Goal: Task Accomplishment & Management: Manage account settings

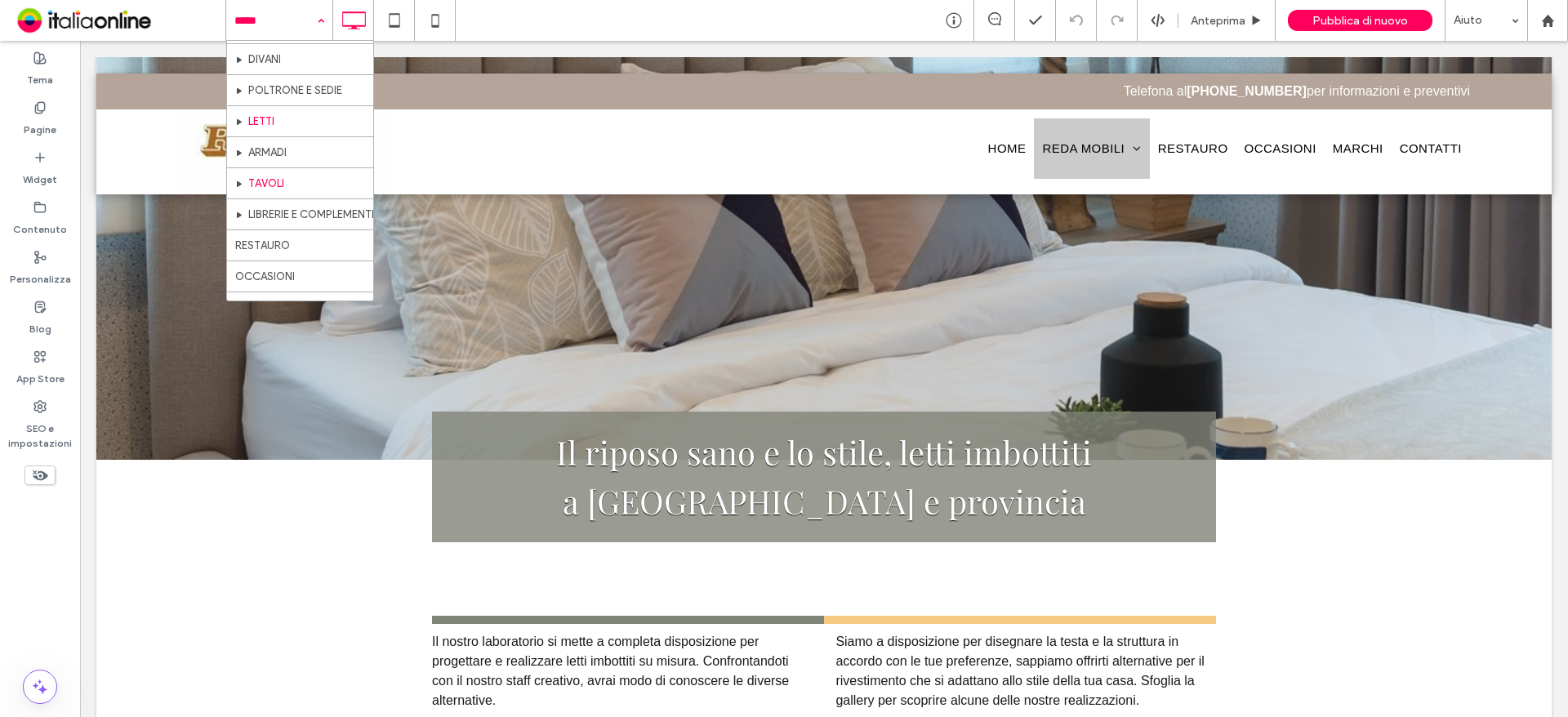
scroll to position [81, 0]
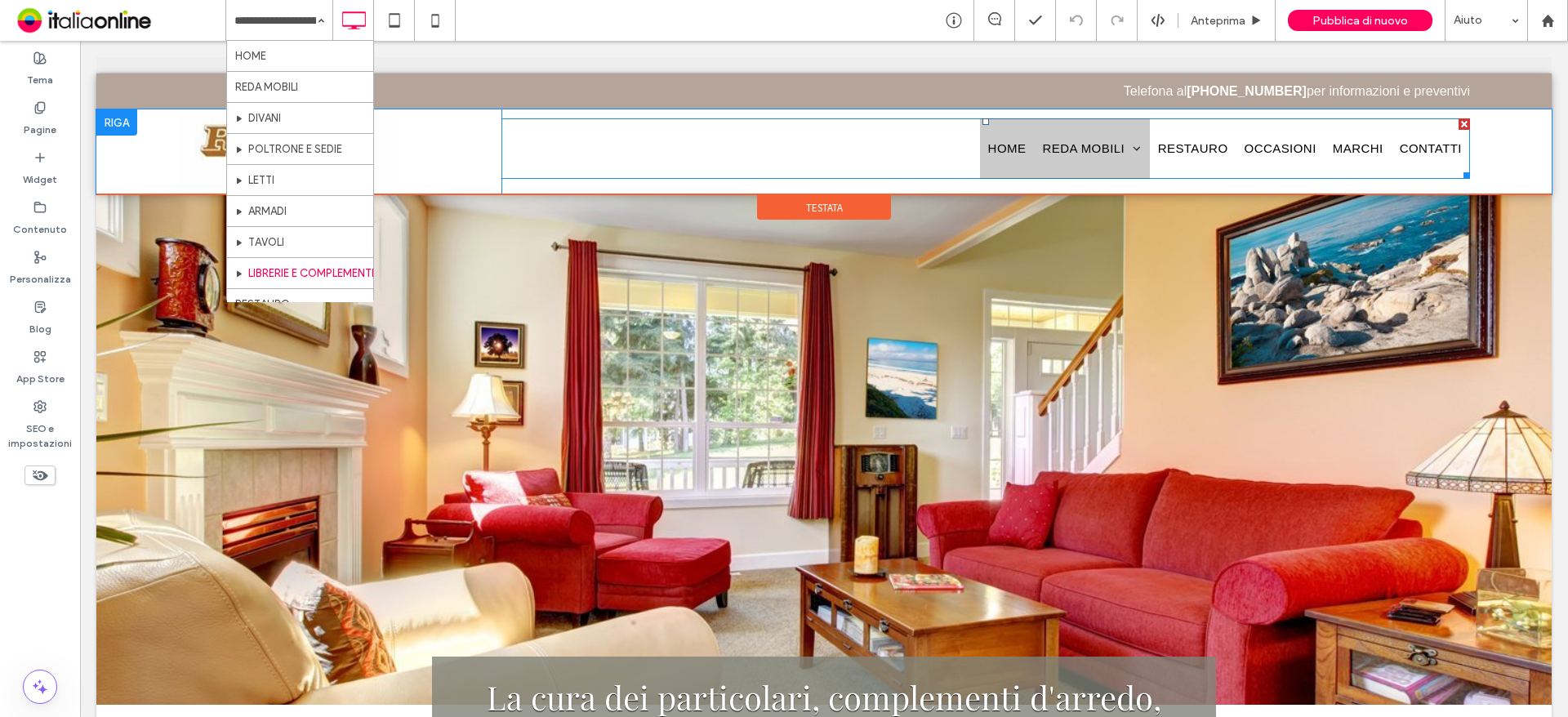
click at [1000, 146] on span "HOME" at bounding box center [1007, 148] width 39 height 19
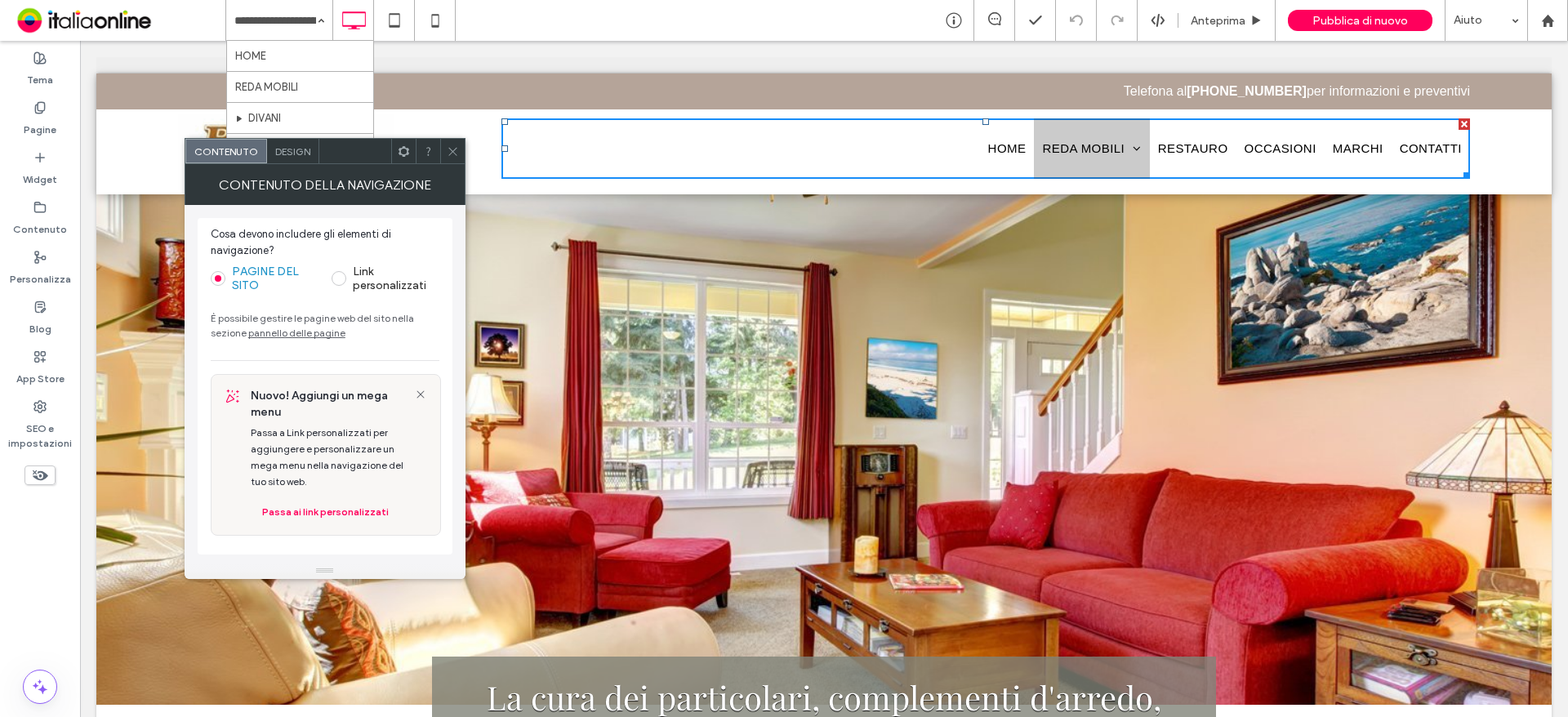
click at [450, 153] on icon at bounding box center [453, 151] width 13 height 13
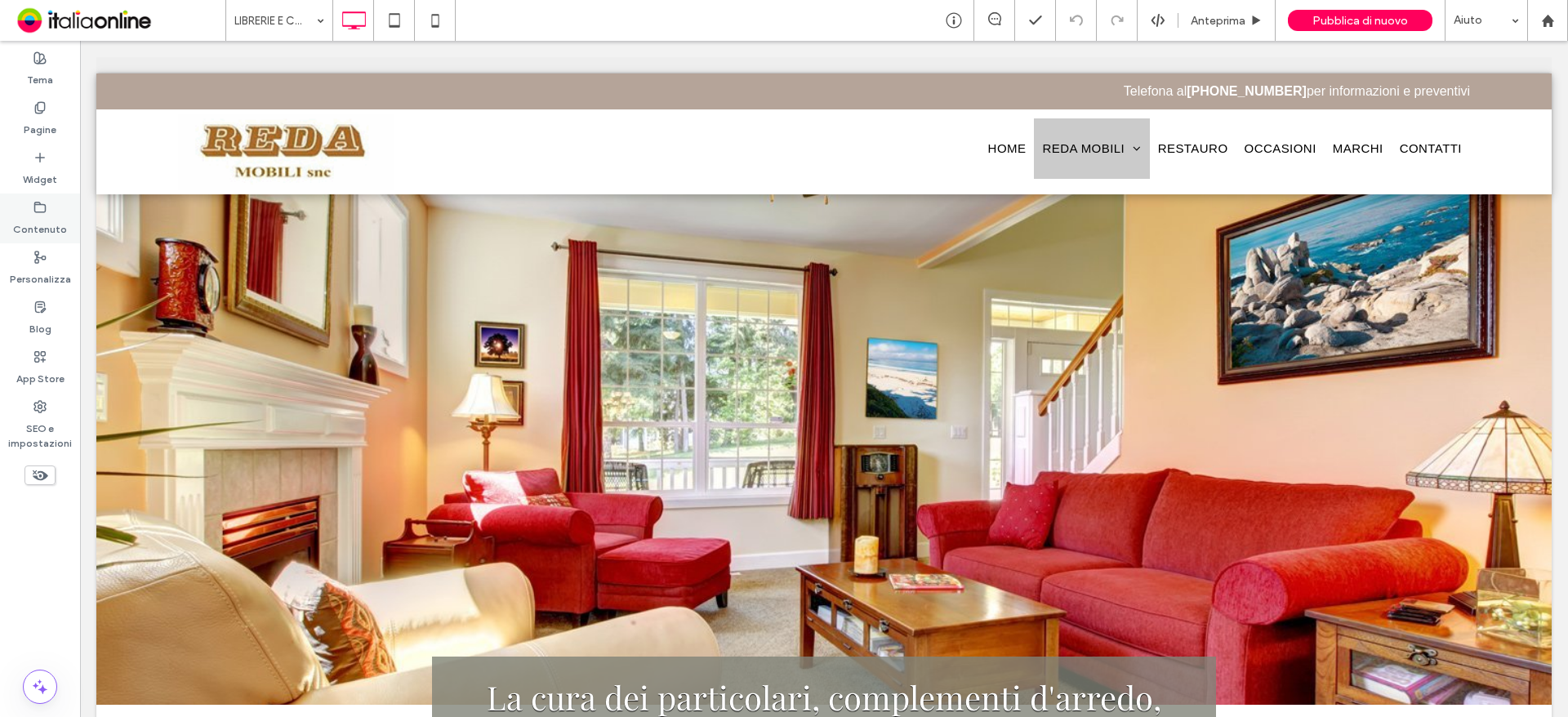
click at [46, 226] on label "Contenuto" at bounding box center [40, 226] width 54 height 23
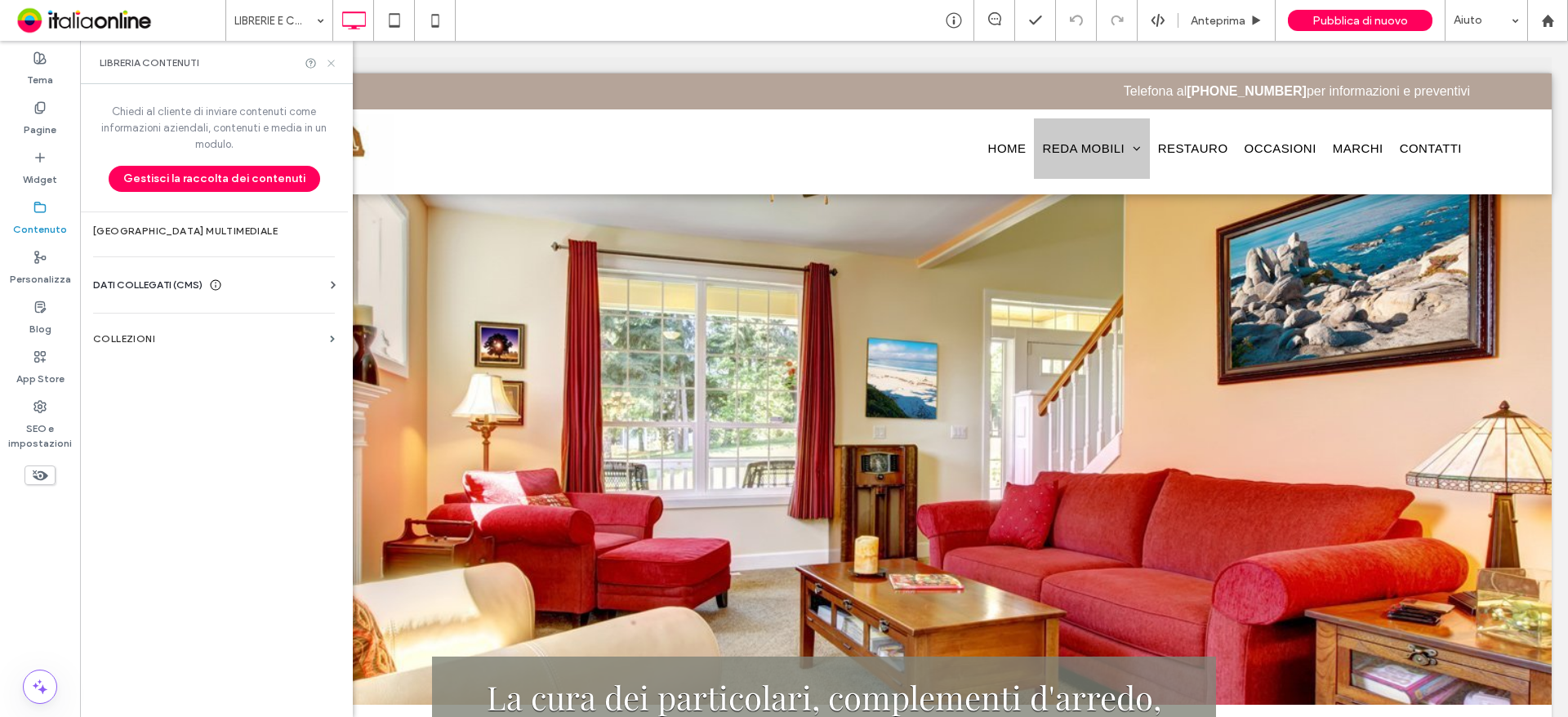
click at [335, 57] on icon at bounding box center [330, 63] width 13 height 13
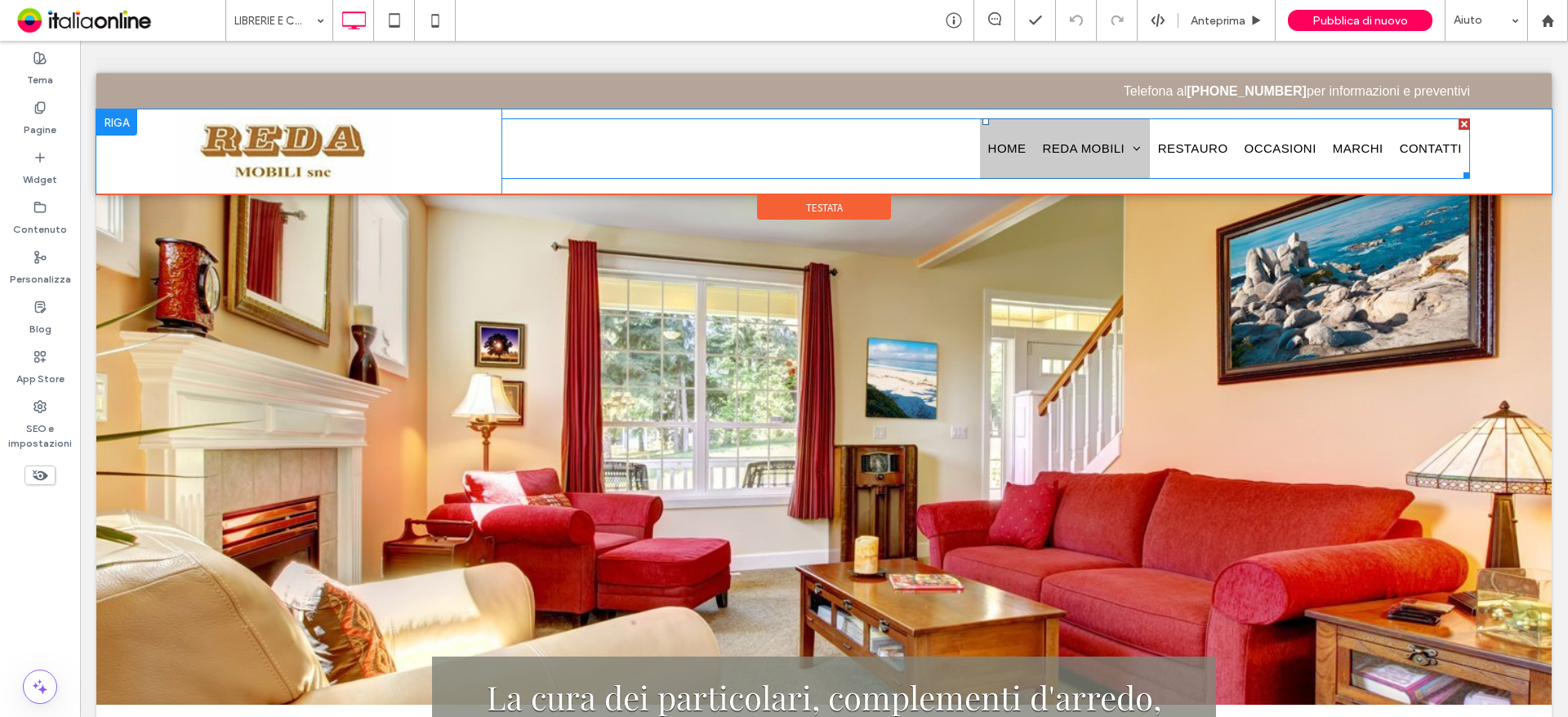
click at [988, 154] on span "HOME" at bounding box center [1007, 148] width 39 height 19
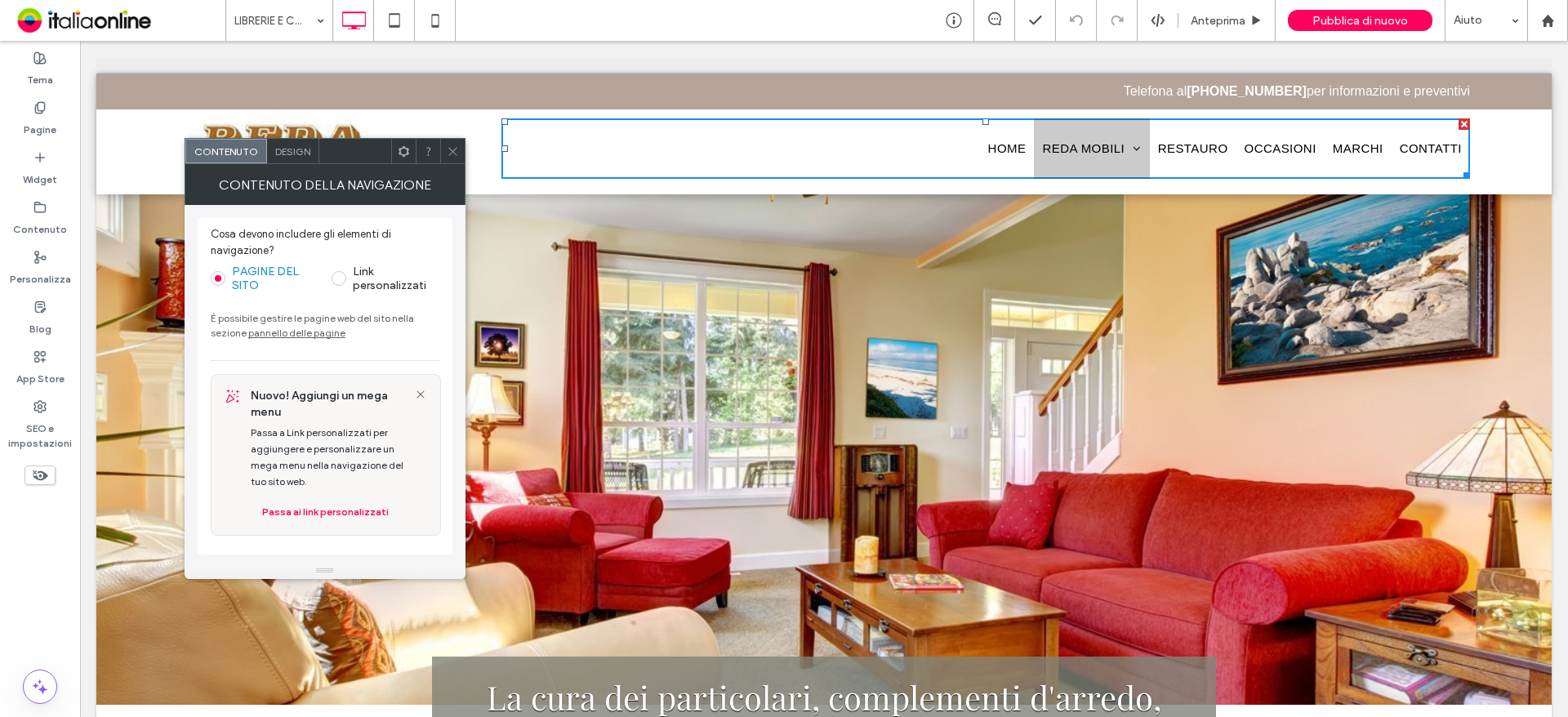
click at [453, 140] on span at bounding box center [453, 150] width 13 height 24
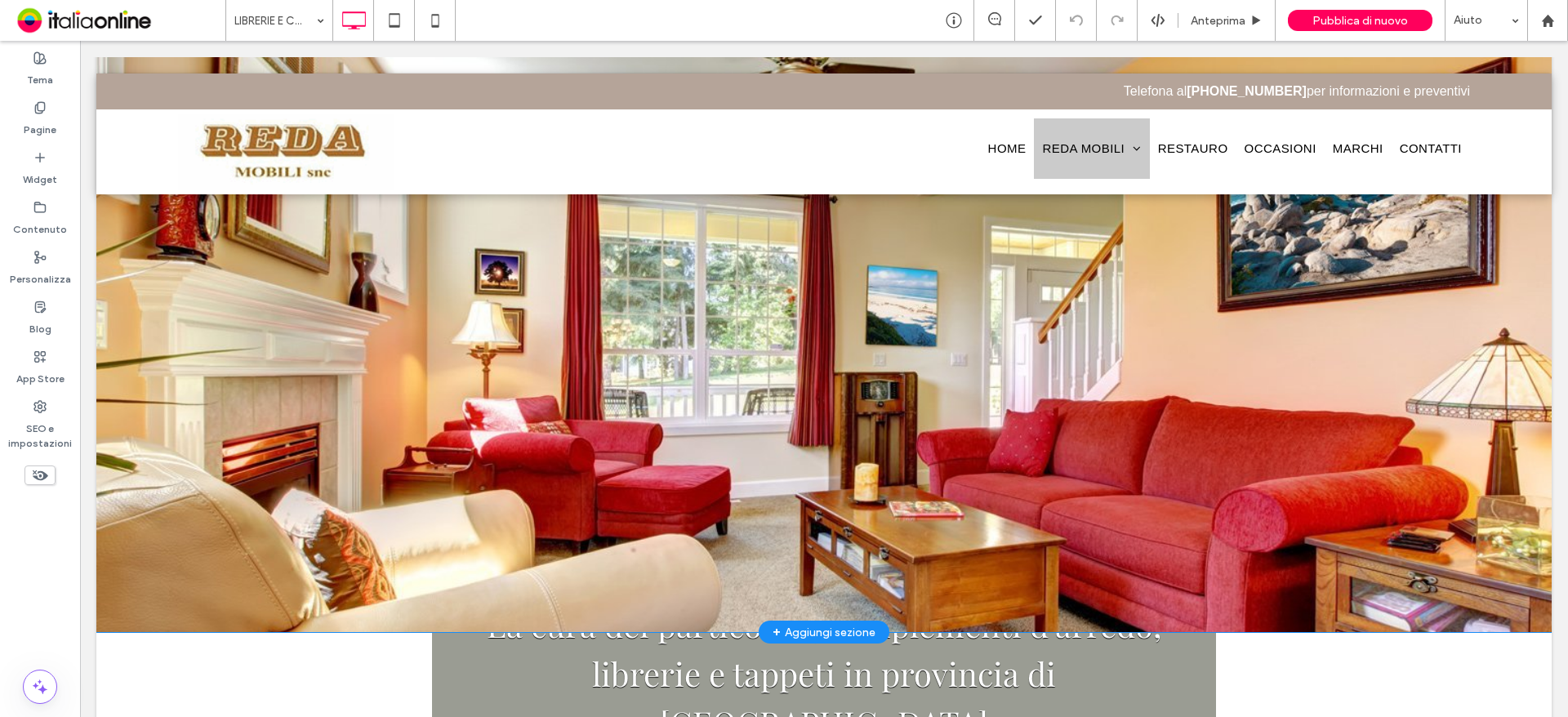
scroll to position [164, 0]
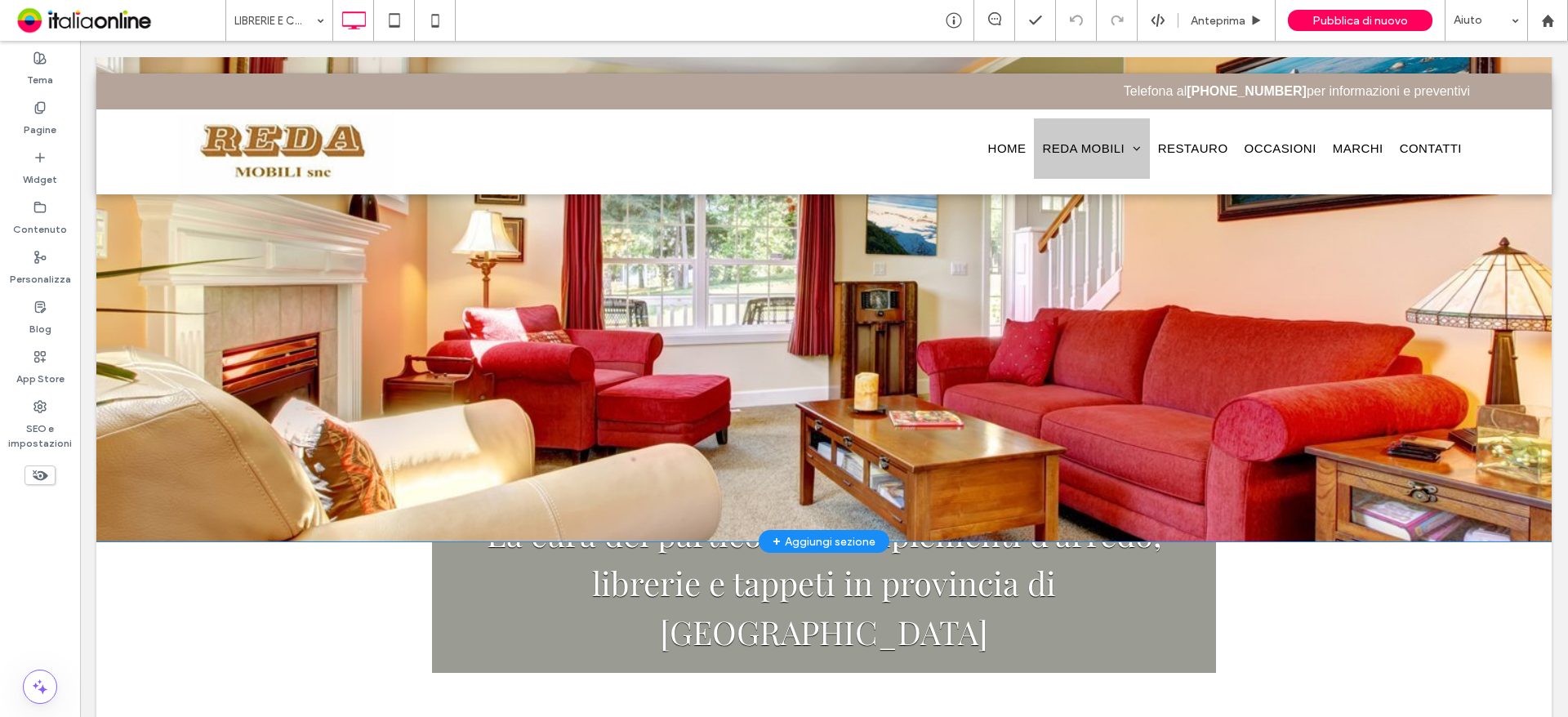
click at [305, 419] on div "Click To Paste Riga + Aggiungi sezione" at bounding box center [823, 286] width 1455 height 511
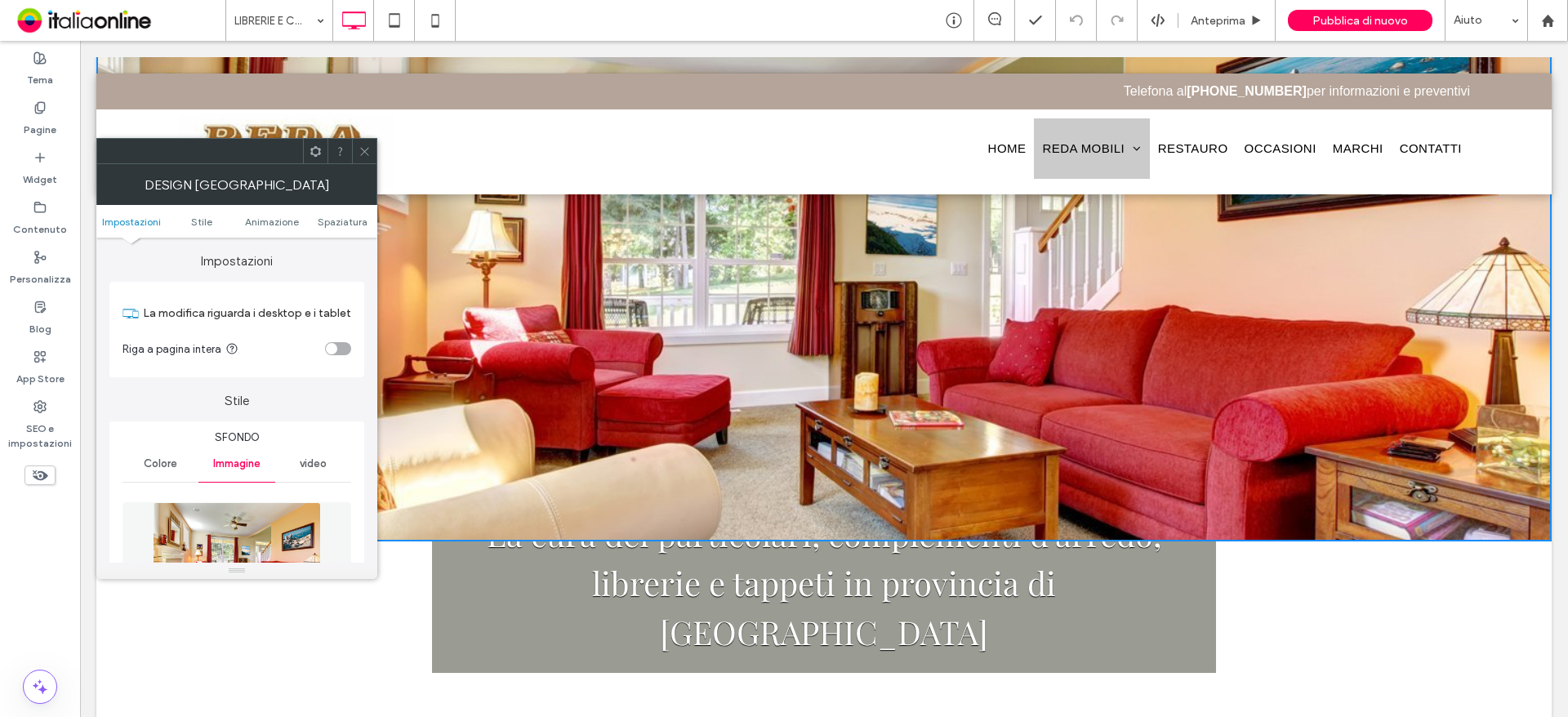
scroll to position [0, 0]
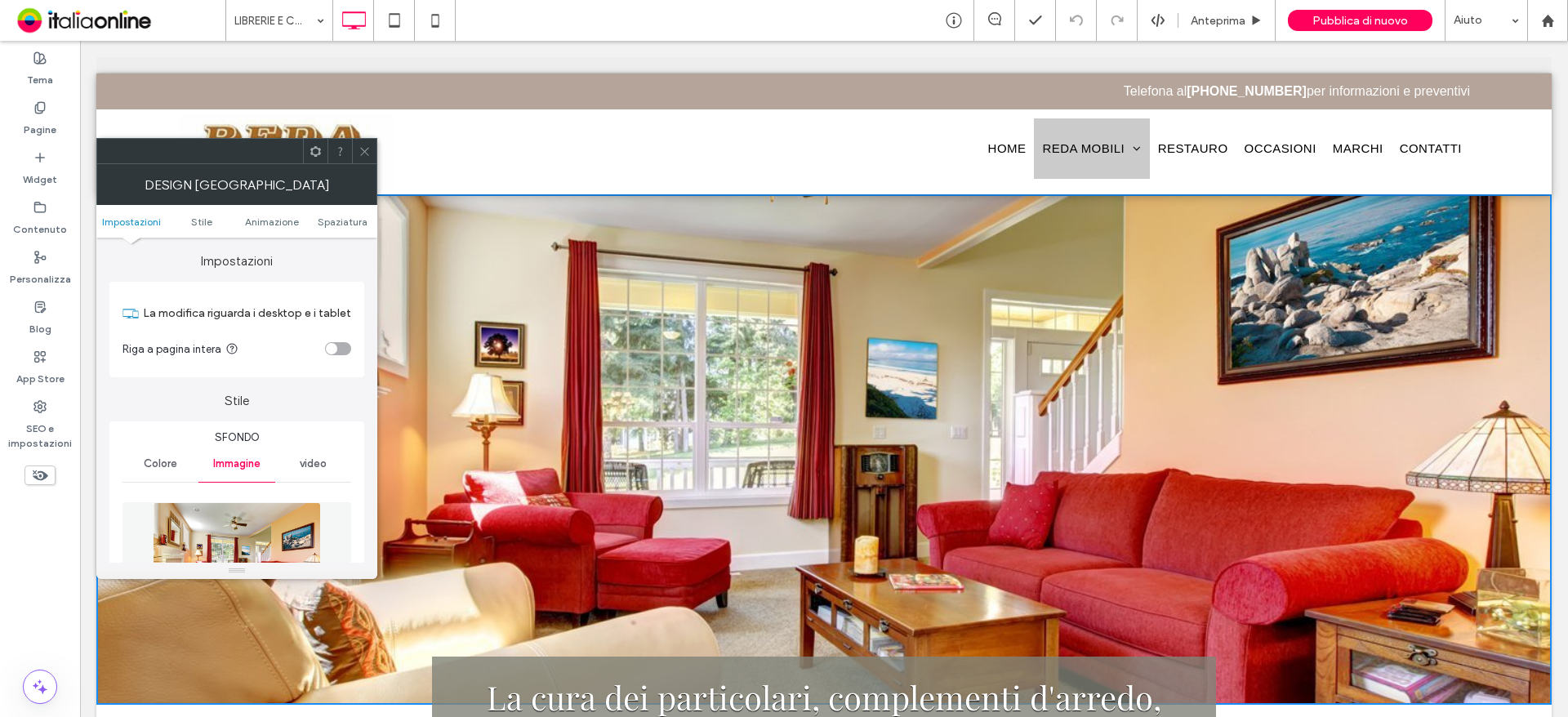
click at [370, 153] on icon at bounding box center [364, 151] width 13 height 13
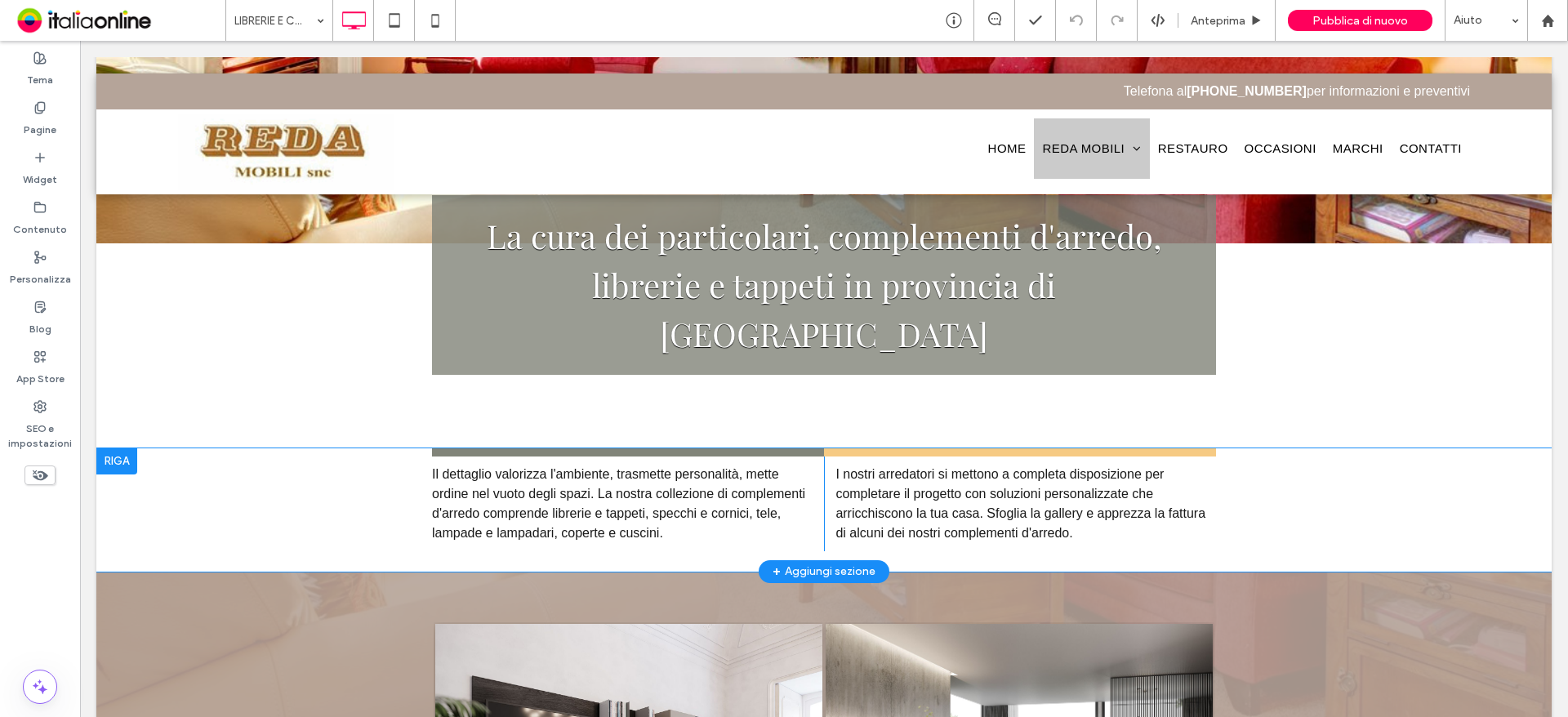
scroll to position [490, 0]
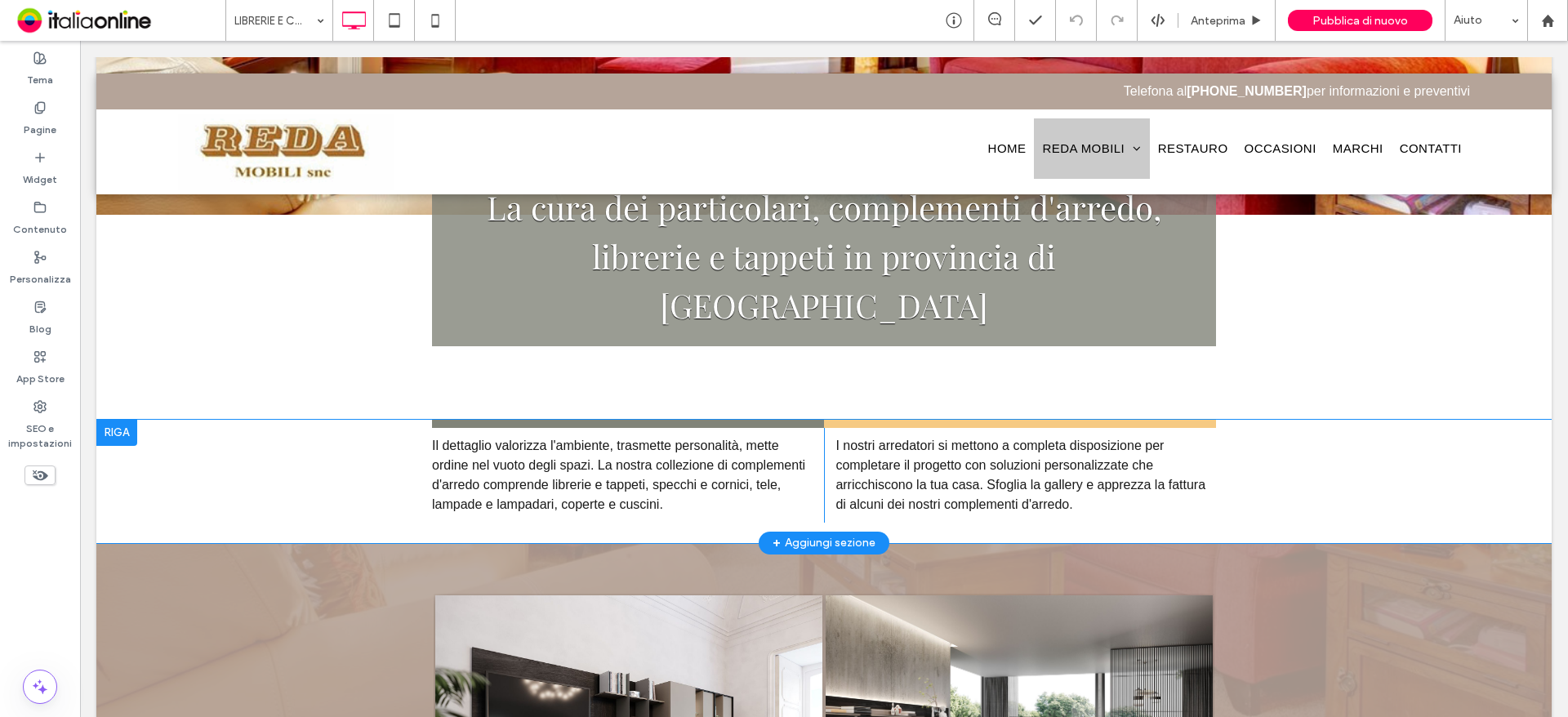
click at [119, 420] on div at bounding box center [116, 432] width 41 height 26
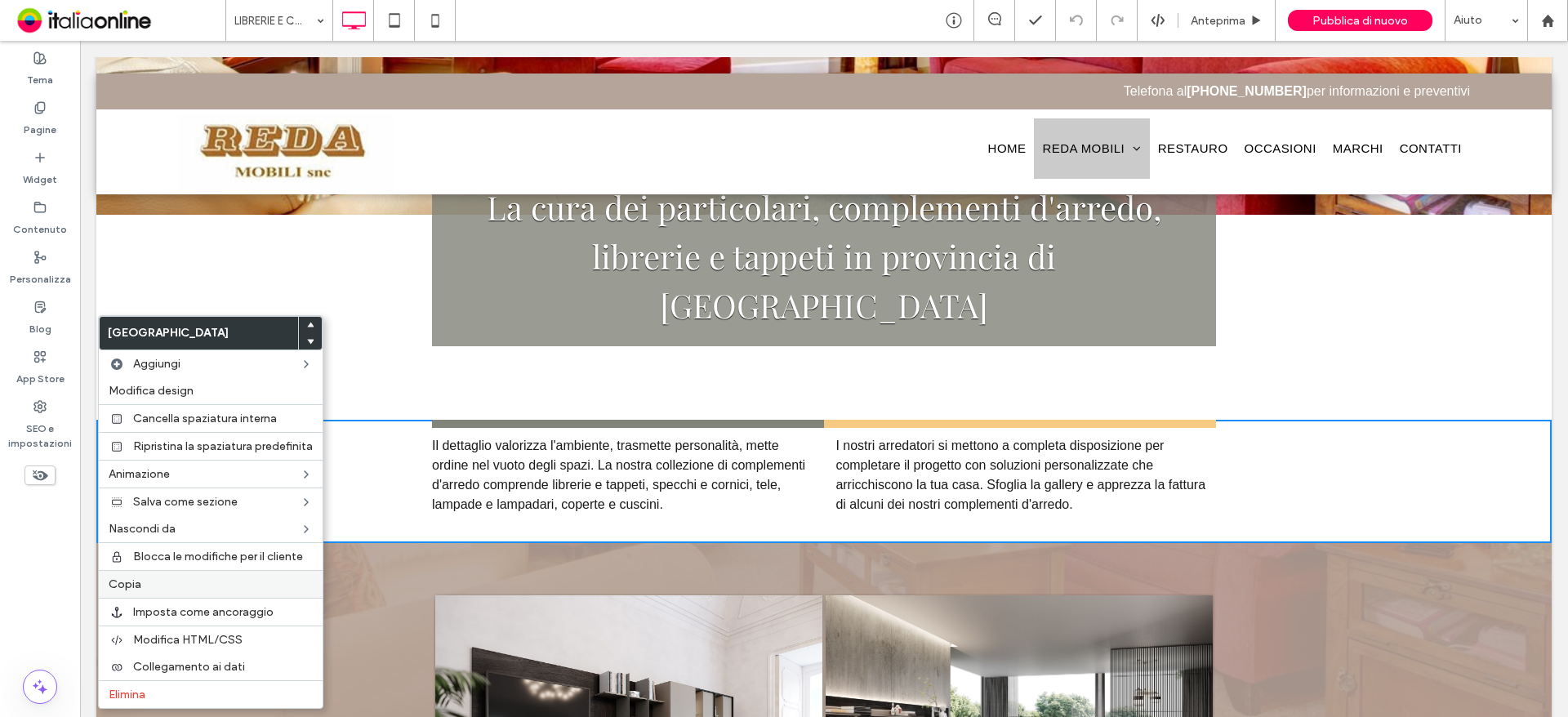
click at [127, 577] on span "Copia" at bounding box center [125, 584] width 33 height 14
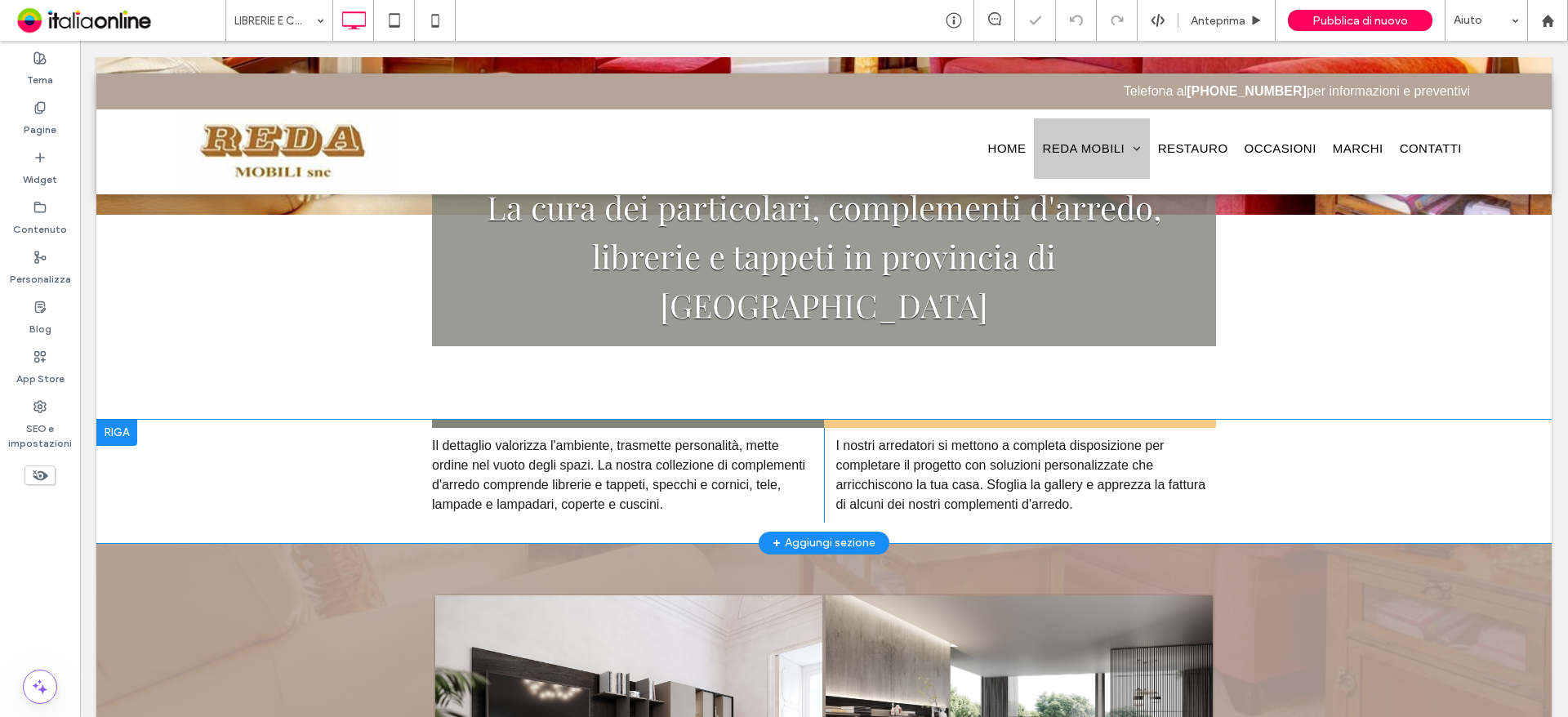
click at [114, 420] on div at bounding box center [116, 432] width 41 height 26
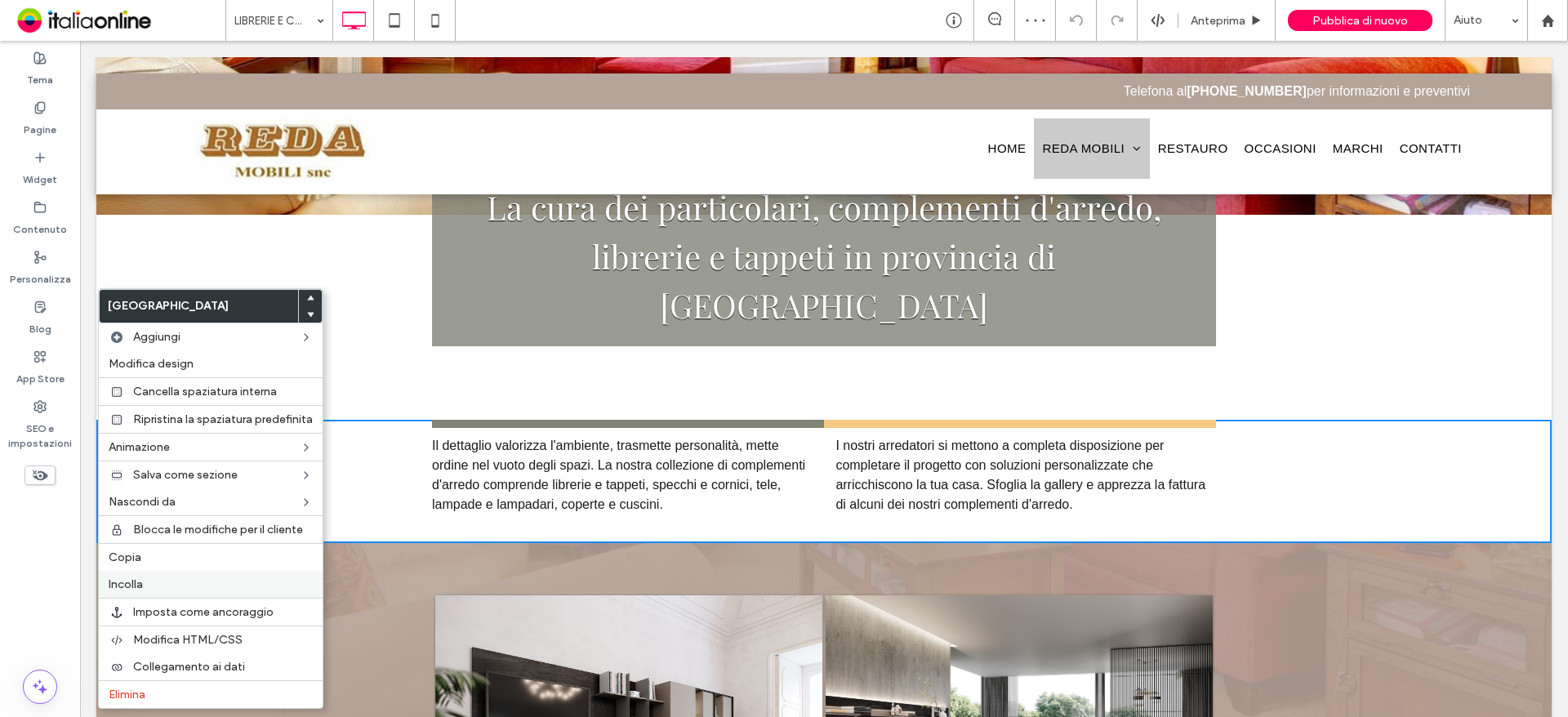
click at [163, 583] on label "Incolla" at bounding box center [210, 584] width 204 height 14
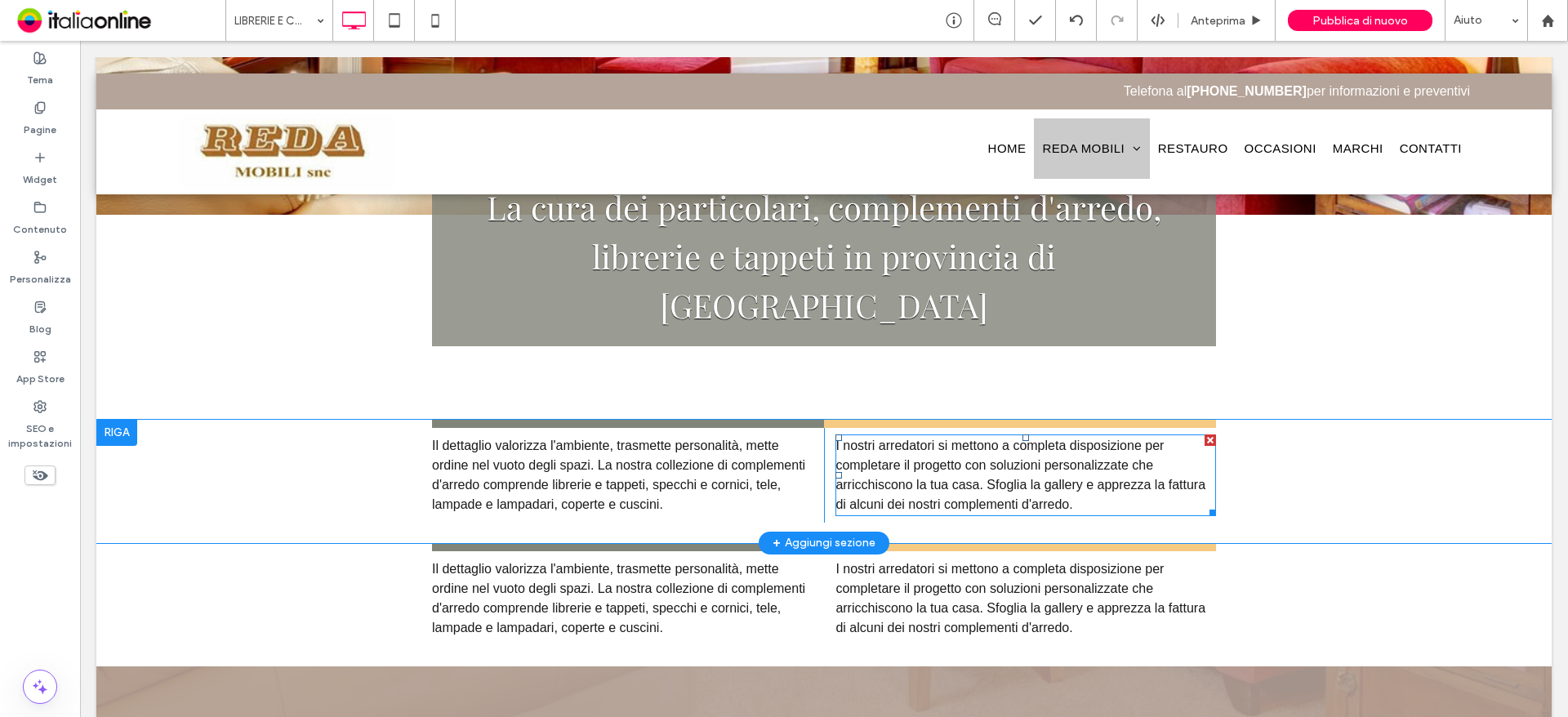
click at [1205, 434] on div at bounding box center [1210, 440] width 12 height 12
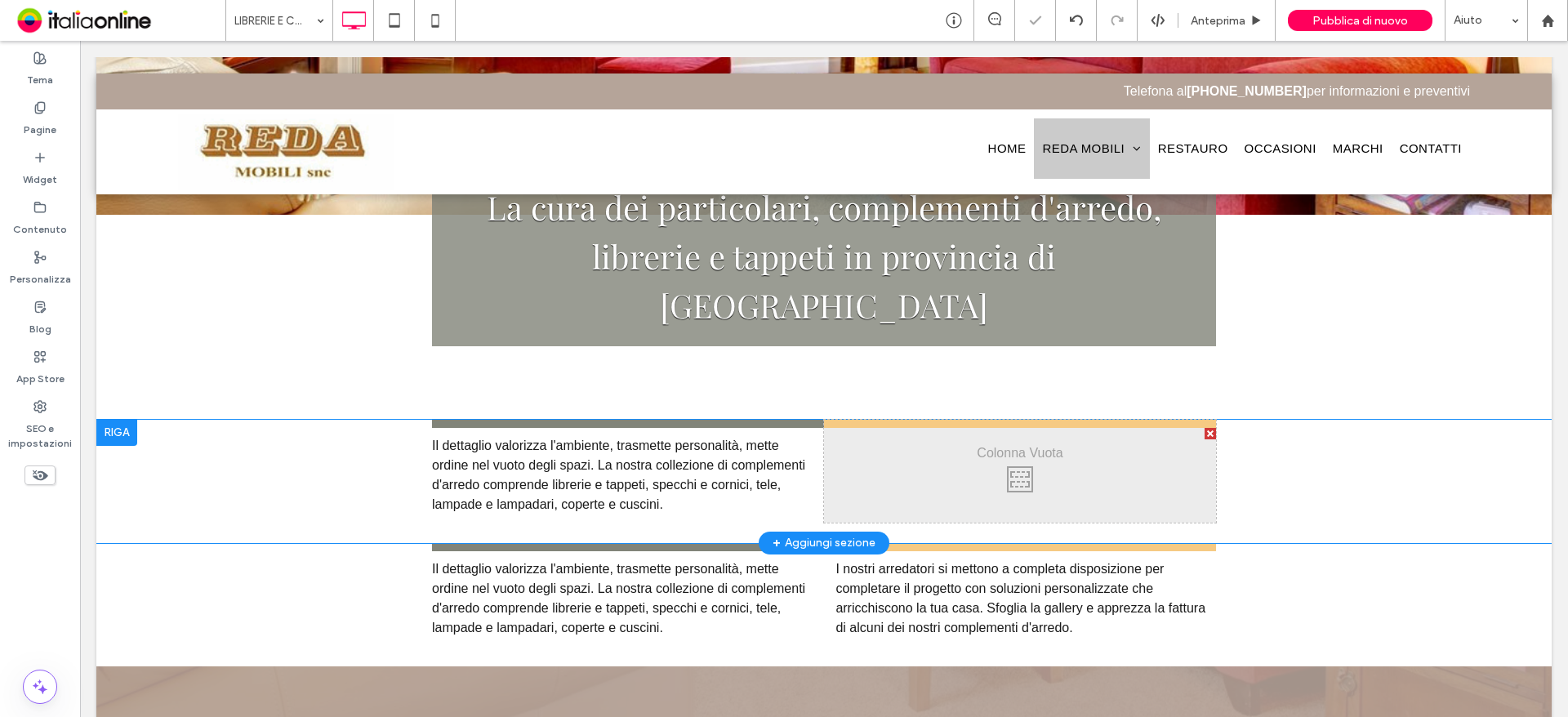
click at [1205, 427] on div at bounding box center [1210, 433] width 12 height 12
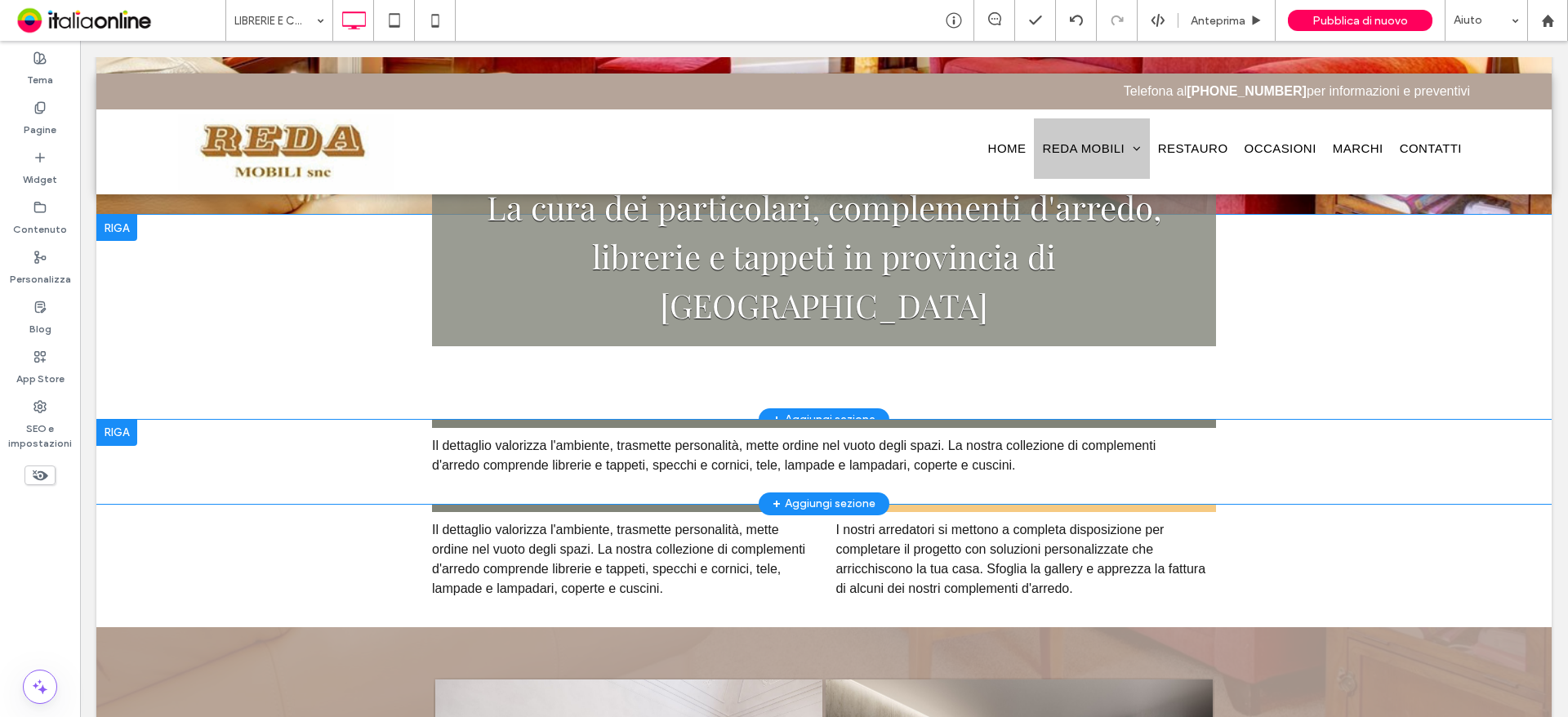
click at [172, 327] on div "La cura dei particolari, complementi d'arredo, librerie e tappeti in provincia …" at bounding box center [823, 317] width 1455 height 204
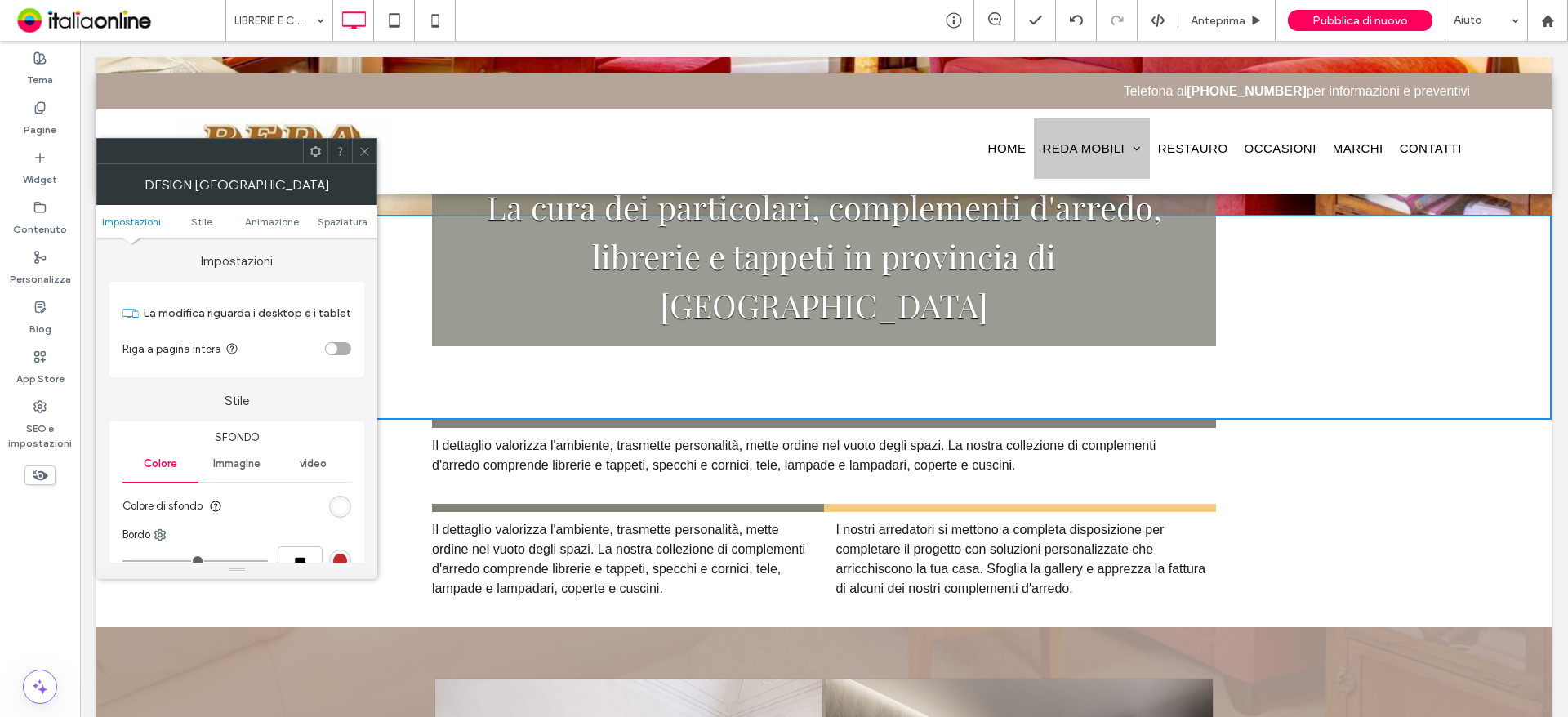
click at [683, 436] on div "Il dettaglio valorizza l'ambiente, trasmette personalità, mette ordine nel vuot…" at bounding box center [818, 455] width 771 height 39
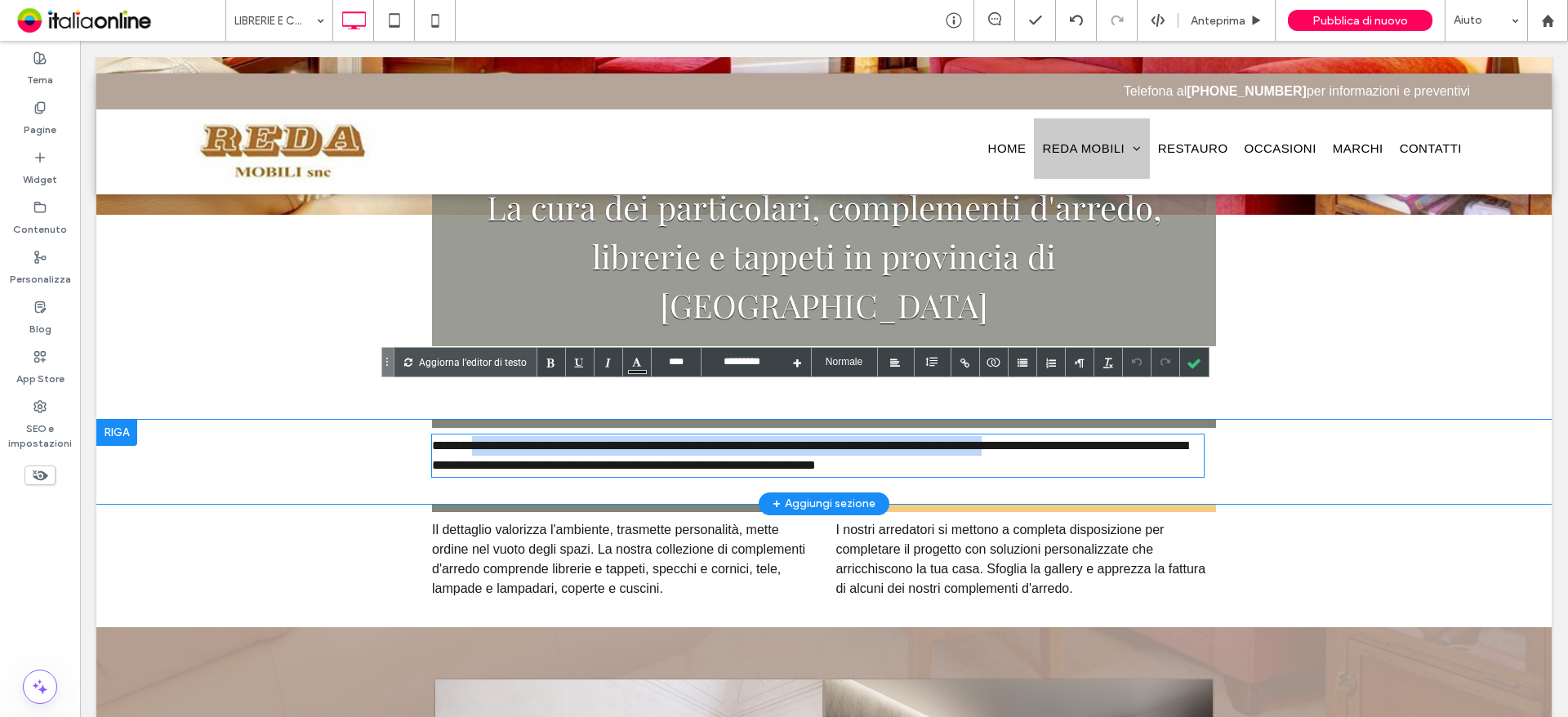
drag, startPoint x: 1037, startPoint y: 404, endPoint x: 912, endPoint y: 421, distance: 126.2
click at [462, 436] on div "**********" at bounding box center [818, 455] width 771 height 39
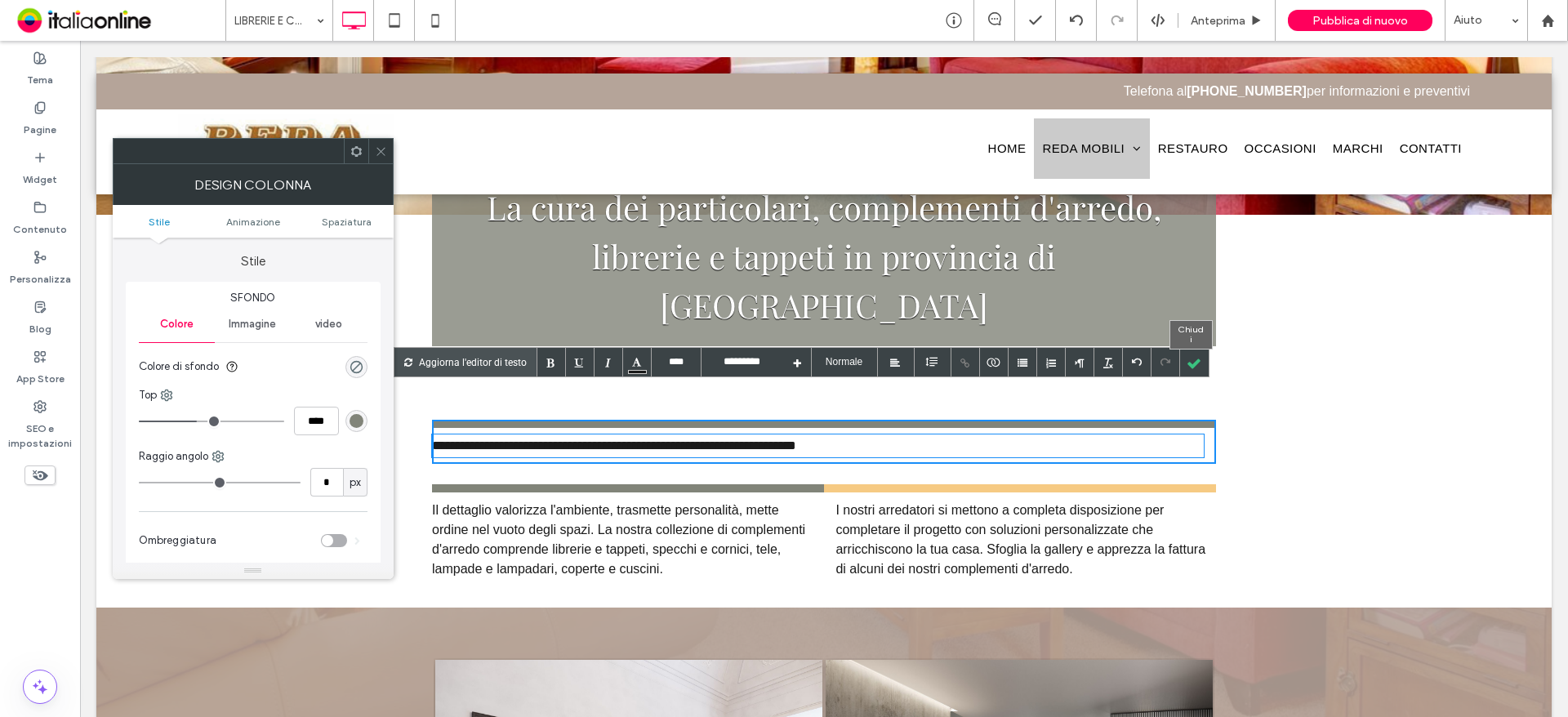
click at [1186, 357] on div at bounding box center [1193, 361] width 28 height 28
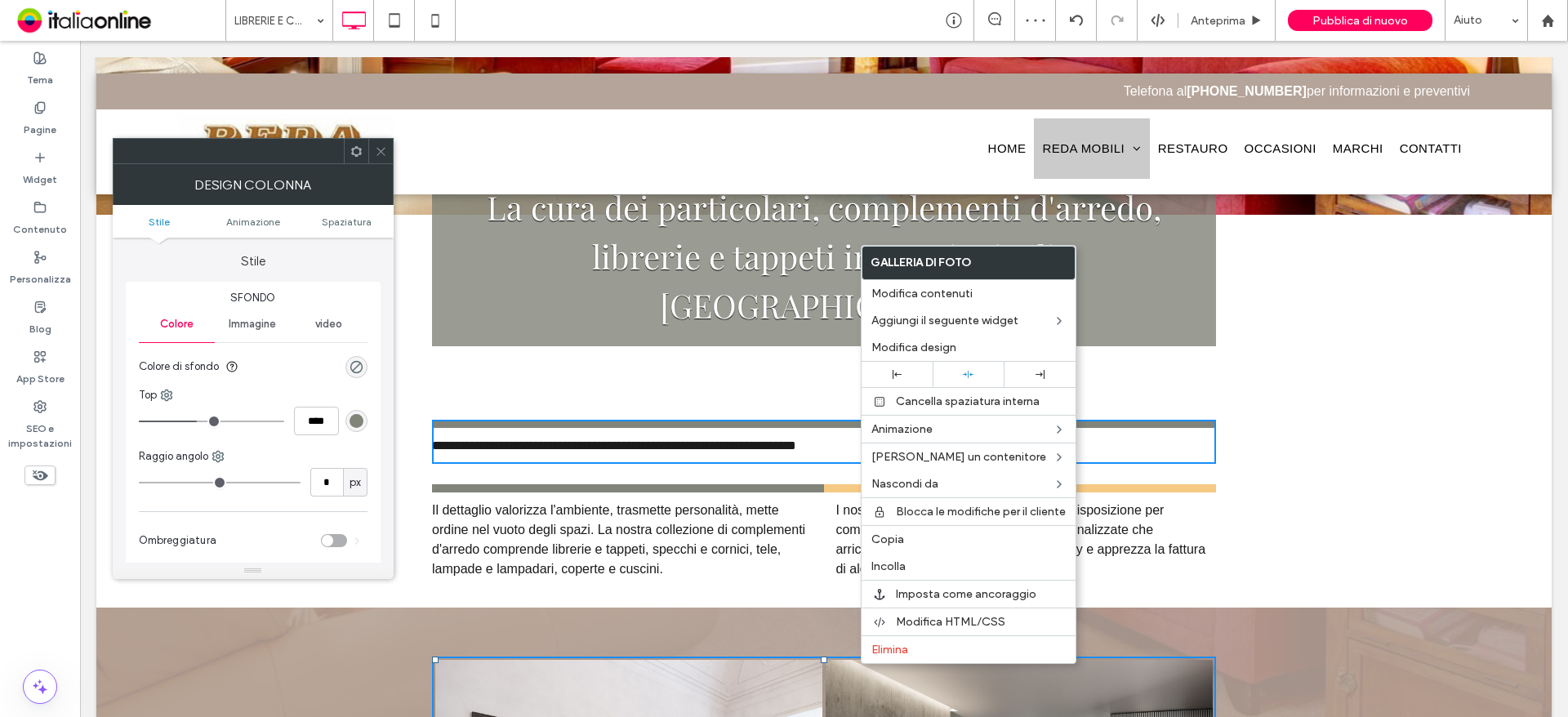
drag, startPoint x: 895, startPoint y: 536, endPoint x: 841, endPoint y: 476, distance: 80.7
click at [895, 536] on span "Copia" at bounding box center [888, 539] width 33 height 14
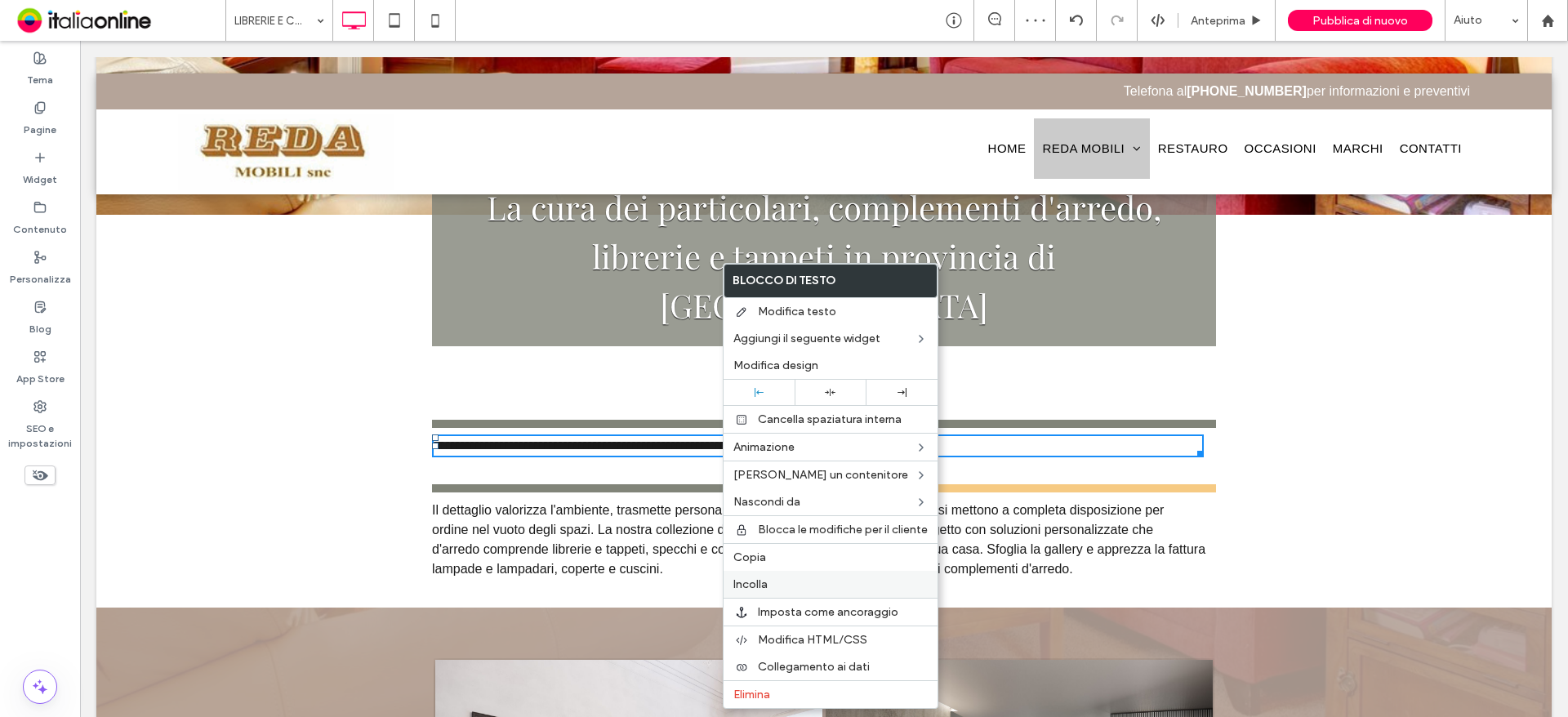
click at [786, 583] on label "Incolla" at bounding box center [831, 584] width 195 height 14
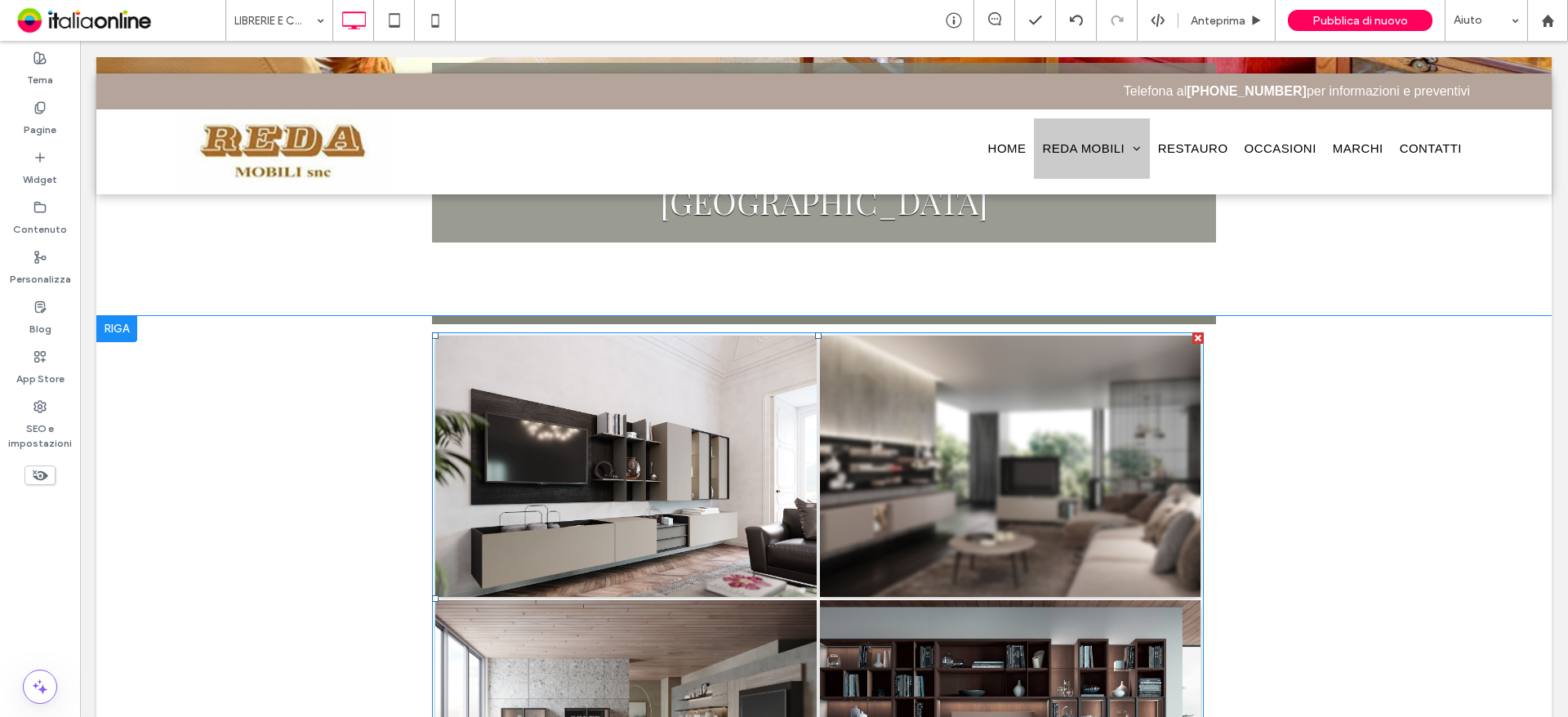
scroll to position [898, 0]
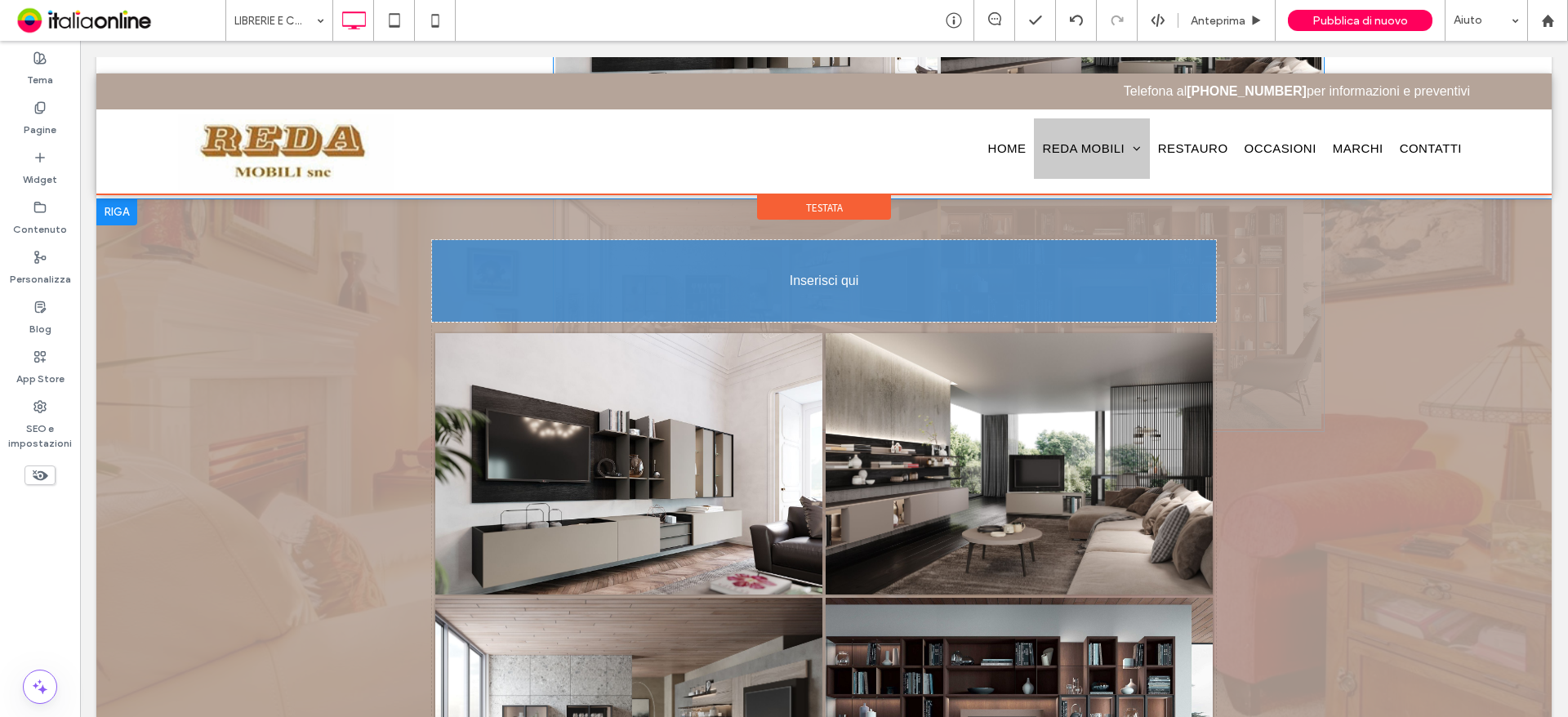
drag, startPoint x: 831, startPoint y: 478, endPoint x: 943, endPoint y: 237, distance: 265.8
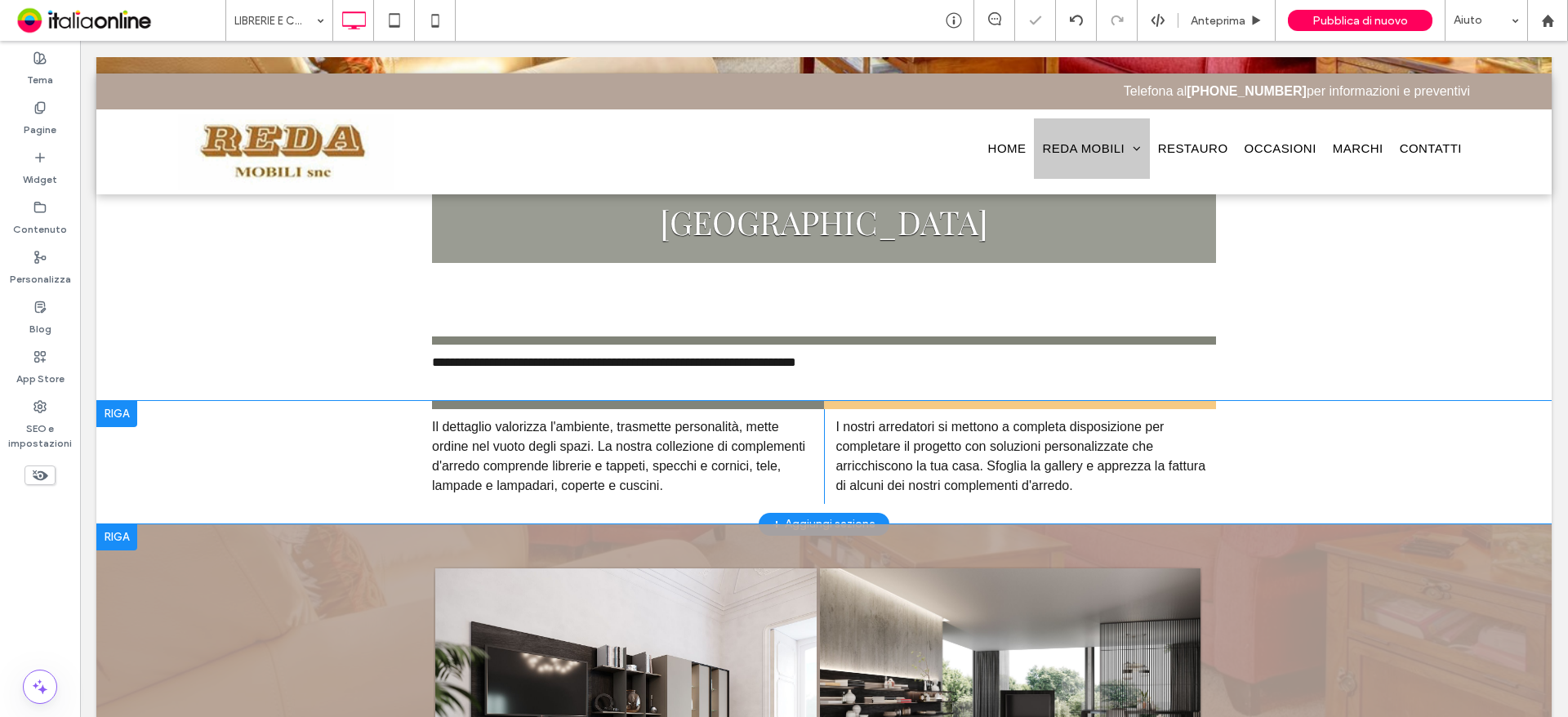
scroll to position [572, 0]
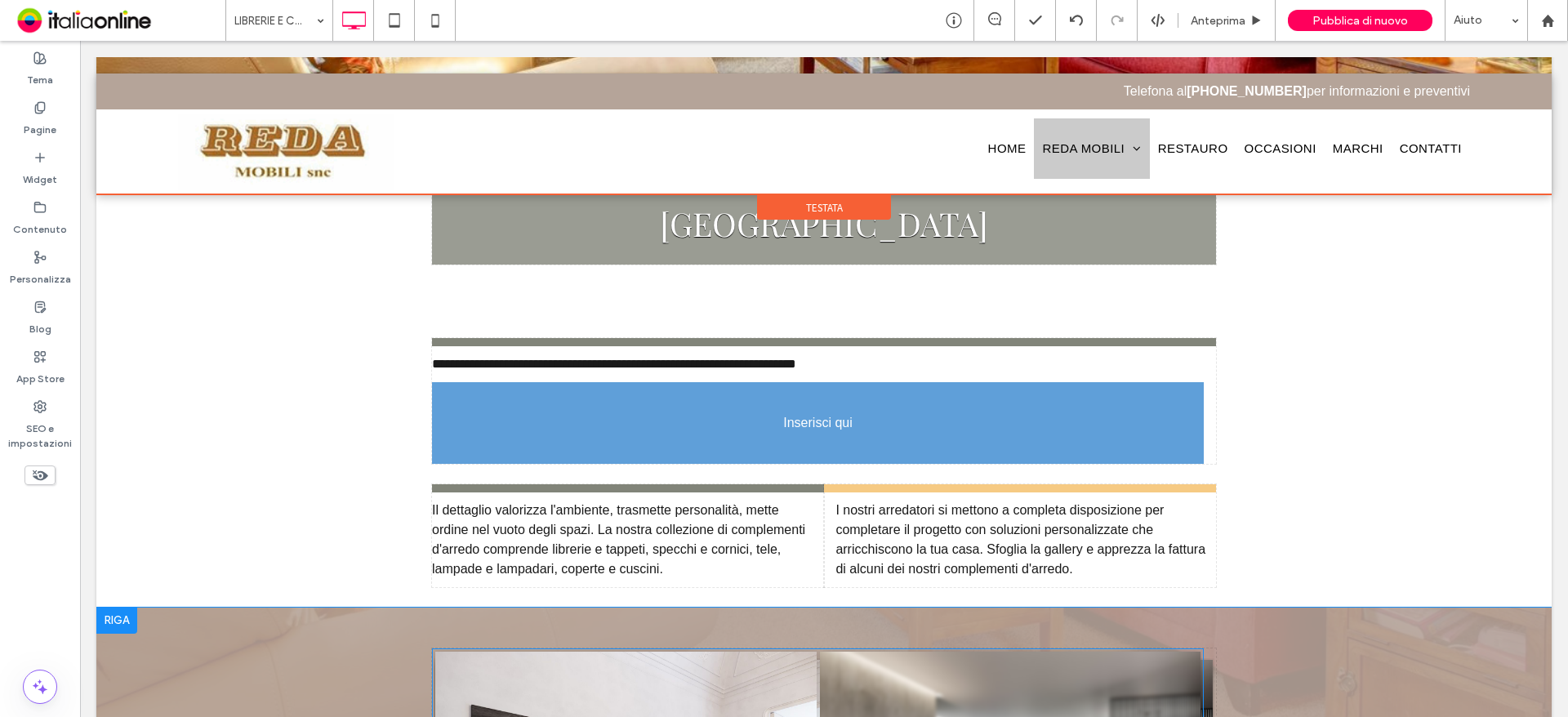
drag, startPoint x: 931, startPoint y: 573, endPoint x: 932, endPoint y: 402, distance: 171.0
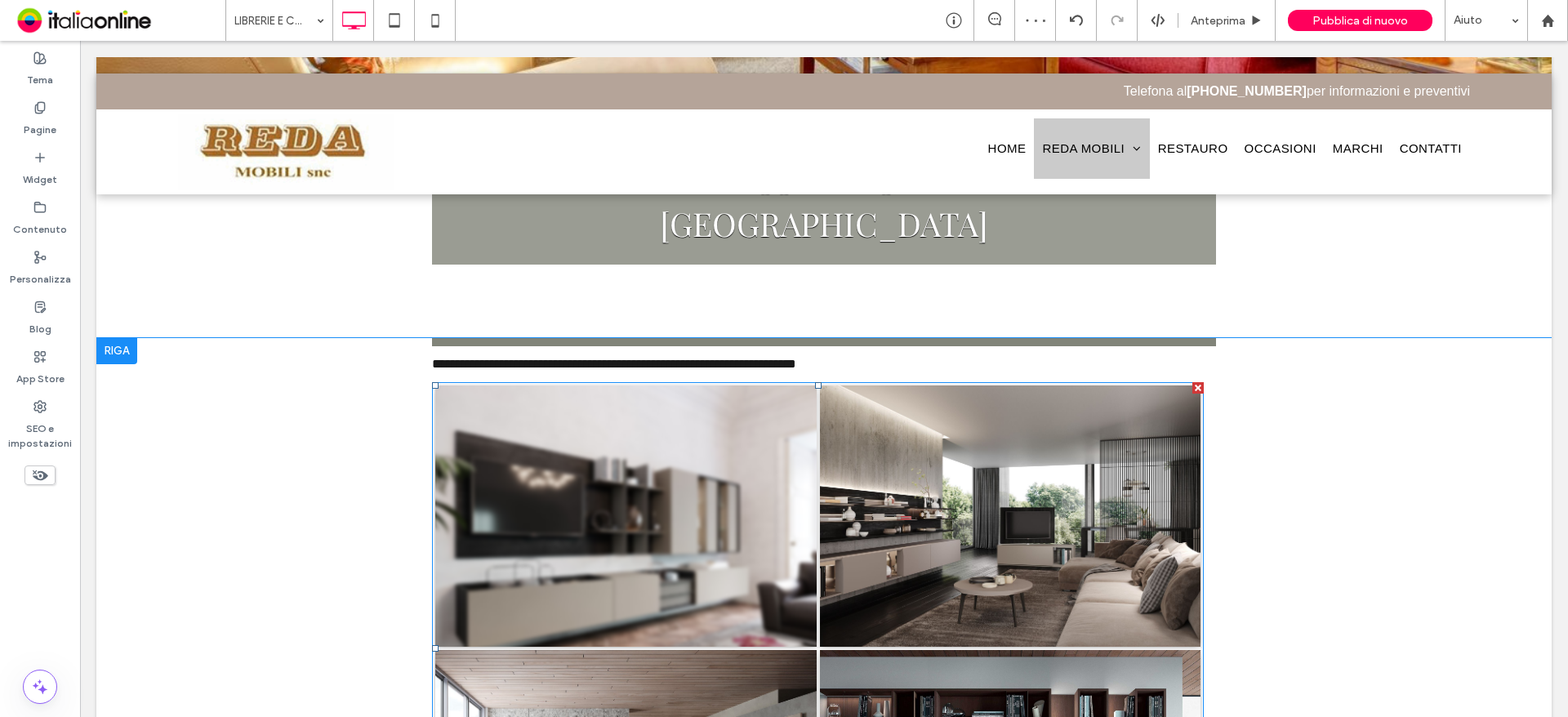
click at [640, 458] on link at bounding box center [626, 515] width 419 height 288
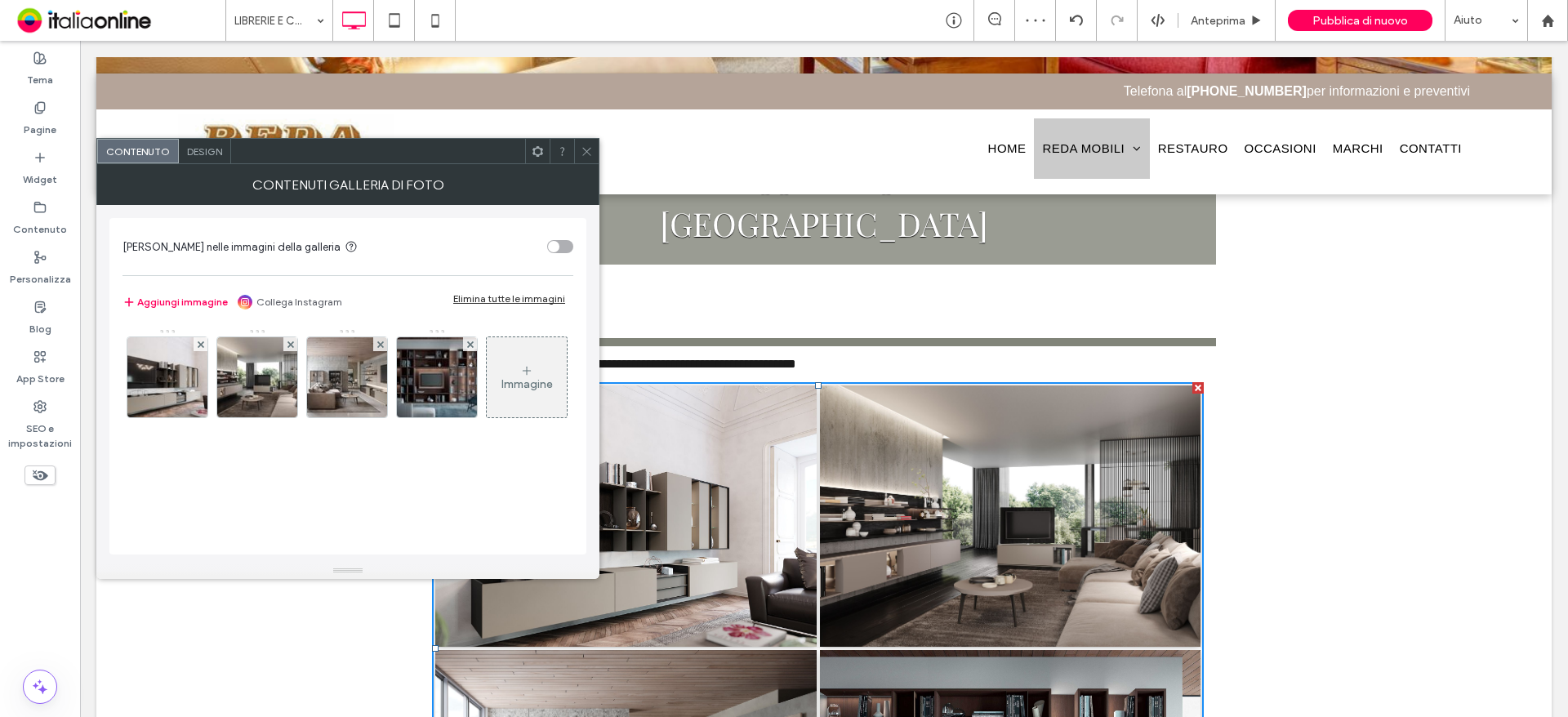
click at [506, 296] on div "Elimina tutte le immagini" at bounding box center [509, 298] width 111 height 13
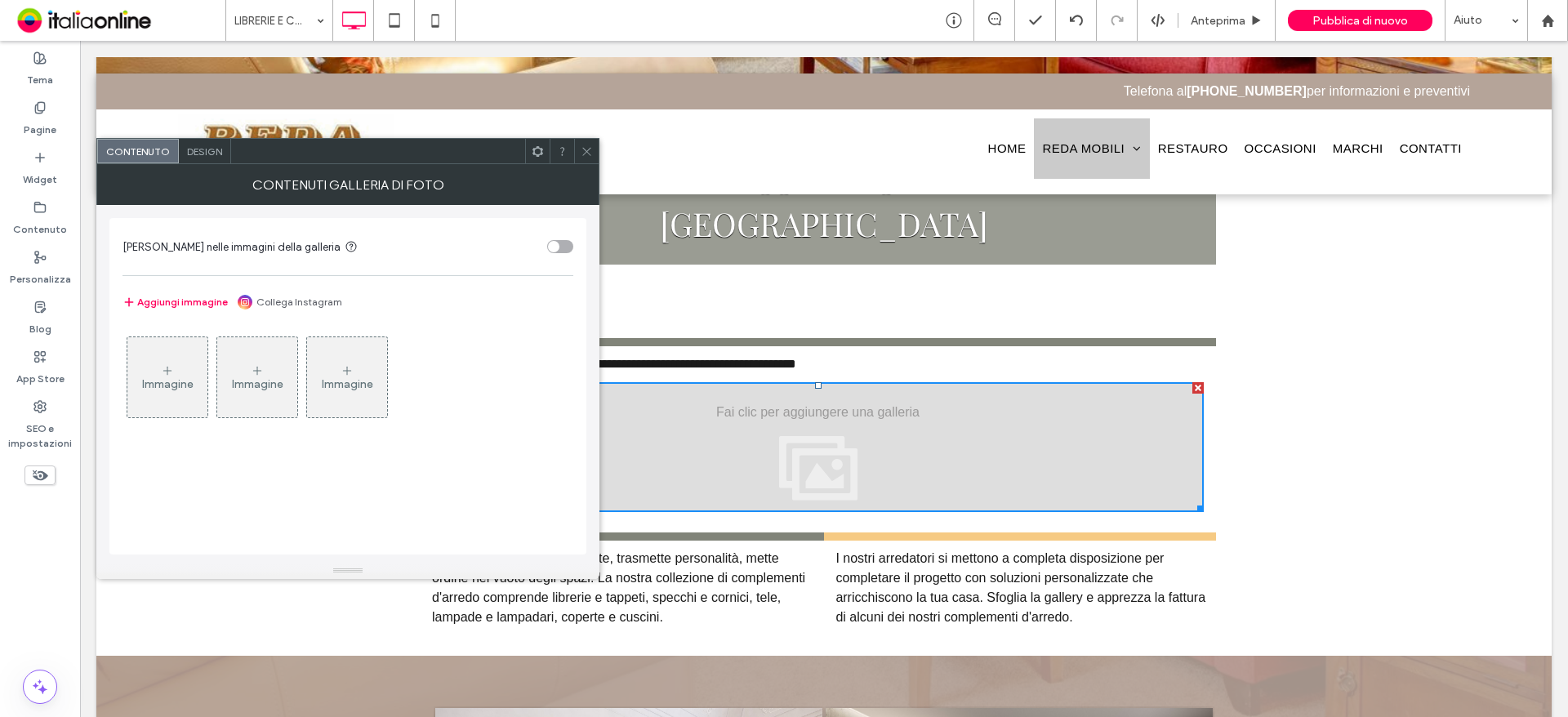
click at [588, 148] on icon at bounding box center [586, 151] width 13 height 13
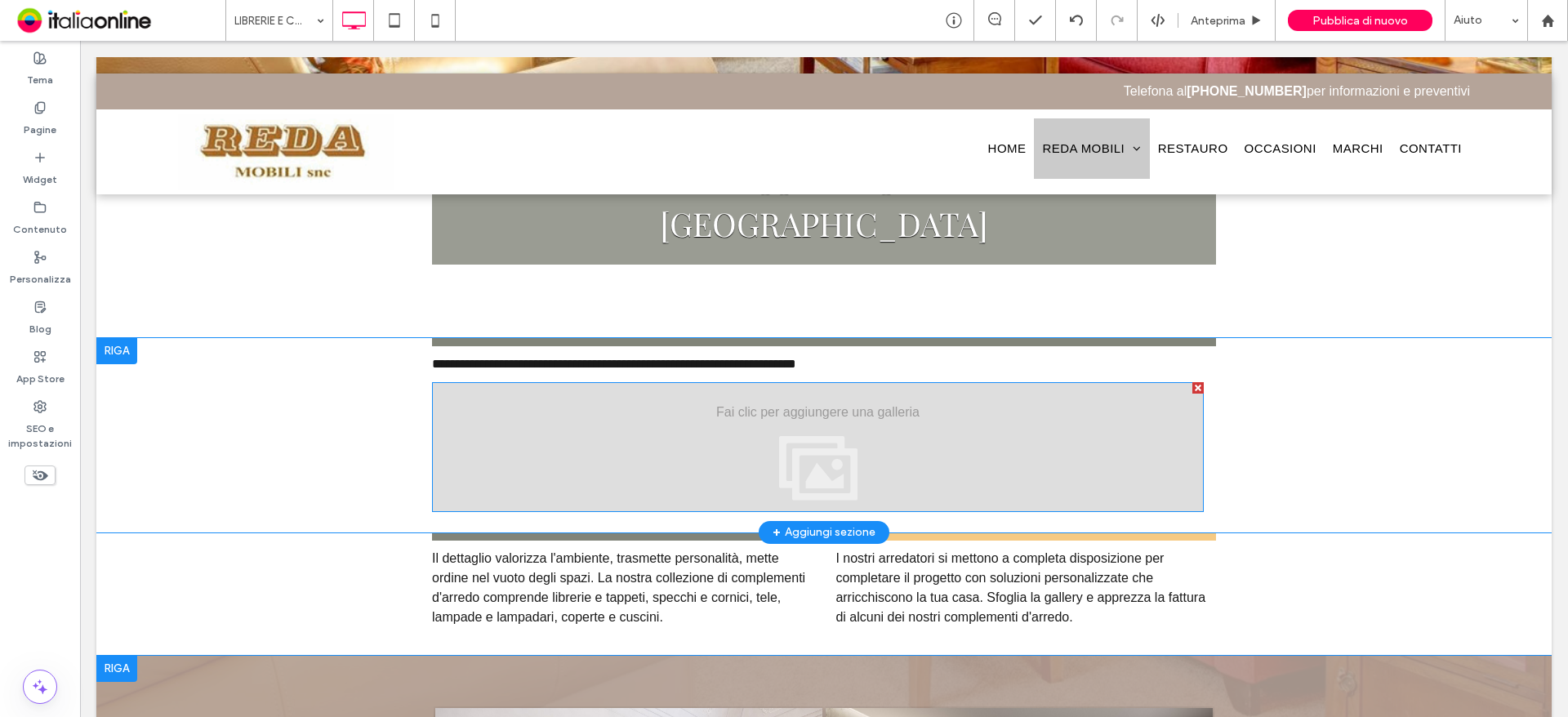
click at [796, 389] on div "Button Button Button Button Mostra altri" at bounding box center [818, 447] width 771 height 130
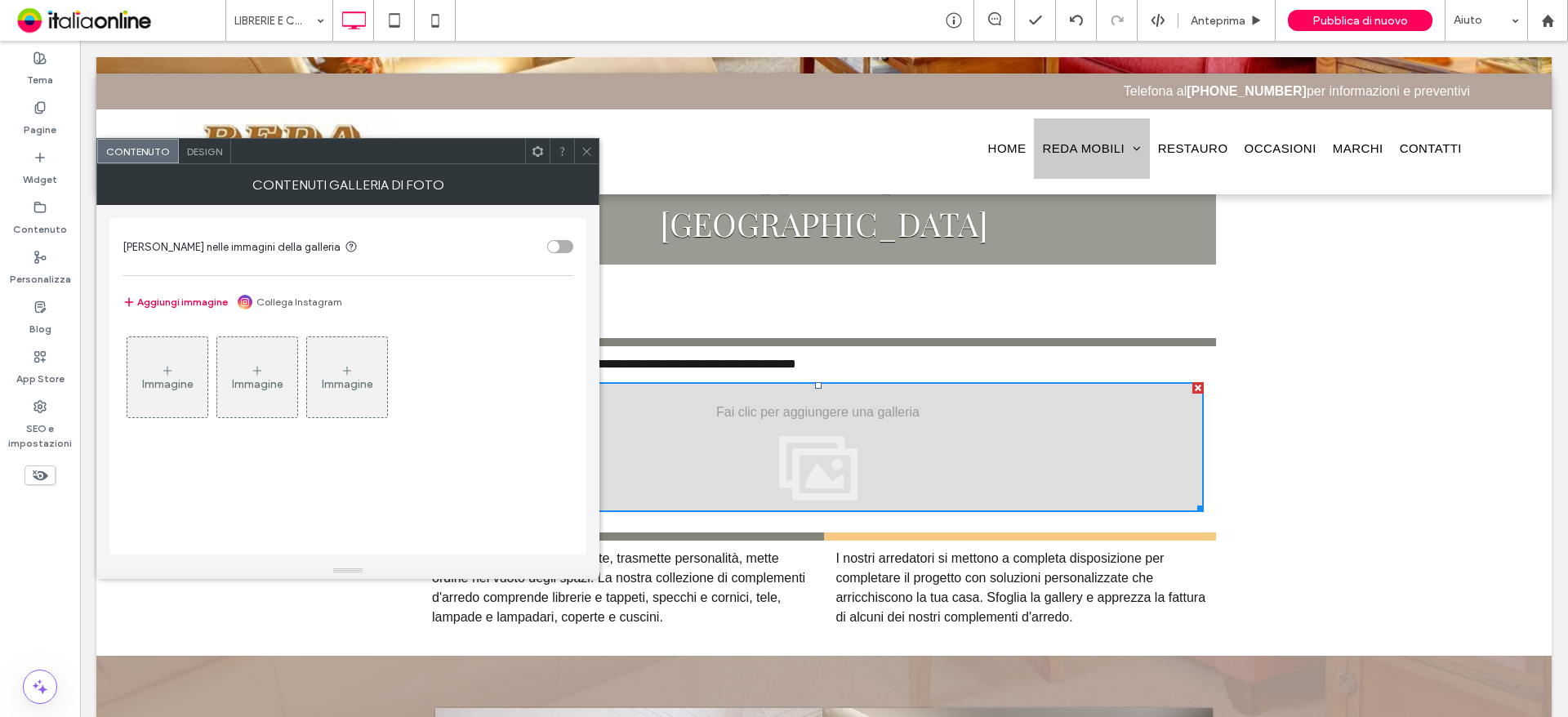
click at [172, 303] on button "Aggiungi immagine" at bounding box center [174, 302] width 106 height 19
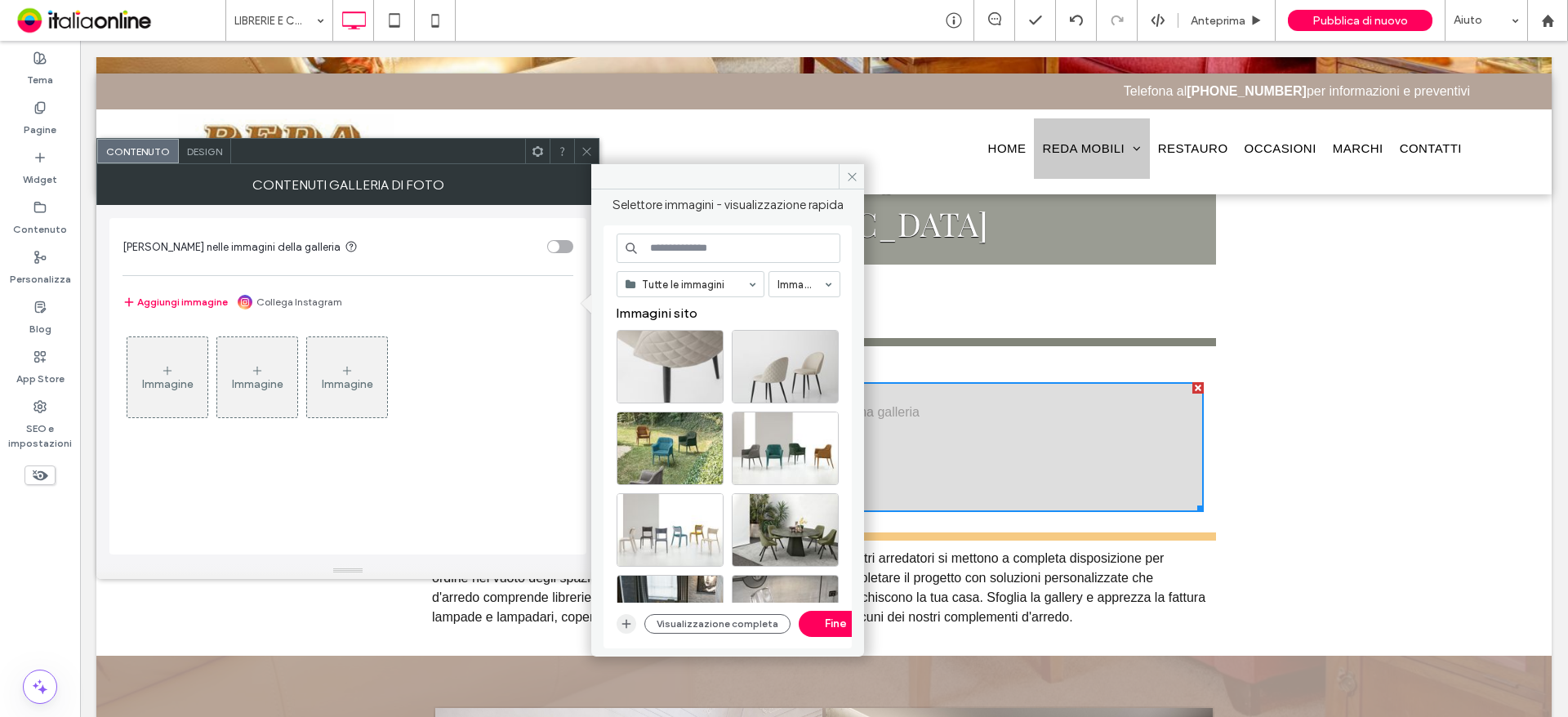
click at [620, 621] on icon "button" at bounding box center [625, 623] width 13 height 13
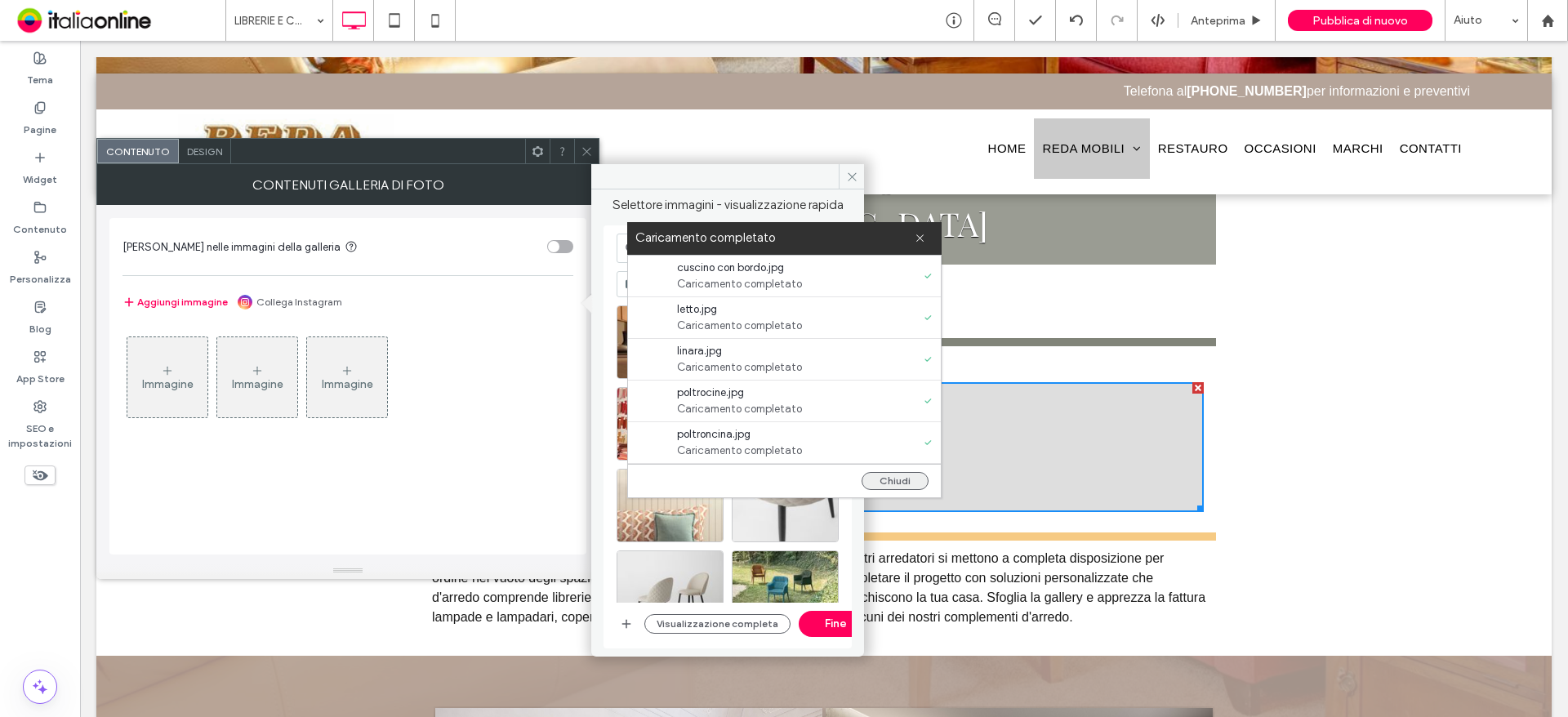
click at [914, 479] on button "Chiudi" at bounding box center [894, 481] width 67 height 18
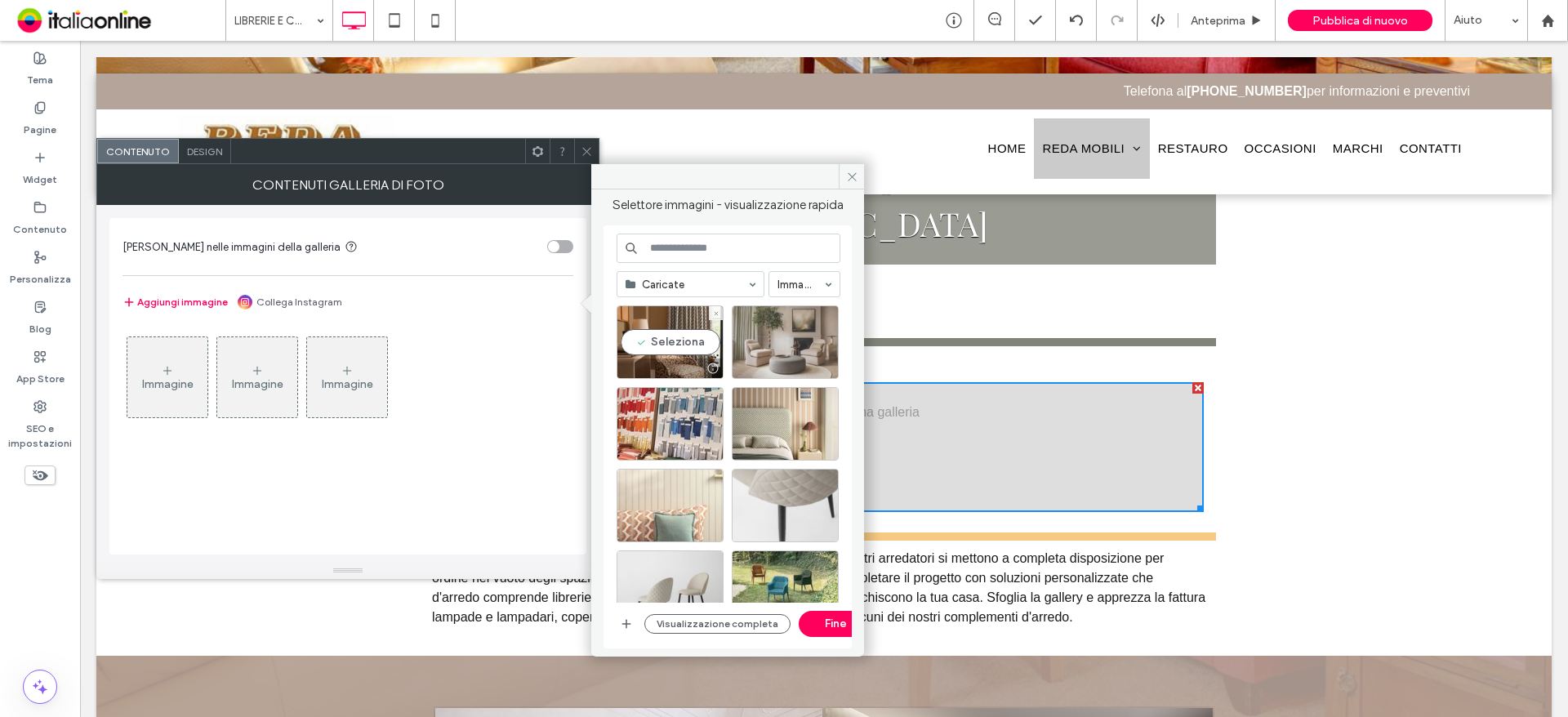
drag, startPoint x: 684, startPoint y: 359, endPoint x: 772, endPoint y: 355, distance: 88.1
click at [684, 359] on div at bounding box center [670, 368] width 106 height 19
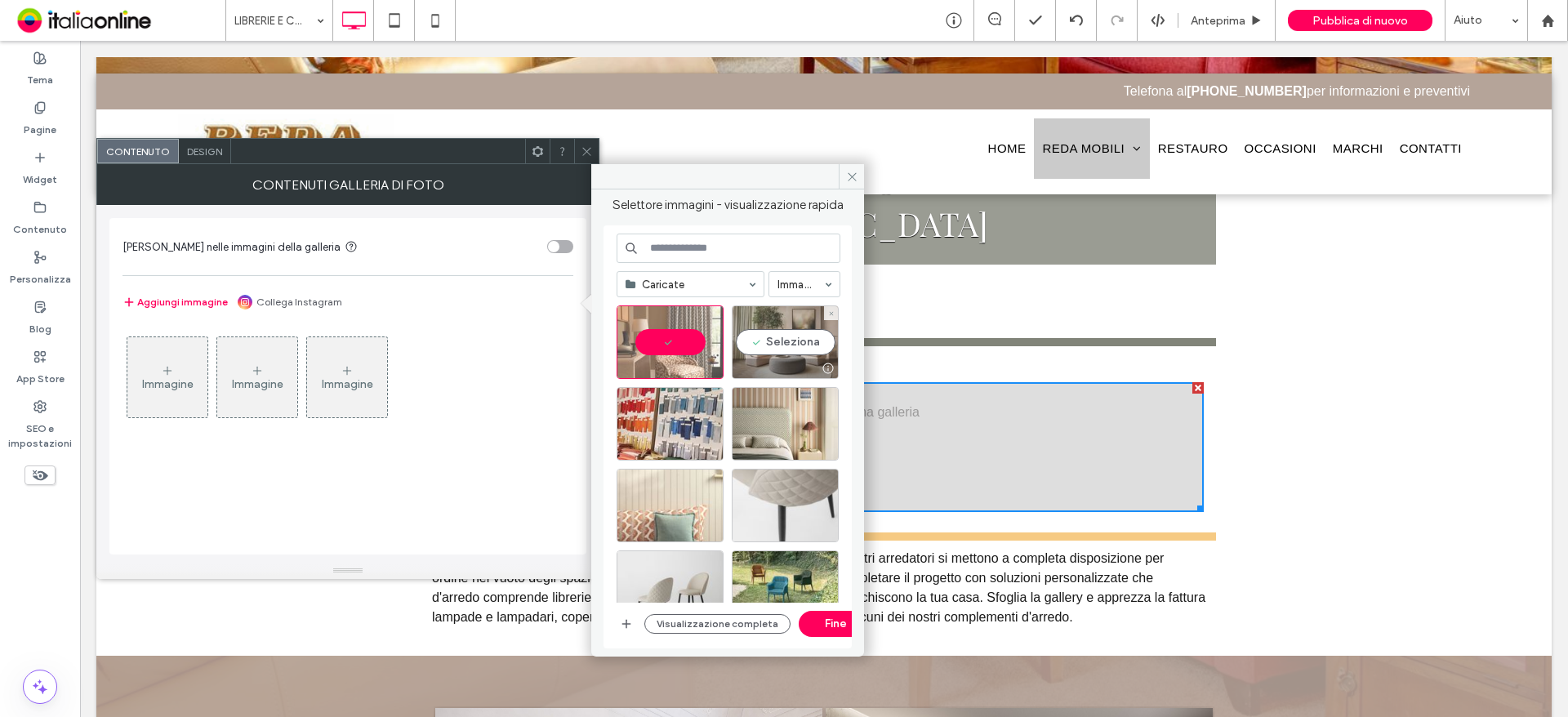
click at [810, 342] on div "Seleziona" at bounding box center [785, 342] width 107 height 74
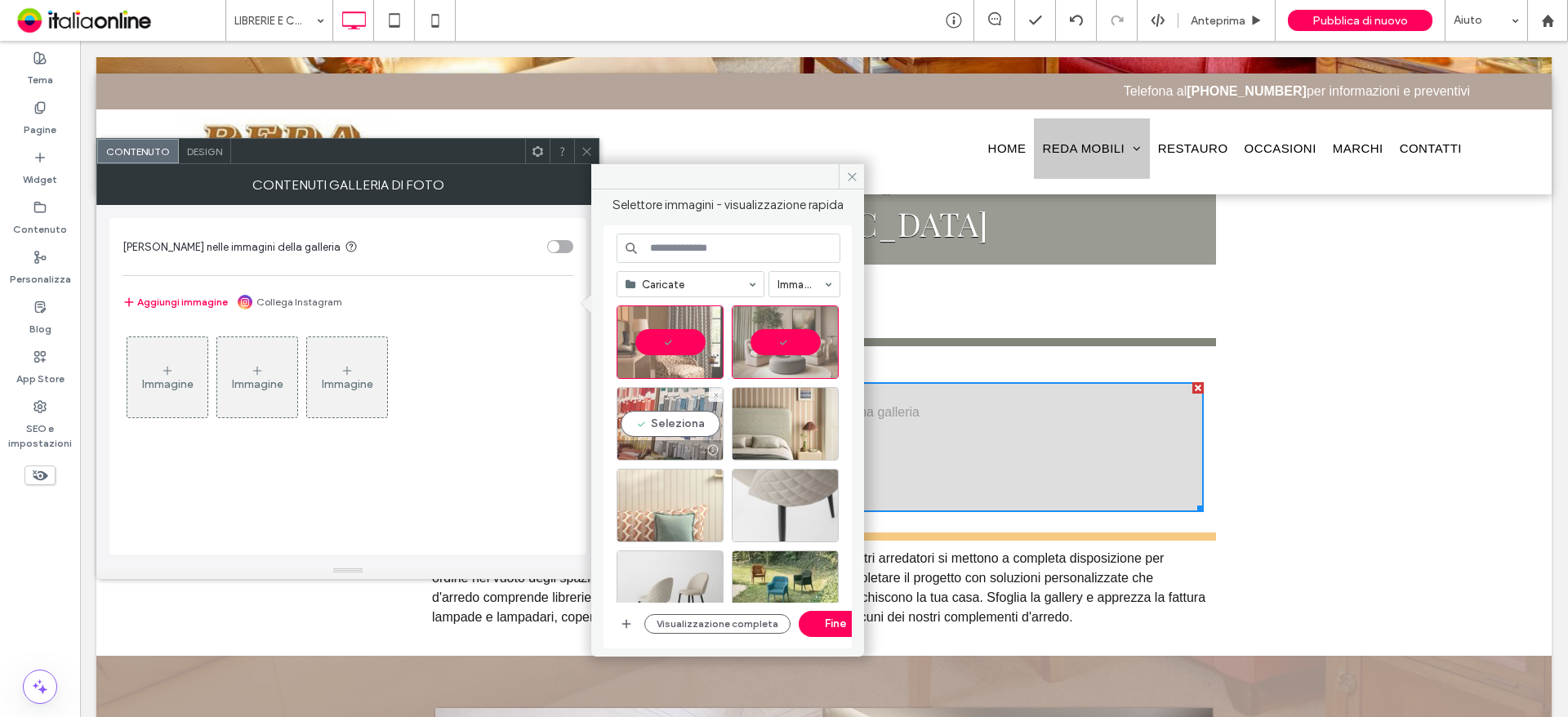
click at [690, 418] on div "Seleziona" at bounding box center [670, 423] width 107 height 74
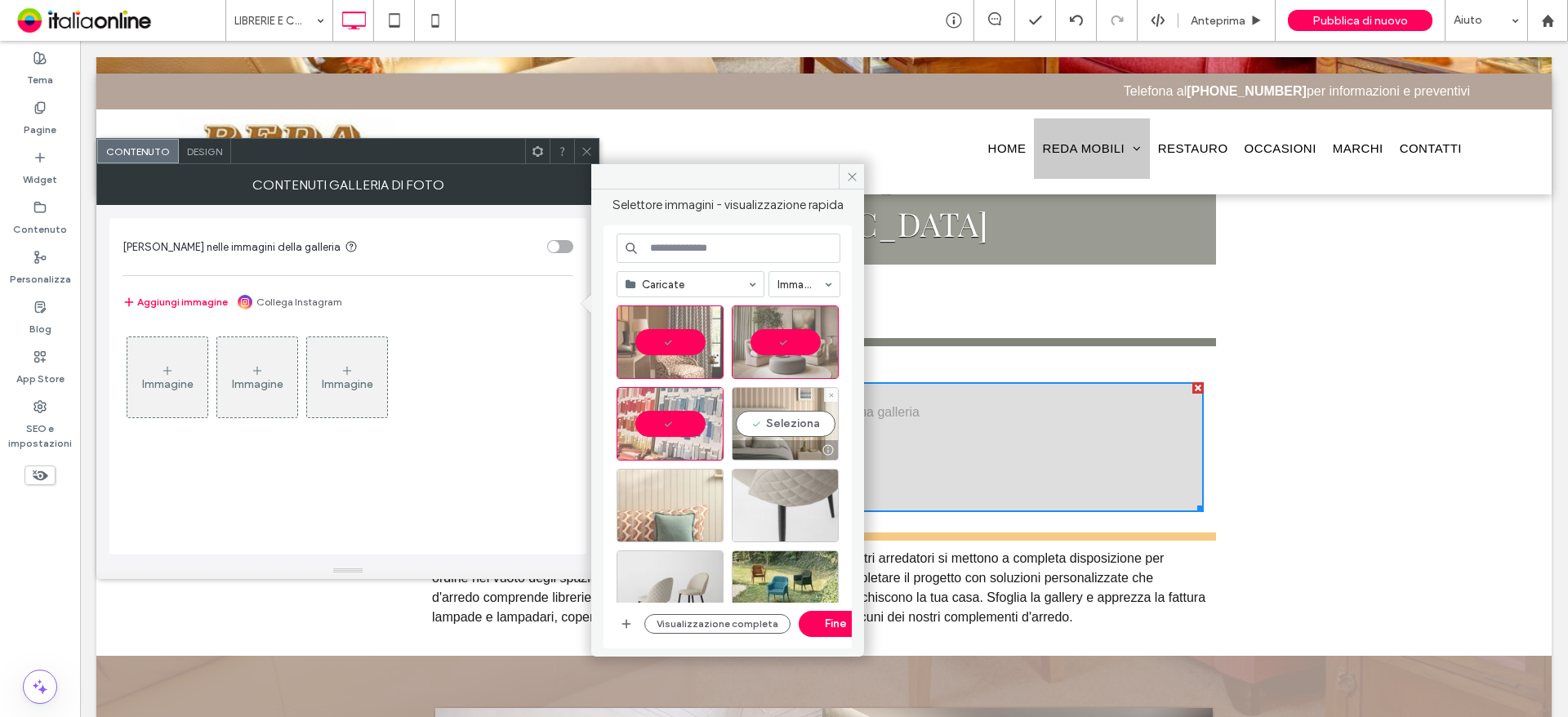
click at [753, 428] on div "Seleziona" at bounding box center [785, 423] width 107 height 74
click at [651, 495] on div "Seleziona" at bounding box center [670, 506] width 107 height 74
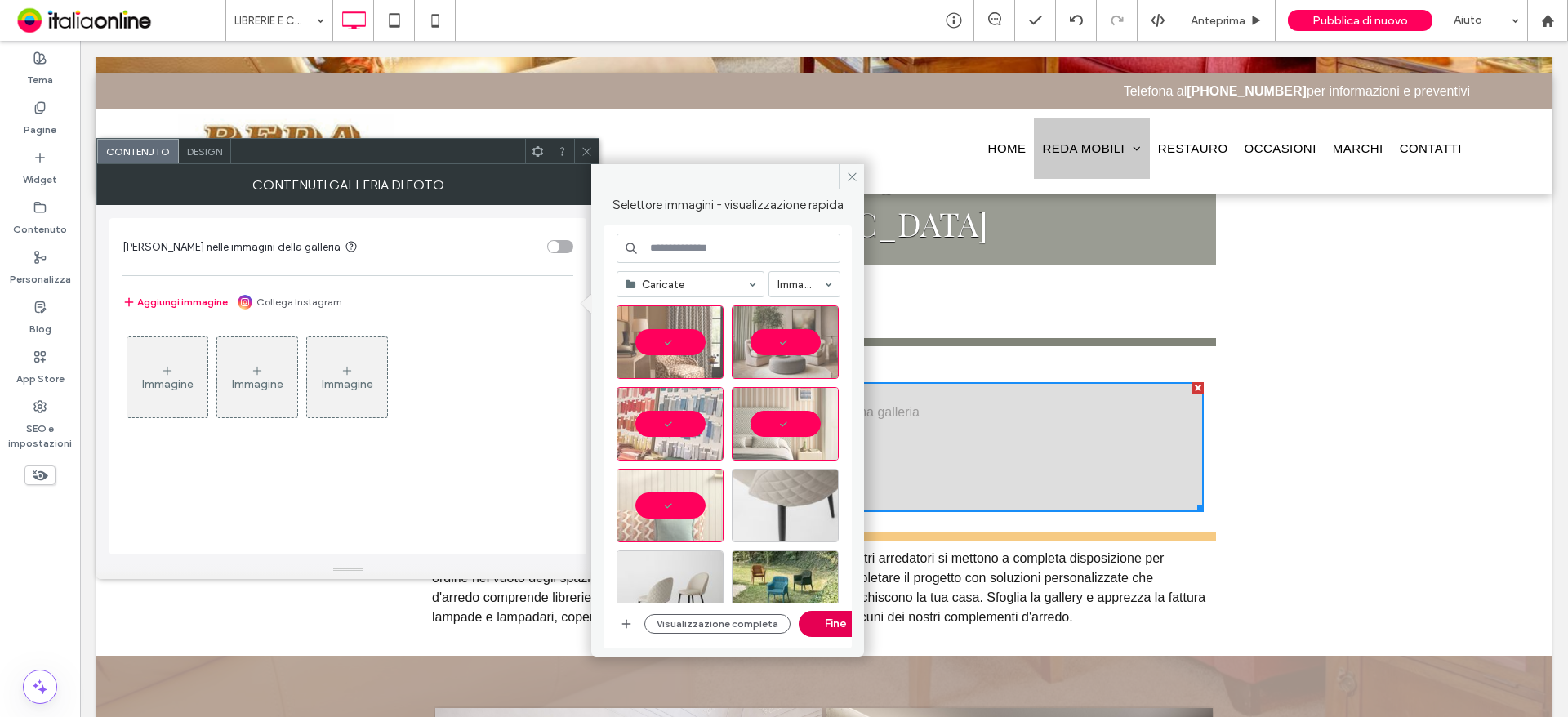
click at [825, 631] on button "Fine" at bounding box center [835, 623] width 74 height 26
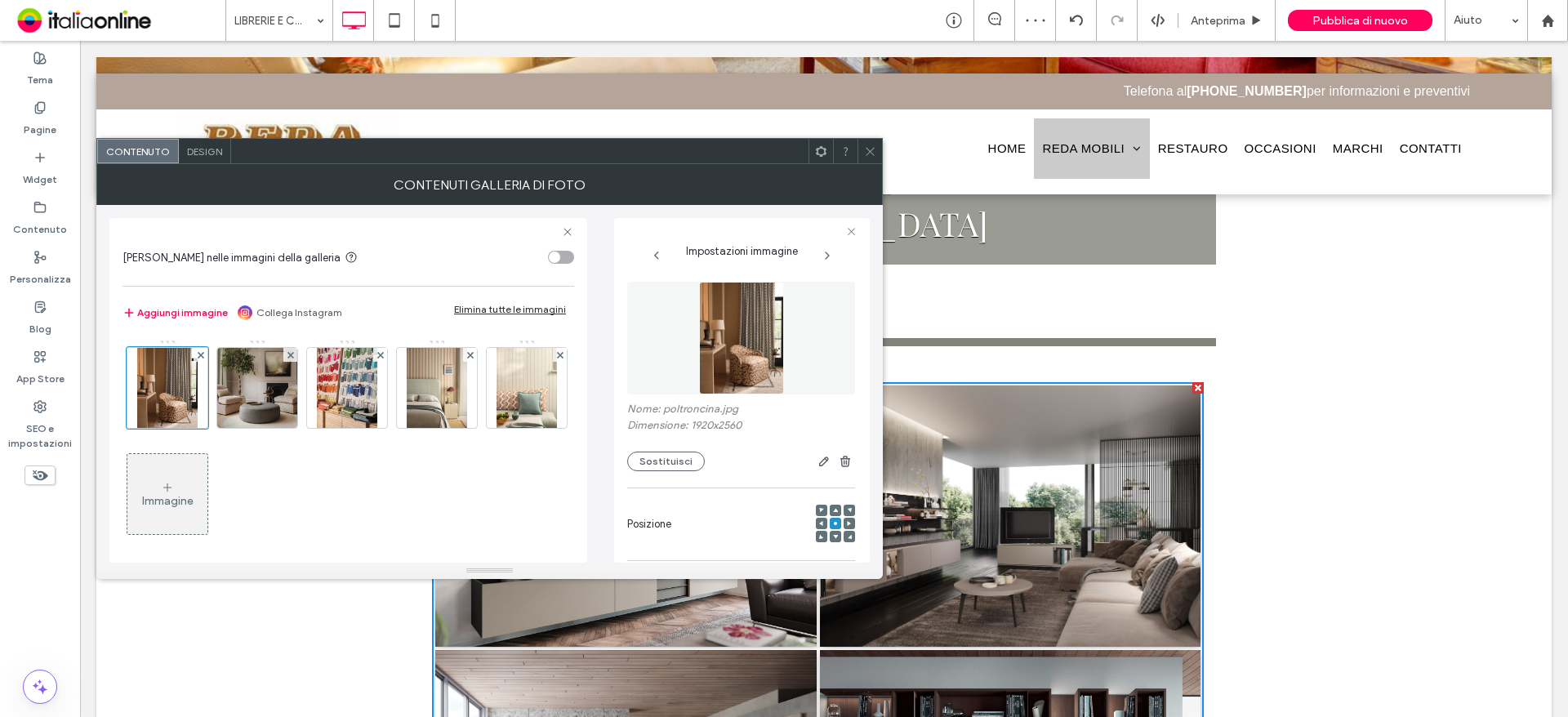
click at [868, 159] on span at bounding box center [869, 150] width 13 height 24
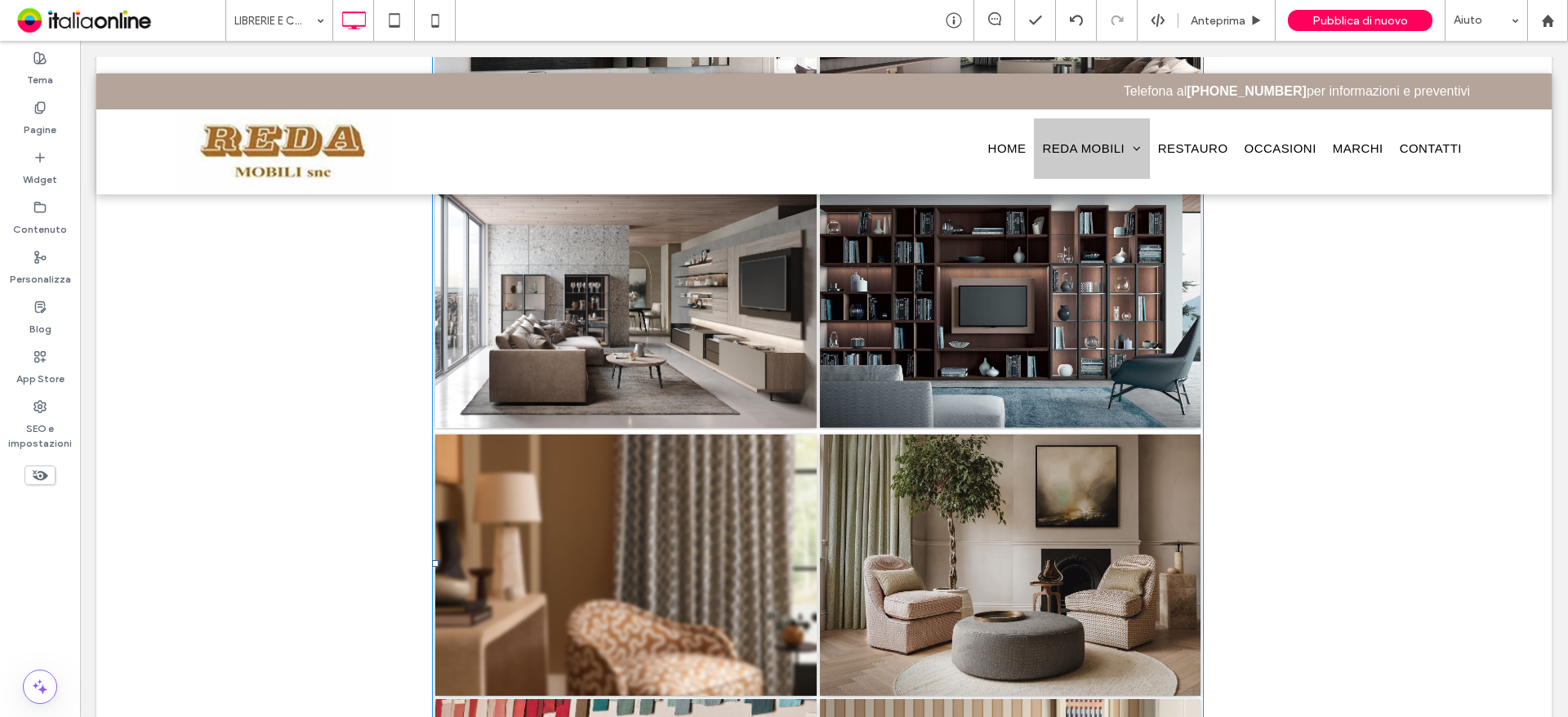
scroll to position [1061, 0]
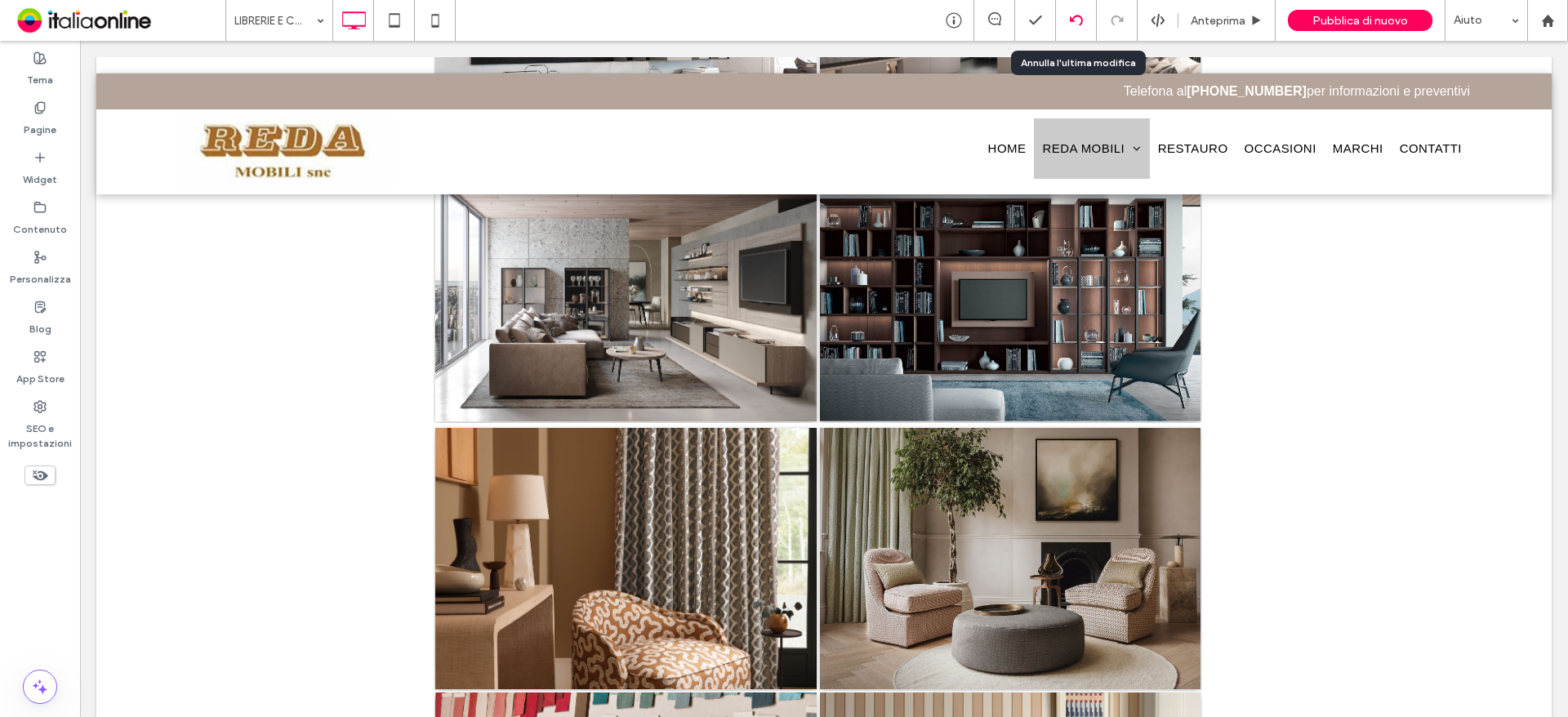
click at [1071, 22] on icon at bounding box center [1076, 19] width 13 height 13
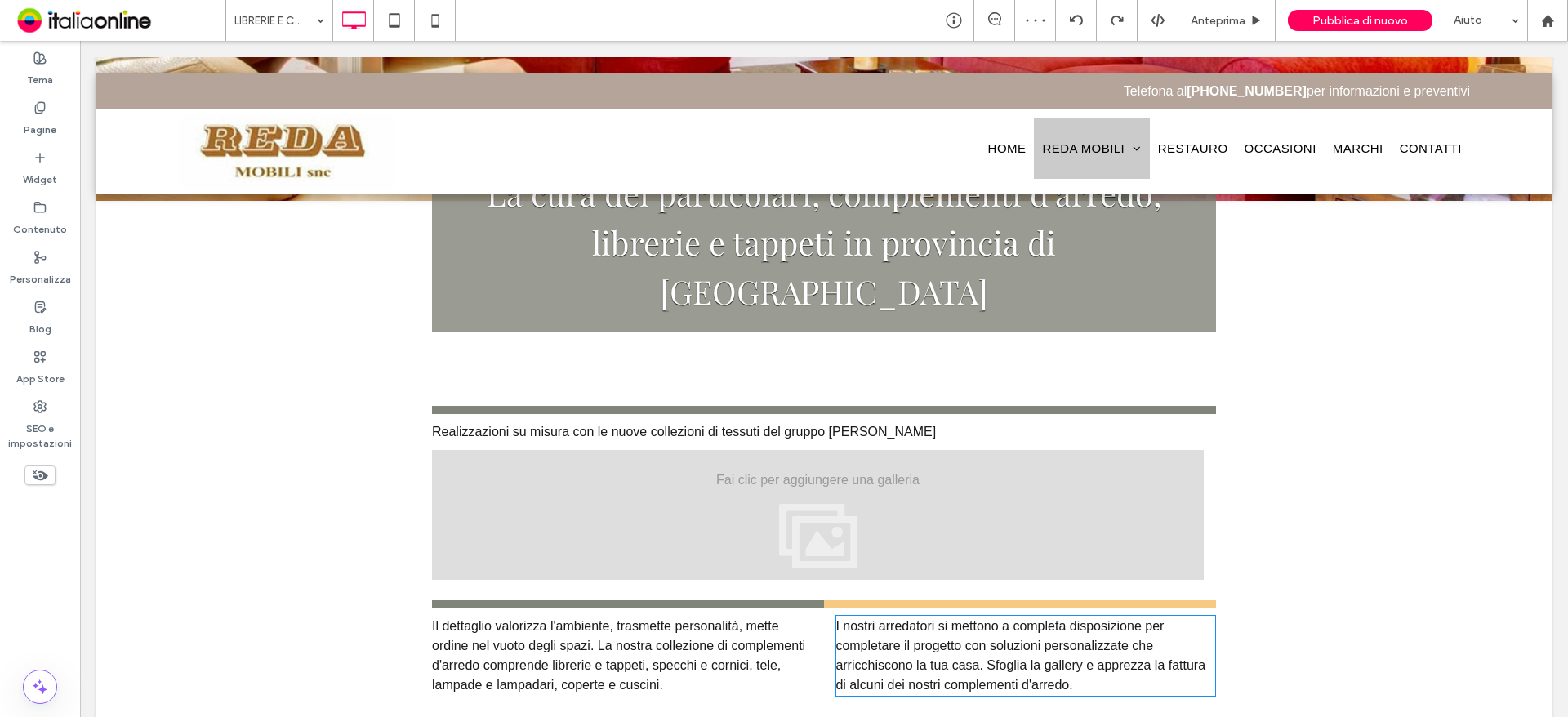
scroll to position [490, 0]
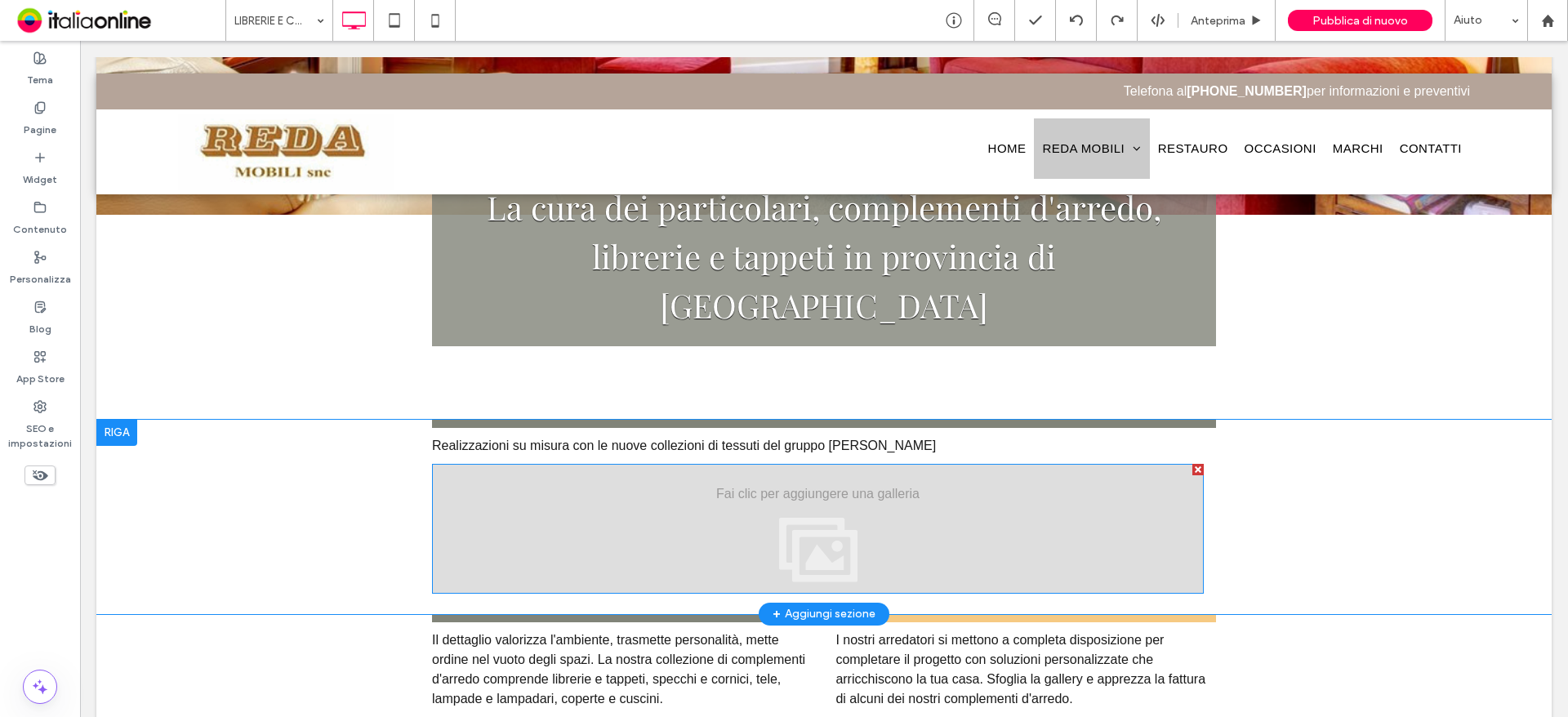
click at [804, 464] on div "Mostra altri" at bounding box center [818, 529] width 771 height 130
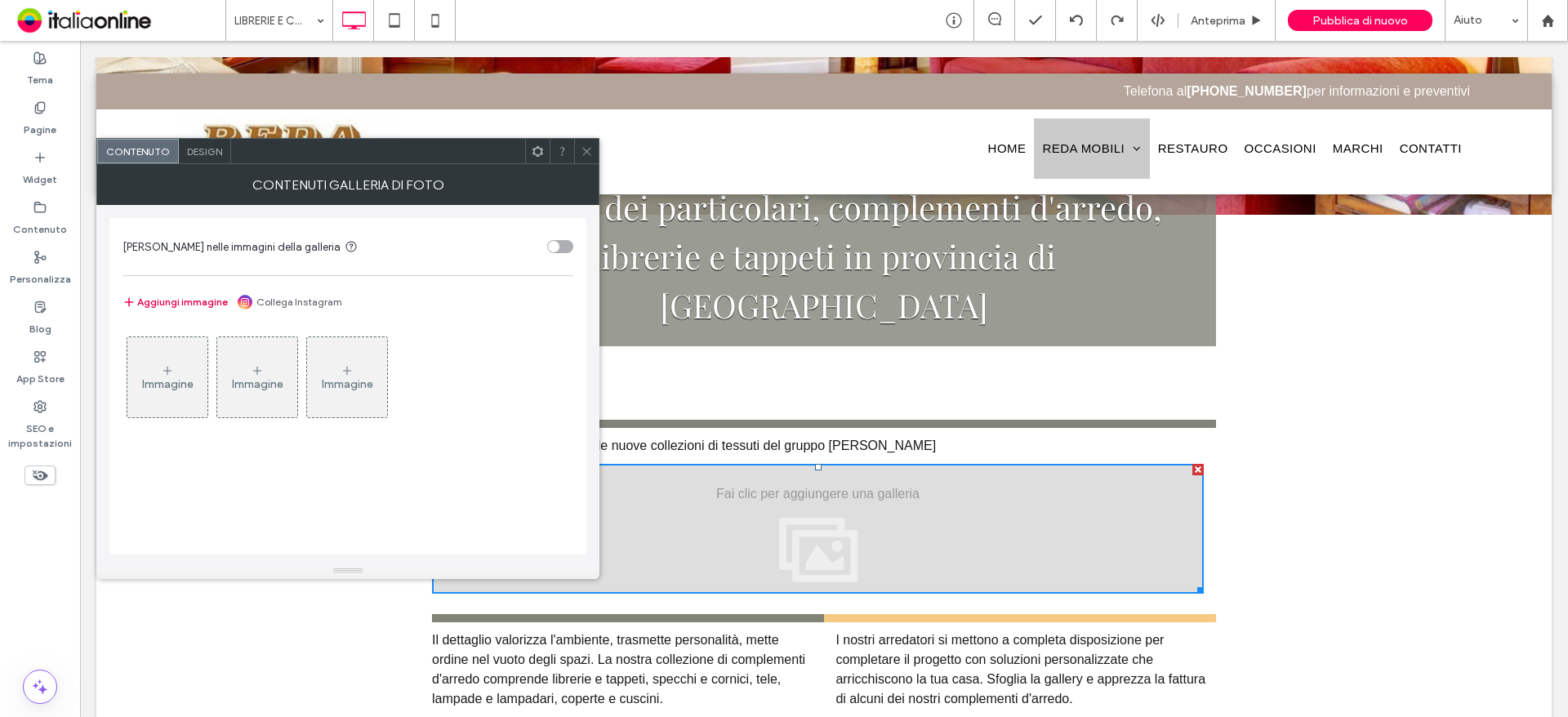
click at [193, 293] on button "Aggiungi immagine" at bounding box center [174, 302] width 106 height 19
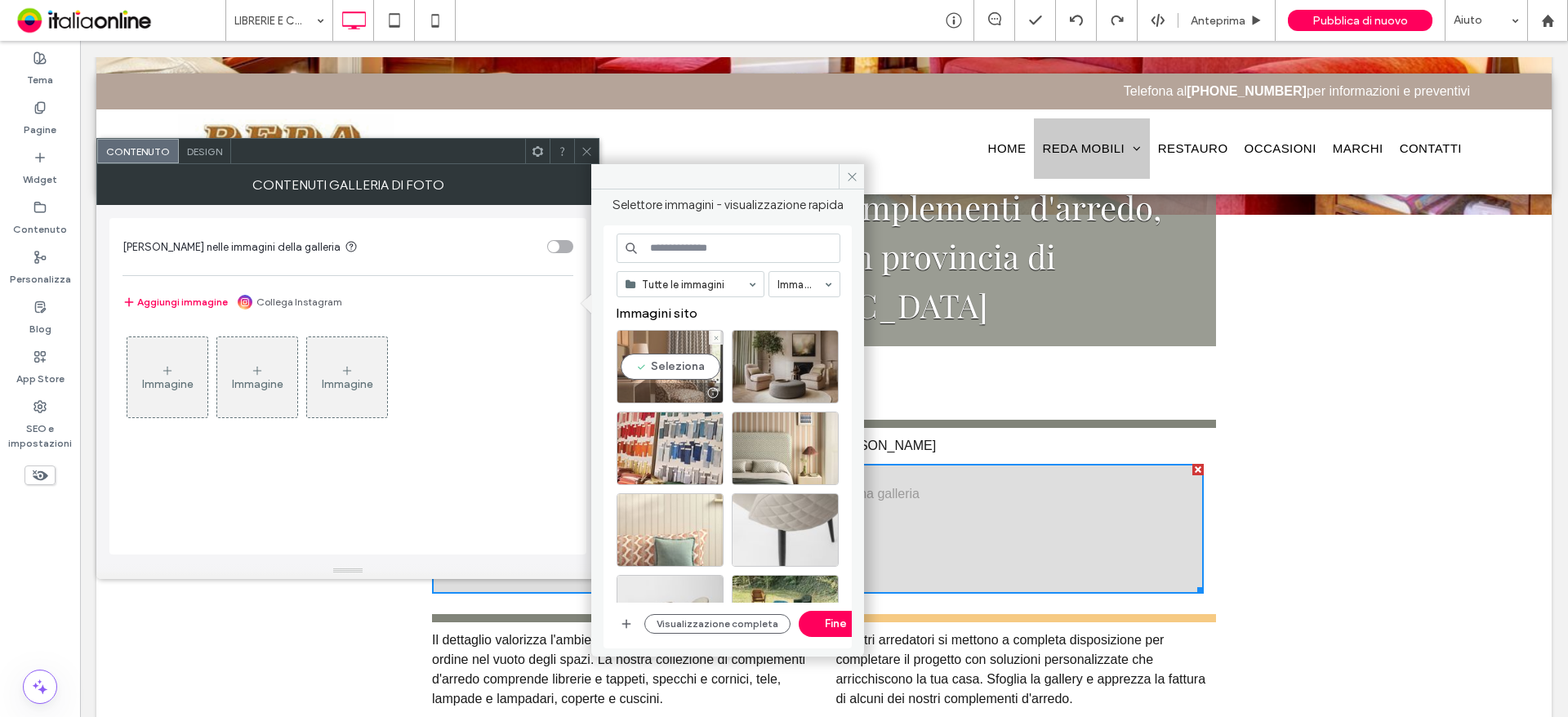
drag, startPoint x: 703, startPoint y: 358, endPoint x: 715, endPoint y: 359, distance: 12.0
click at [703, 358] on div "Seleziona" at bounding box center [670, 366] width 107 height 74
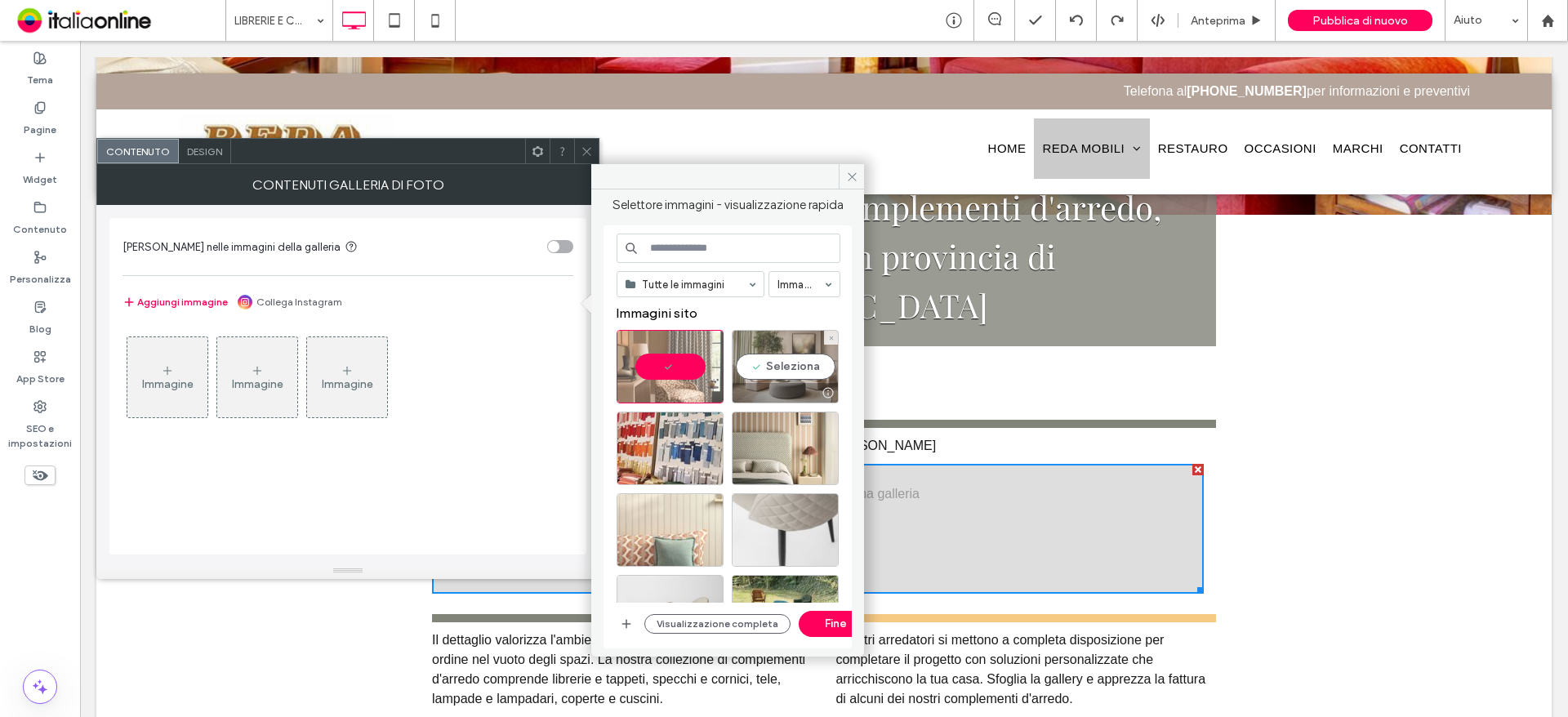
click at [792, 376] on div "Seleziona" at bounding box center [785, 366] width 107 height 74
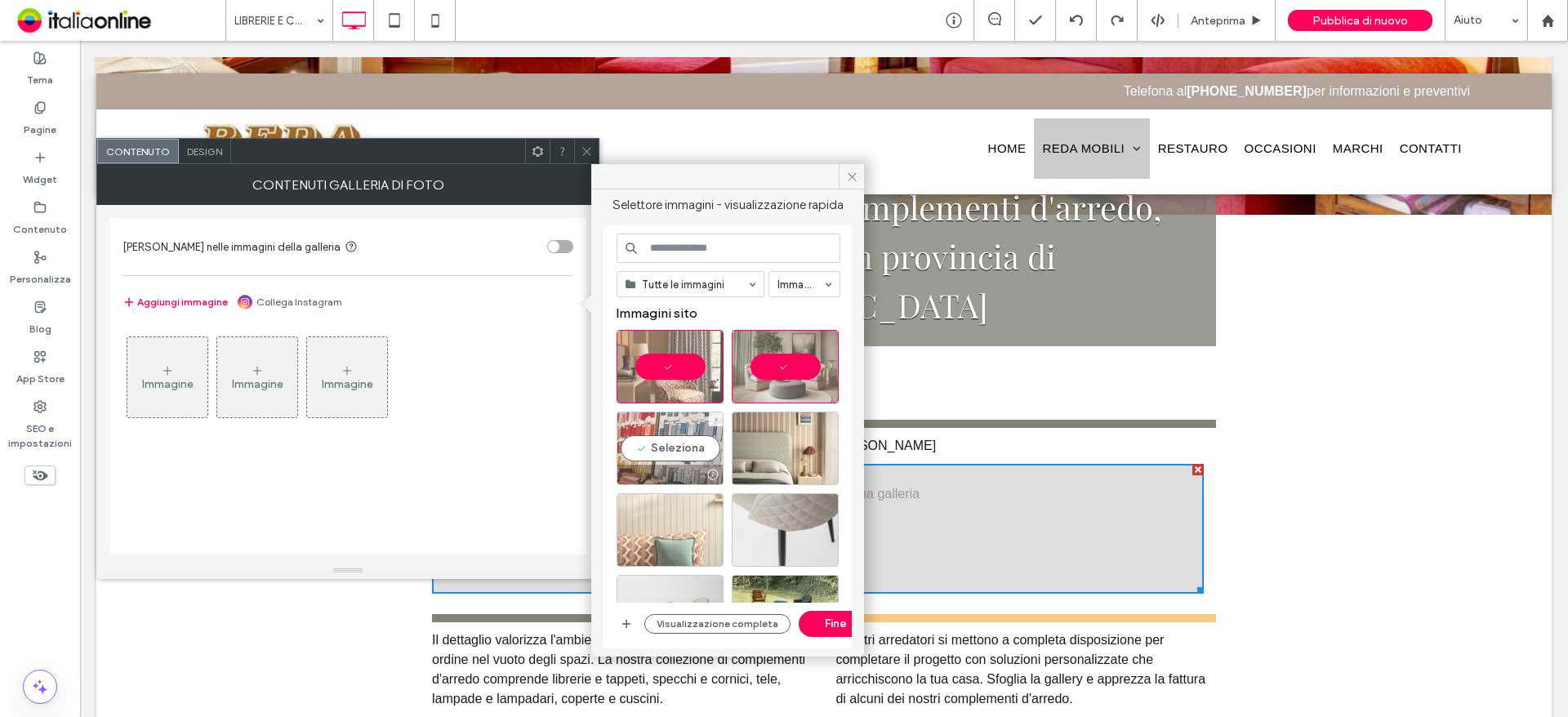
click at [668, 451] on div "Seleziona" at bounding box center [670, 449] width 107 height 74
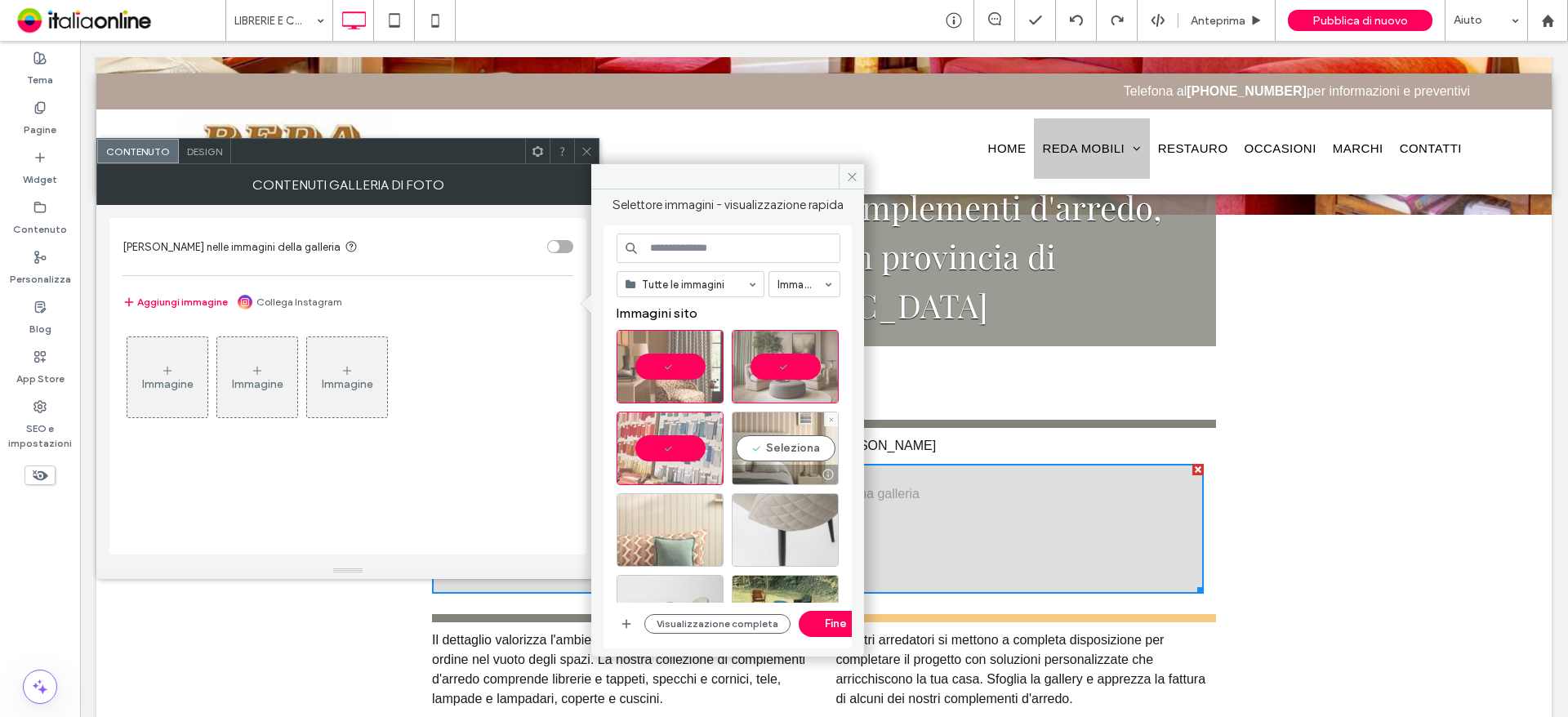
click at [749, 452] on div "Seleziona" at bounding box center [785, 449] width 107 height 74
click at [665, 529] on div "Seleziona" at bounding box center [670, 530] width 107 height 74
click at [815, 623] on button "Fine" at bounding box center [835, 623] width 74 height 26
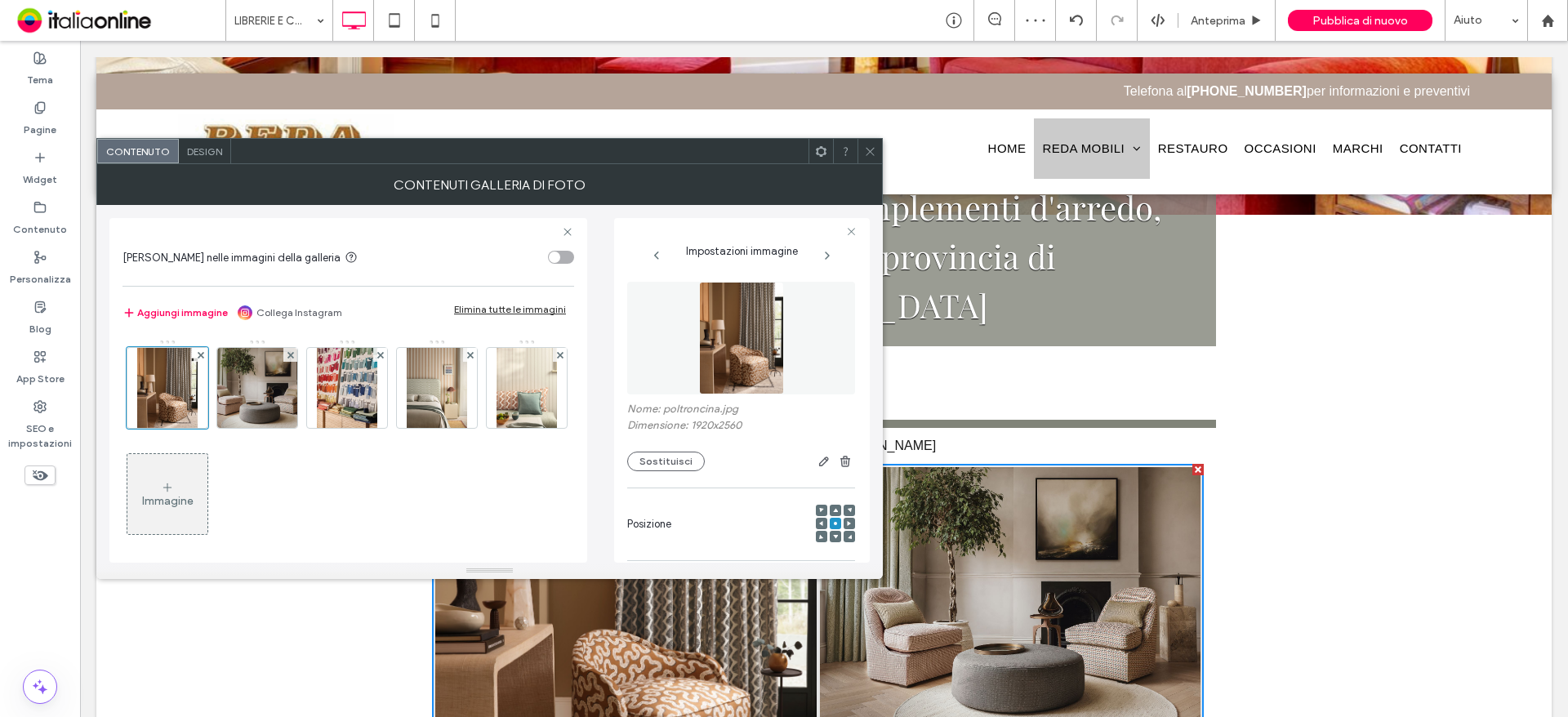
drag, startPoint x: 872, startPoint y: 150, endPoint x: 859, endPoint y: 164, distance: 19.1
click at [872, 150] on icon at bounding box center [869, 151] width 13 height 13
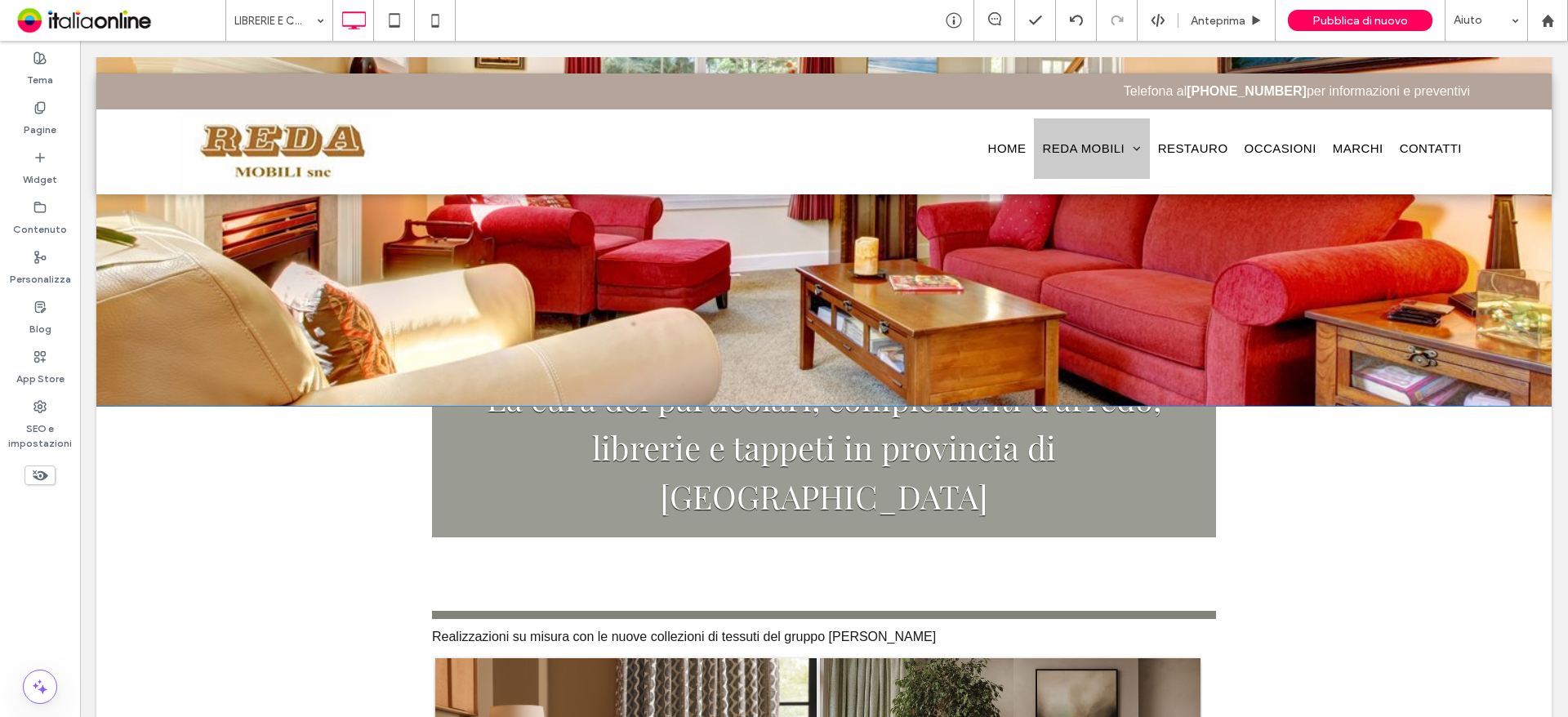
scroll to position [245, 0]
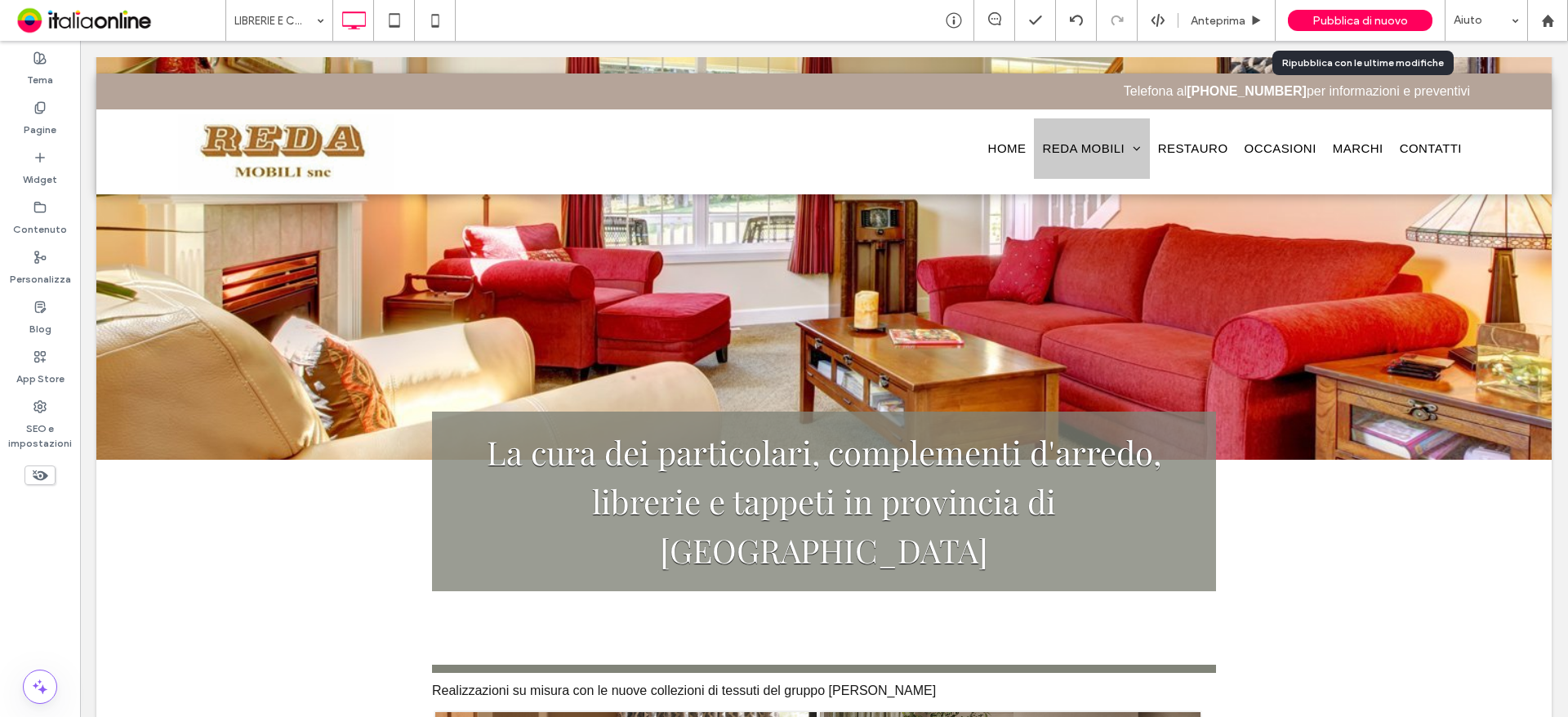
click at [1356, 18] on span "Pubblica di nuovo" at bounding box center [1360, 20] width 96 height 14
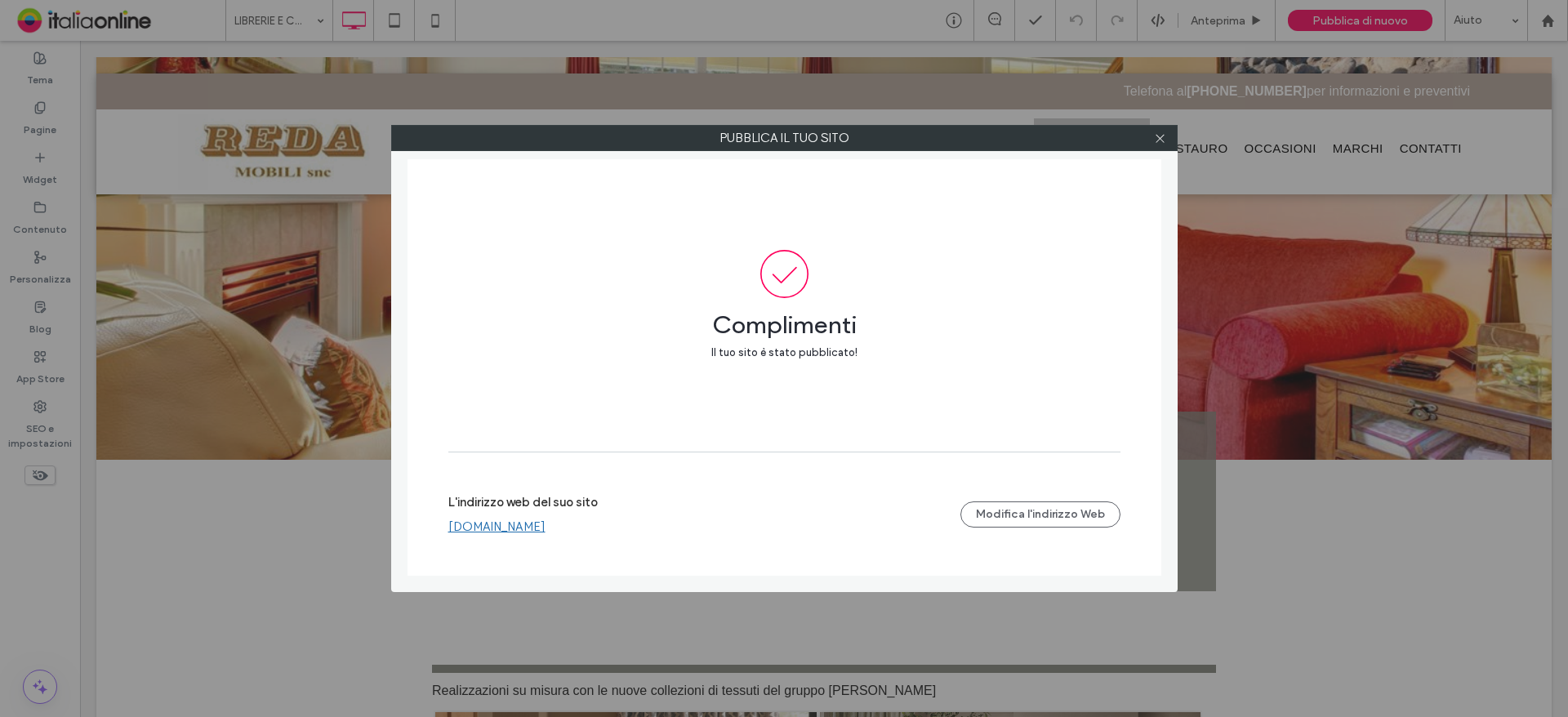
drag, startPoint x: 1167, startPoint y: 136, endPoint x: 1152, endPoint y: 141, distance: 15.8
click at [1167, 136] on div at bounding box center [1160, 138] width 24 height 24
click at [1160, 139] on use at bounding box center [1159, 138] width 8 height 8
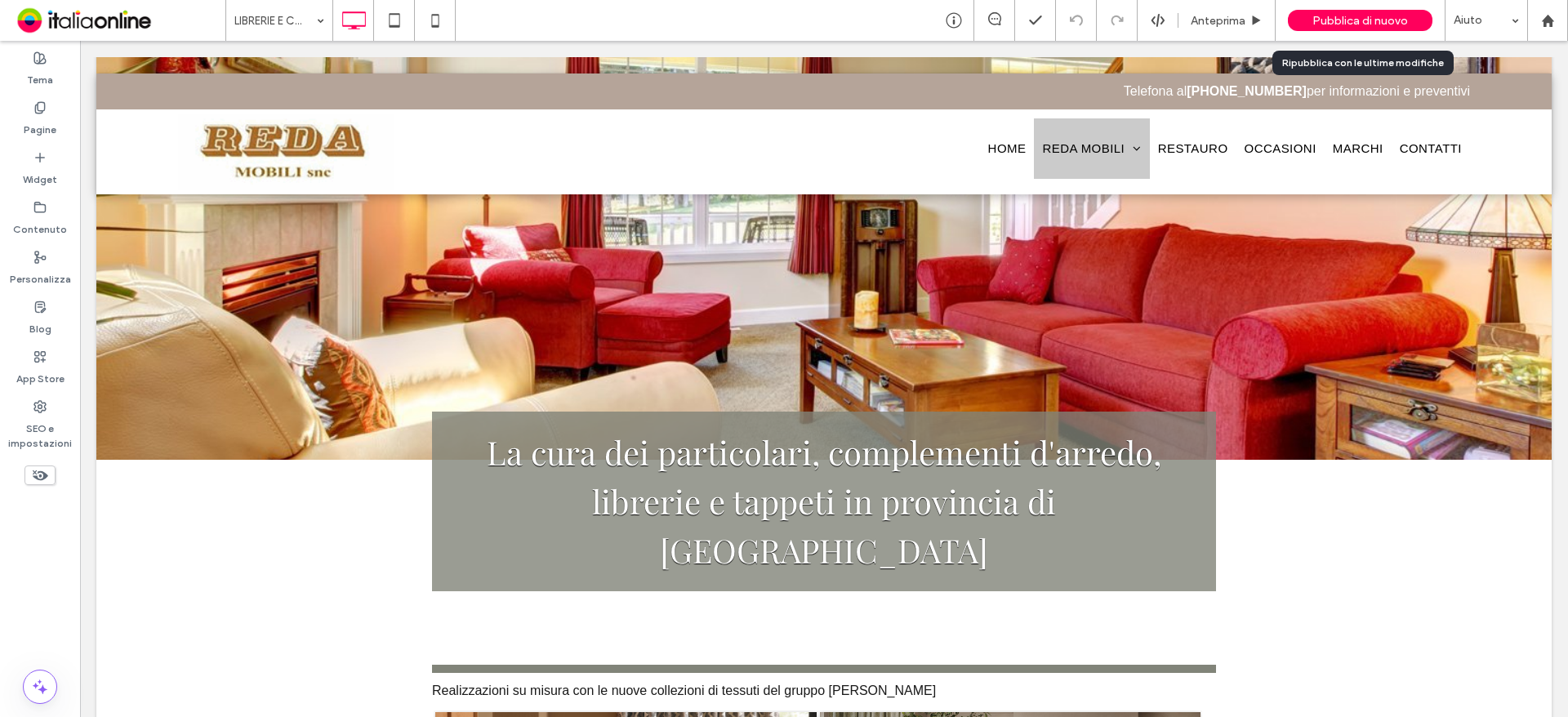
click at [1346, 20] on span "Pubblica di nuovo" at bounding box center [1360, 20] width 96 height 14
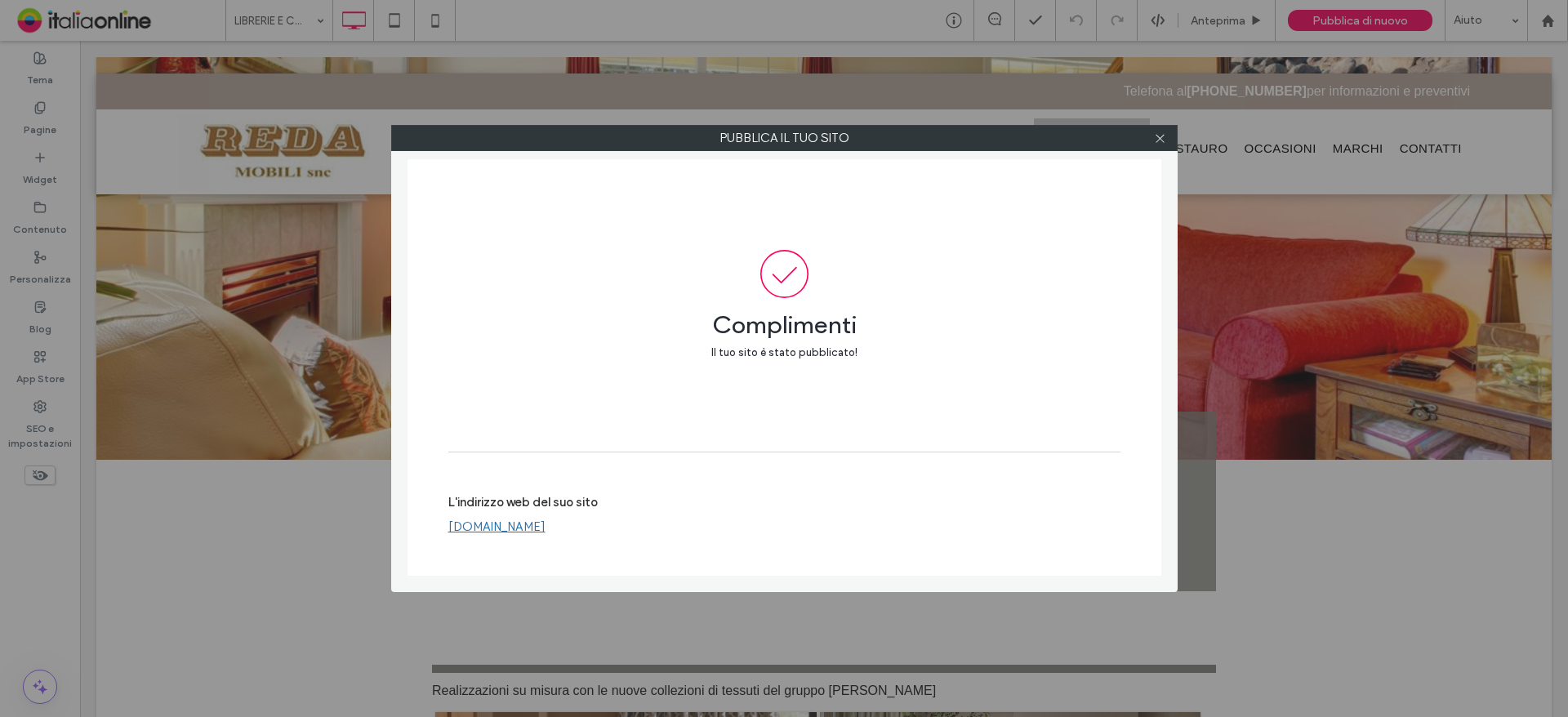
click at [1166, 137] on div at bounding box center [1160, 138] width 24 height 24
click at [1171, 140] on div at bounding box center [1160, 138] width 24 height 24
click at [1155, 135] on icon at bounding box center [1160, 138] width 13 height 13
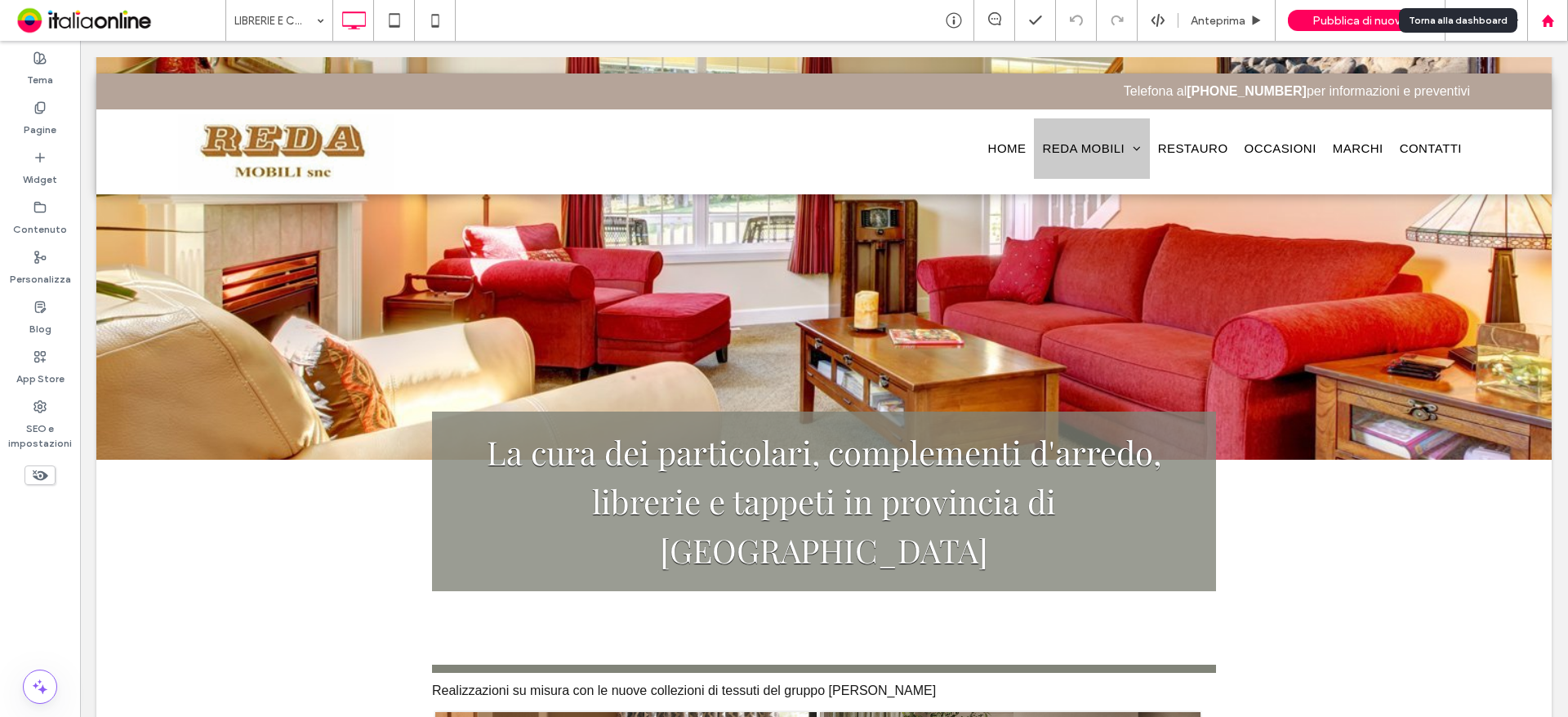
drag, startPoint x: 1548, startPoint y: 13, endPoint x: 1460, endPoint y: 20, distance: 88.3
click at [1548, 13] on div at bounding box center [1548, 20] width 41 height 41
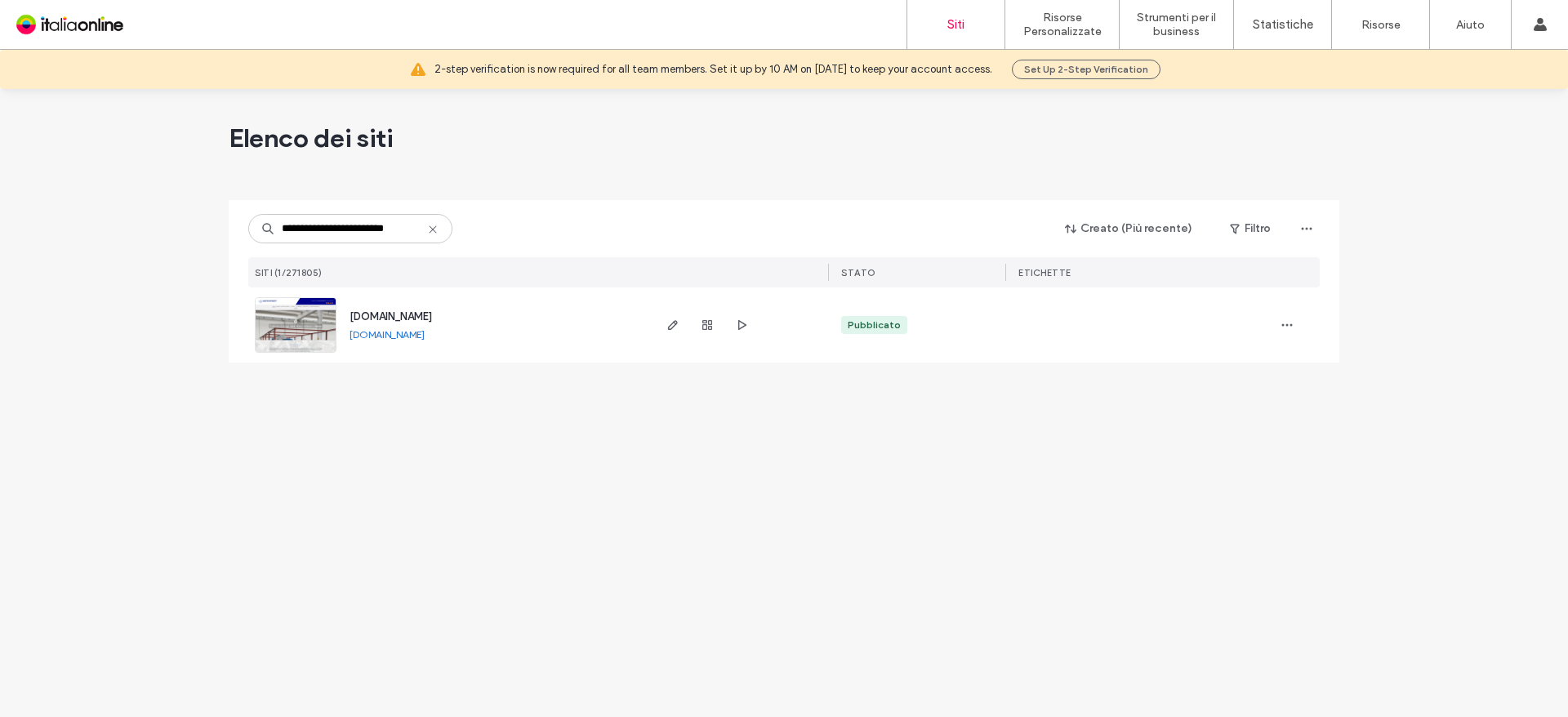
type input "**********"
click at [408, 309] on div "[DOMAIN_NAME]" at bounding box center [391, 316] width 82 height 16
click at [411, 317] on span "[DOMAIN_NAME]" at bounding box center [391, 316] width 82 height 13
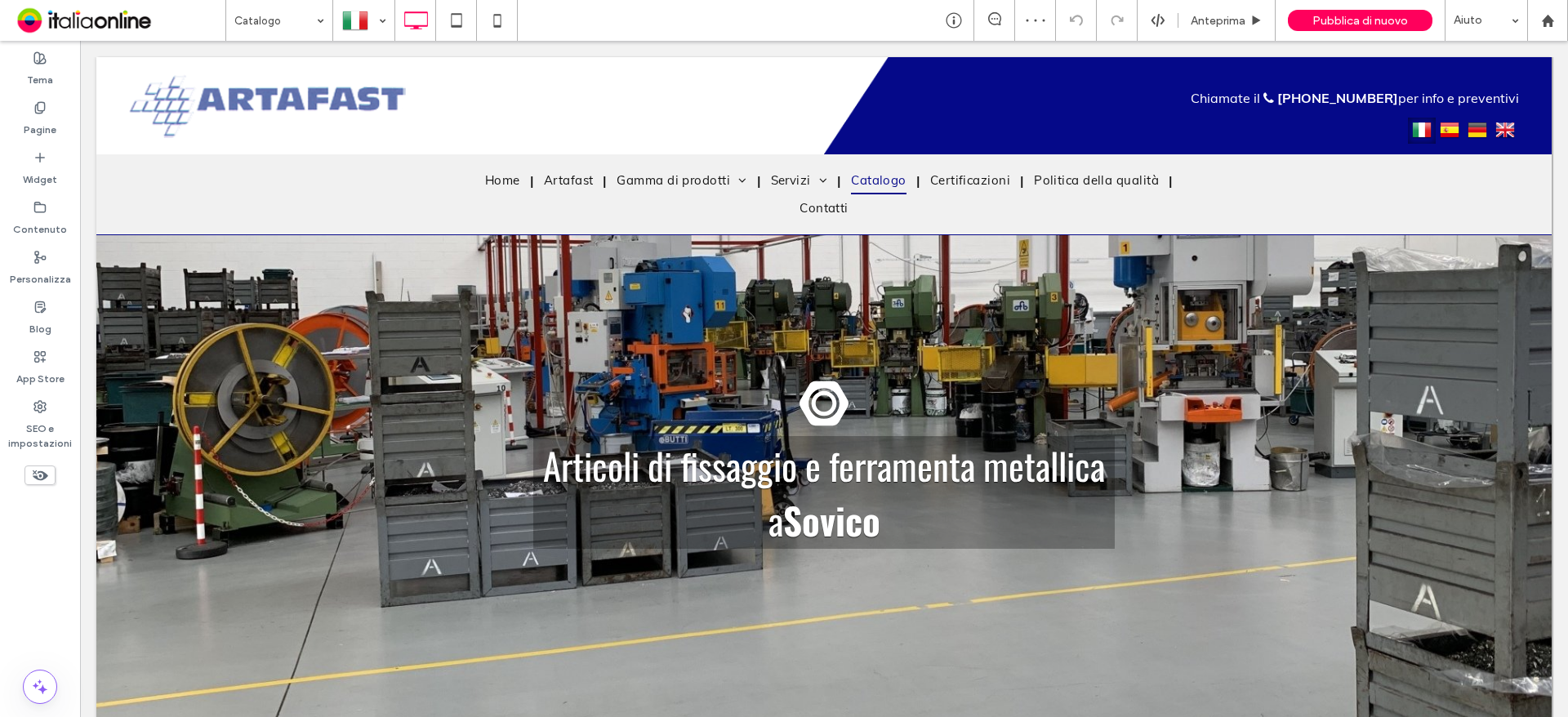
scroll to position [1143, 0]
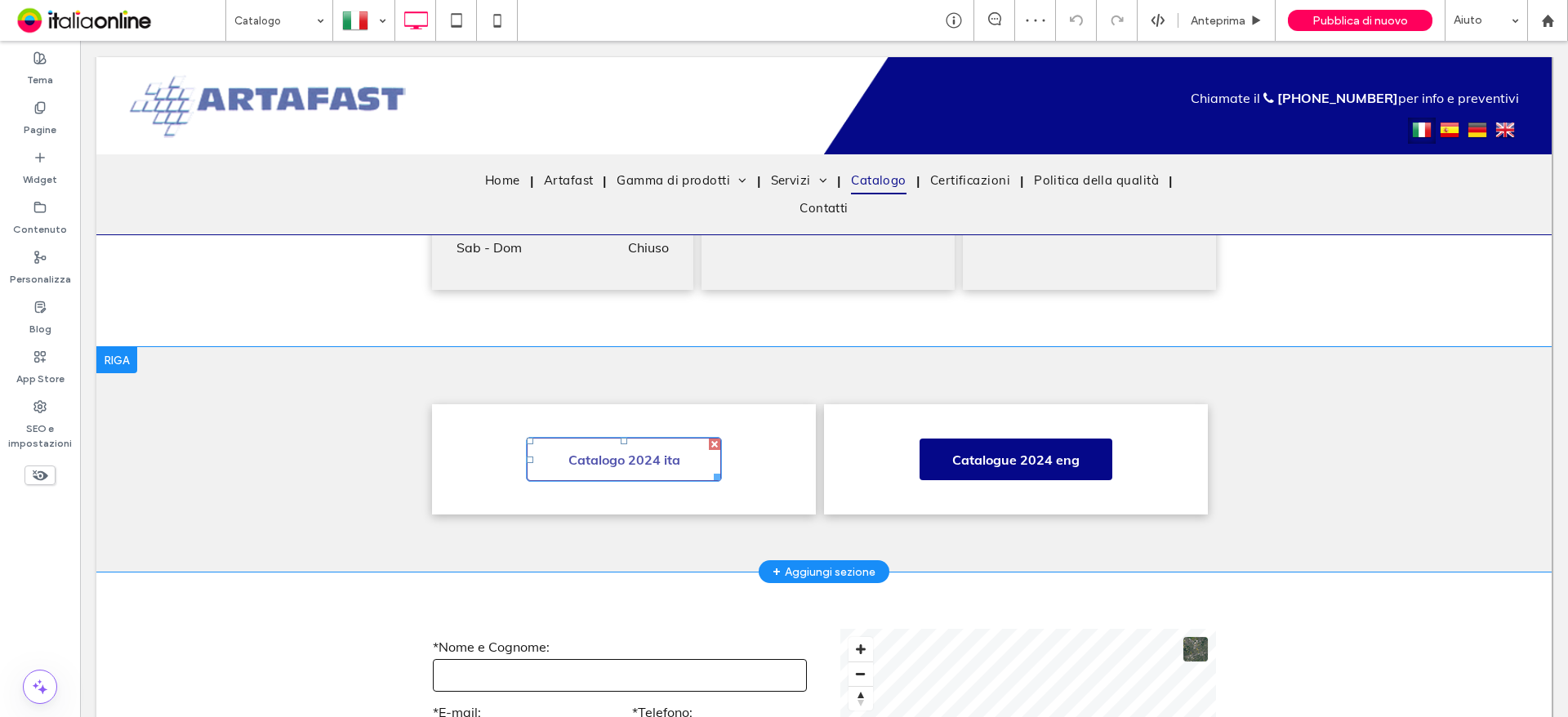
click at [638, 459] on span "Catalogo 2024 ita" at bounding box center [624, 459] width 123 height 33
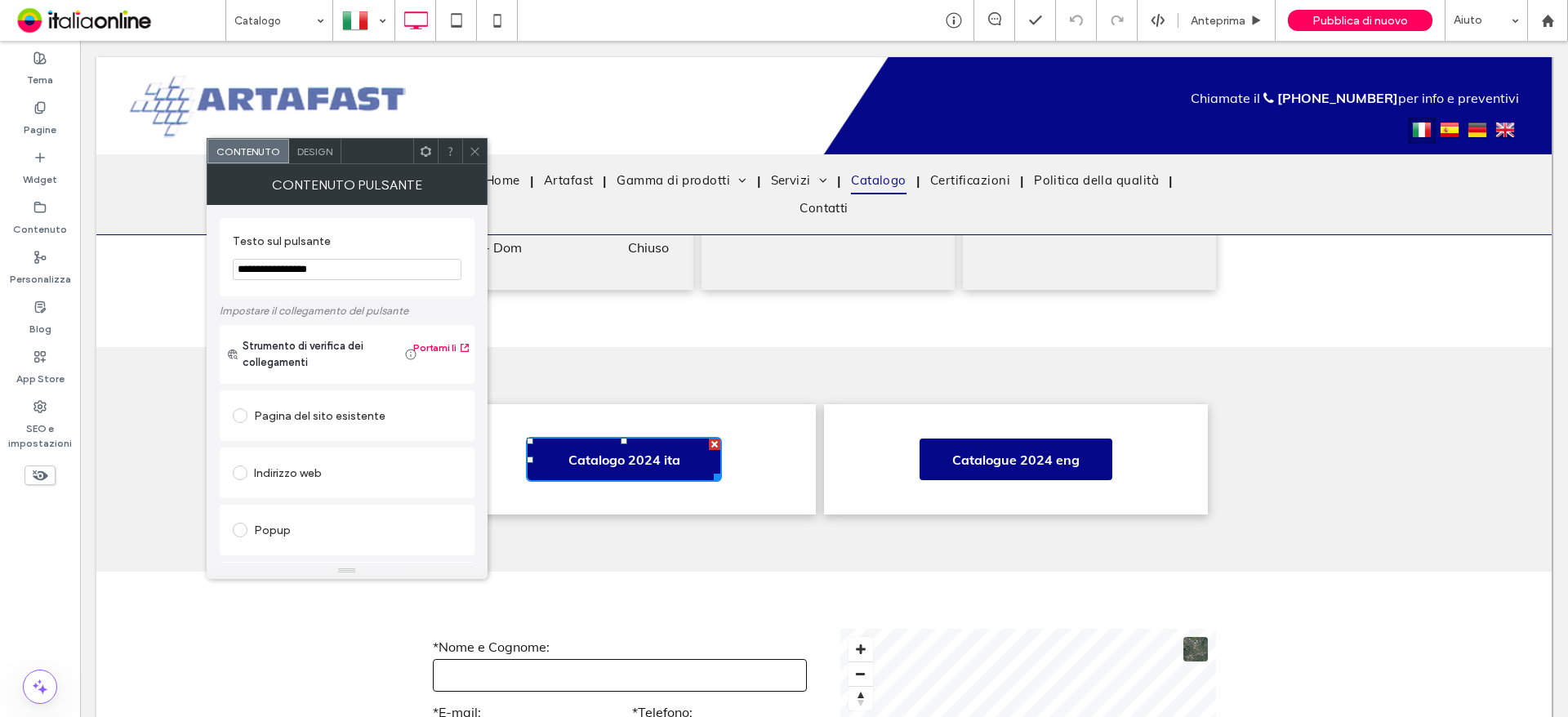
drag, startPoint x: 304, startPoint y: 263, endPoint x: 335, endPoint y: 283, distance: 36.9
click at [304, 263] on input "**********" at bounding box center [347, 269] width 229 height 21
type input "**********"
click at [480, 145] on icon at bounding box center [475, 151] width 13 height 13
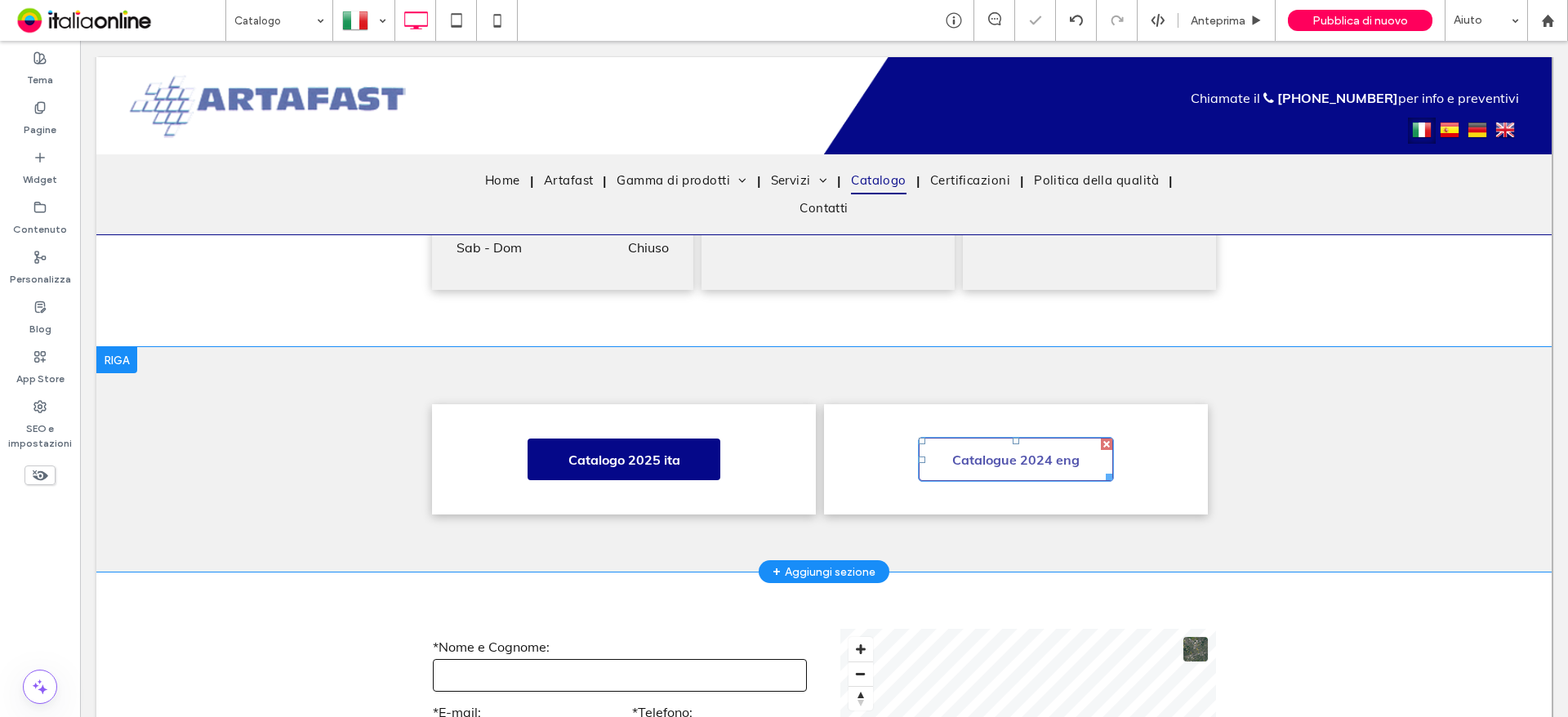
click at [985, 467] on span "Catalogue 2024 eng" at bounding box center [1016, 459] width 139 height 33
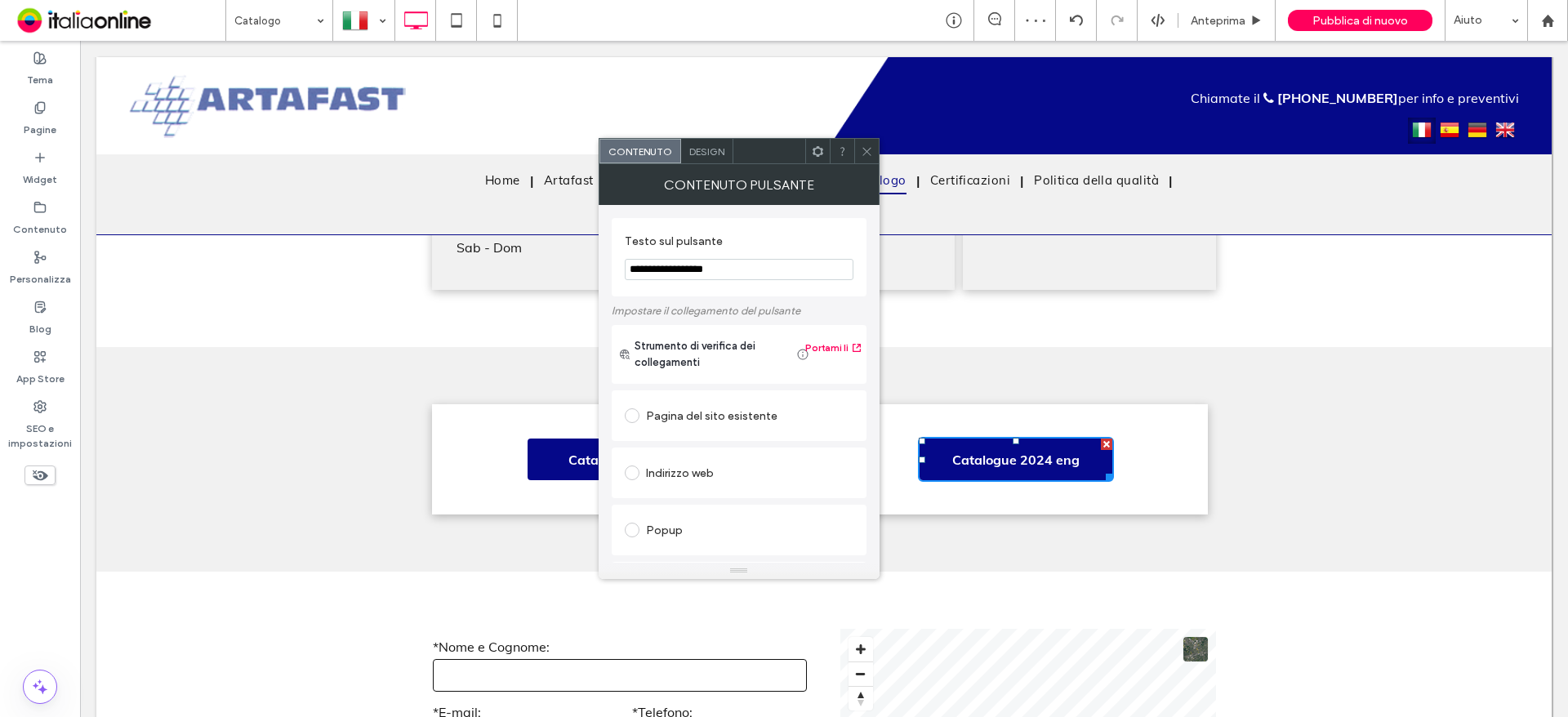
drag, startPoint x: 706, startPoint y: 270, endPoint x: 713, endPoint y: 290, distance: 21.2
click at [706, 270] on input "**********" at bounding box center [739, 269] width 229 height 21
type input "**********"
click at [869, 153] on icon at bounding box center [866, 151] width 13 height 13
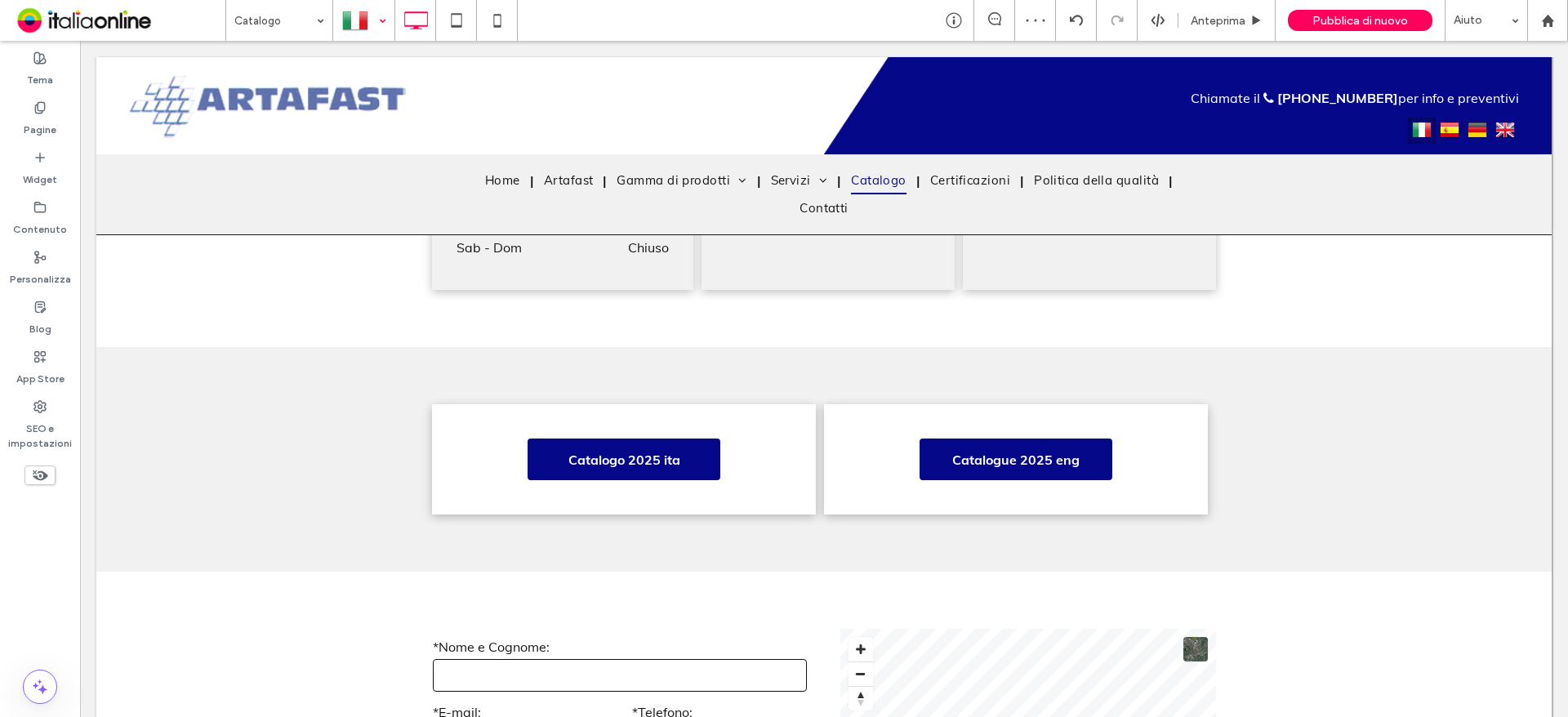
click at [373, 25] on div at bounding box center [364, 20] width 60 height 39
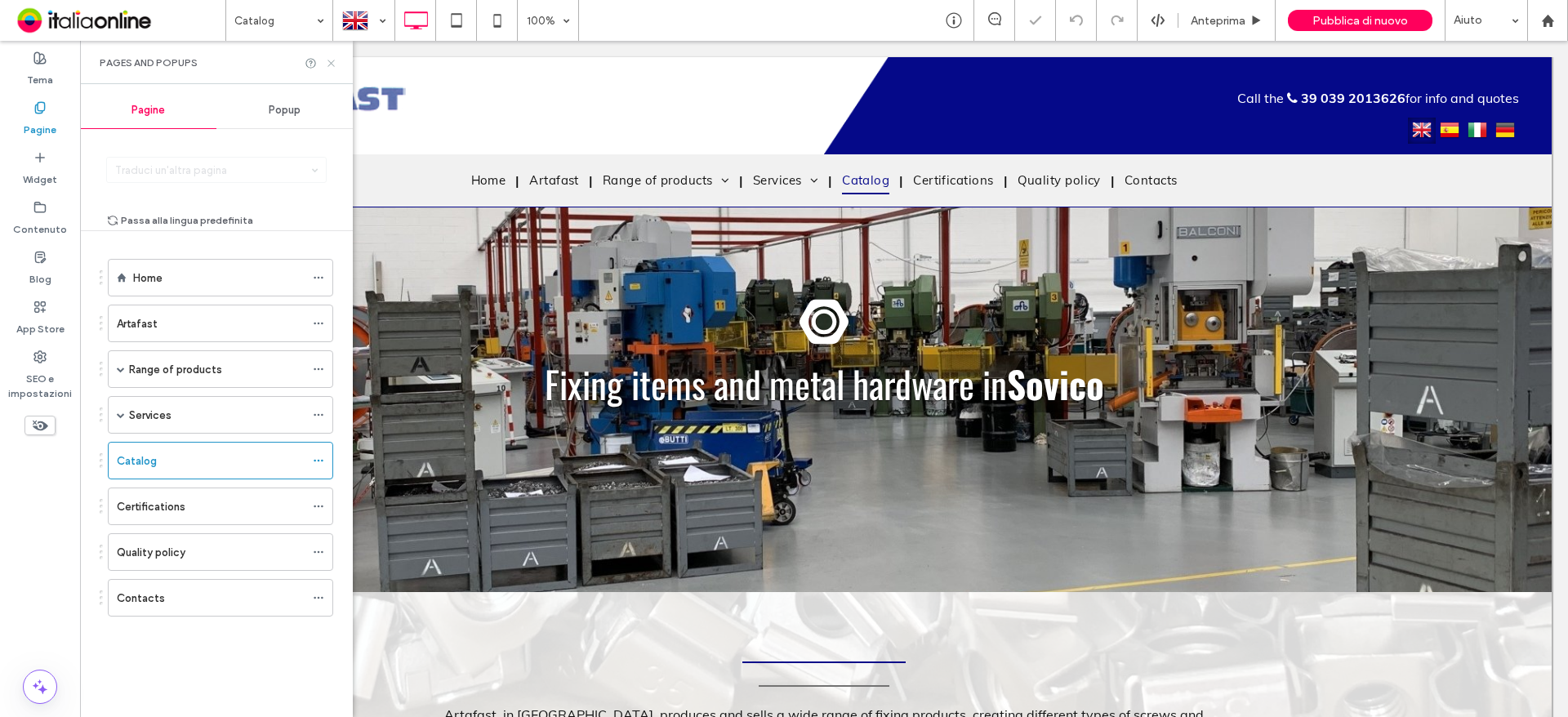
click at [329, 58] on icon at bounding box center [330, 63] width 13 height 13
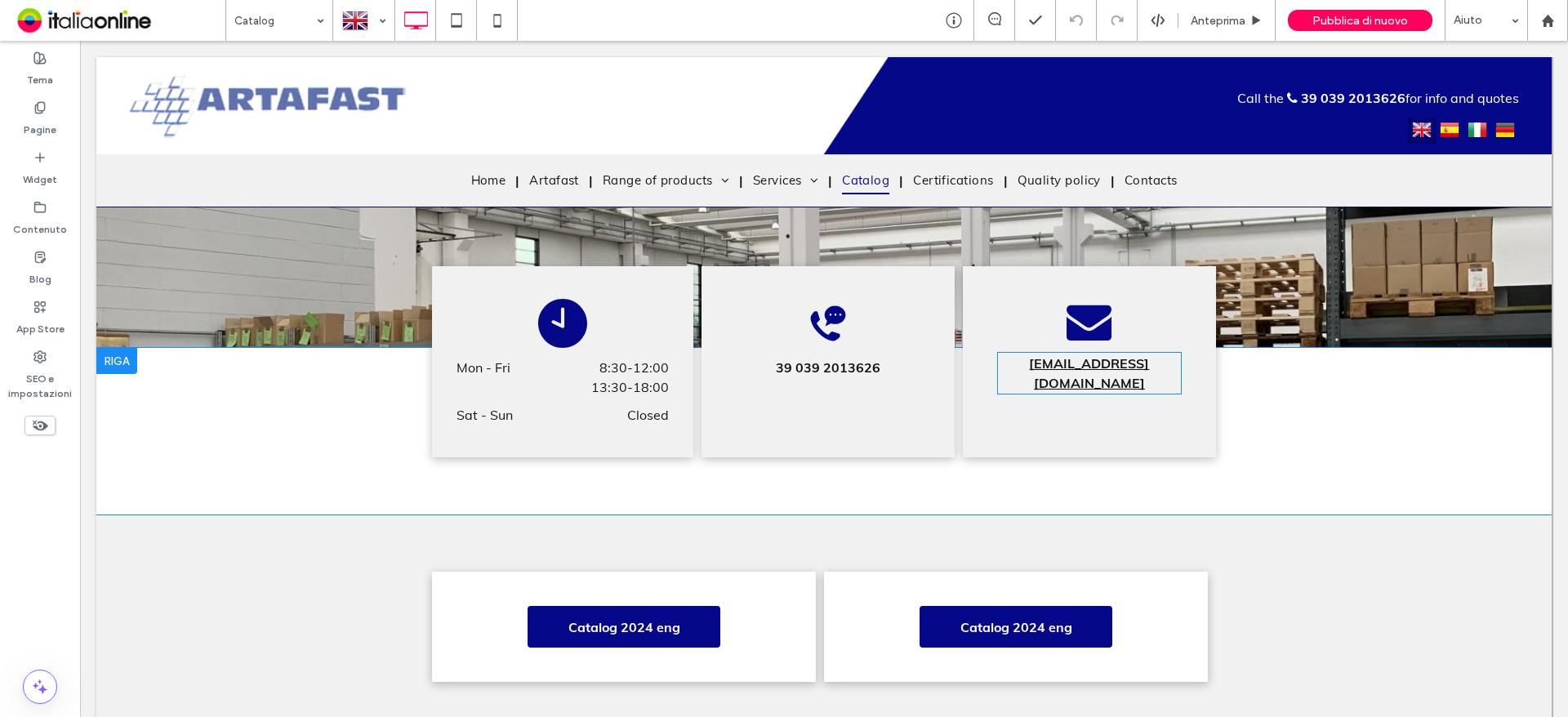
scroll to position [980, 0]
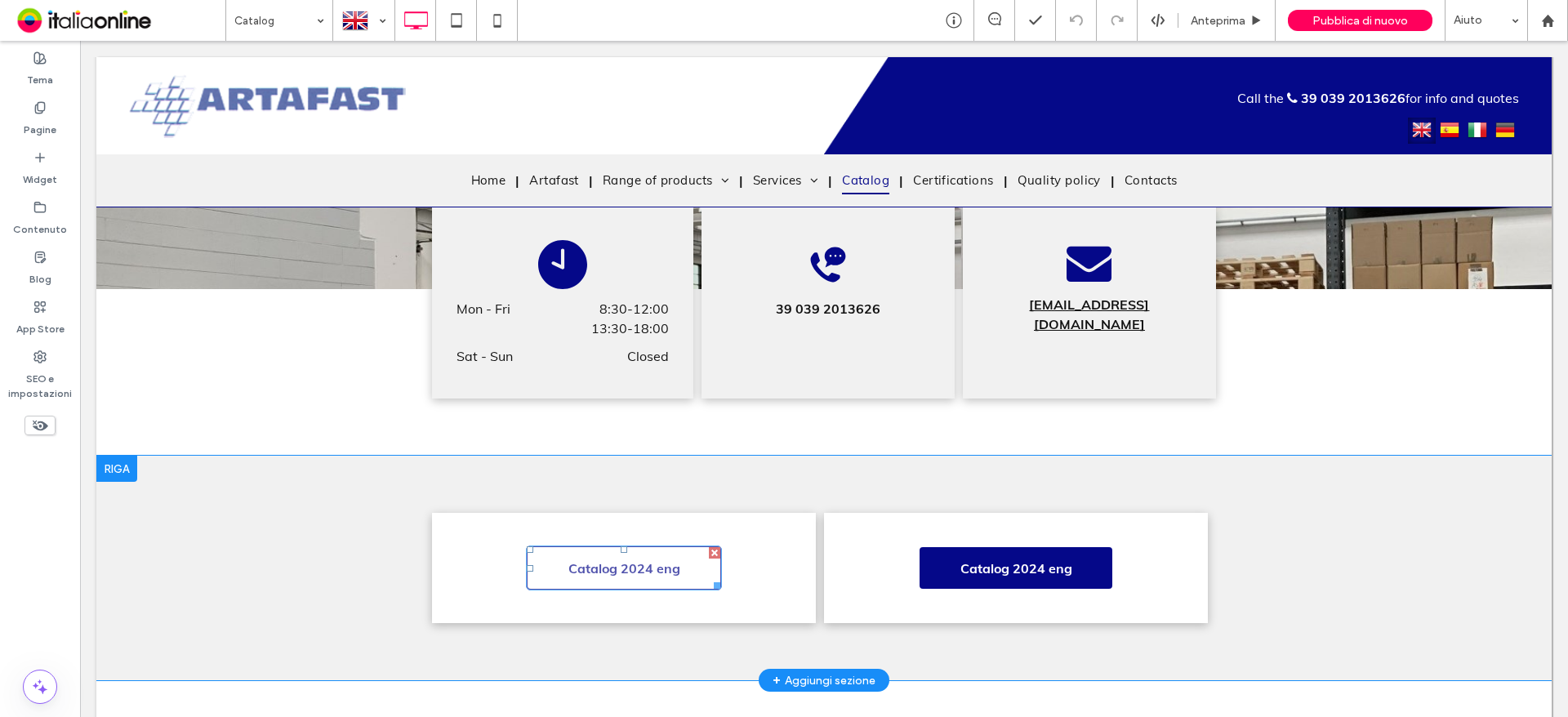
click at [655, 567] on span "Catalog 2024 eng" at bounding box center [624, 569] width 123 height 33
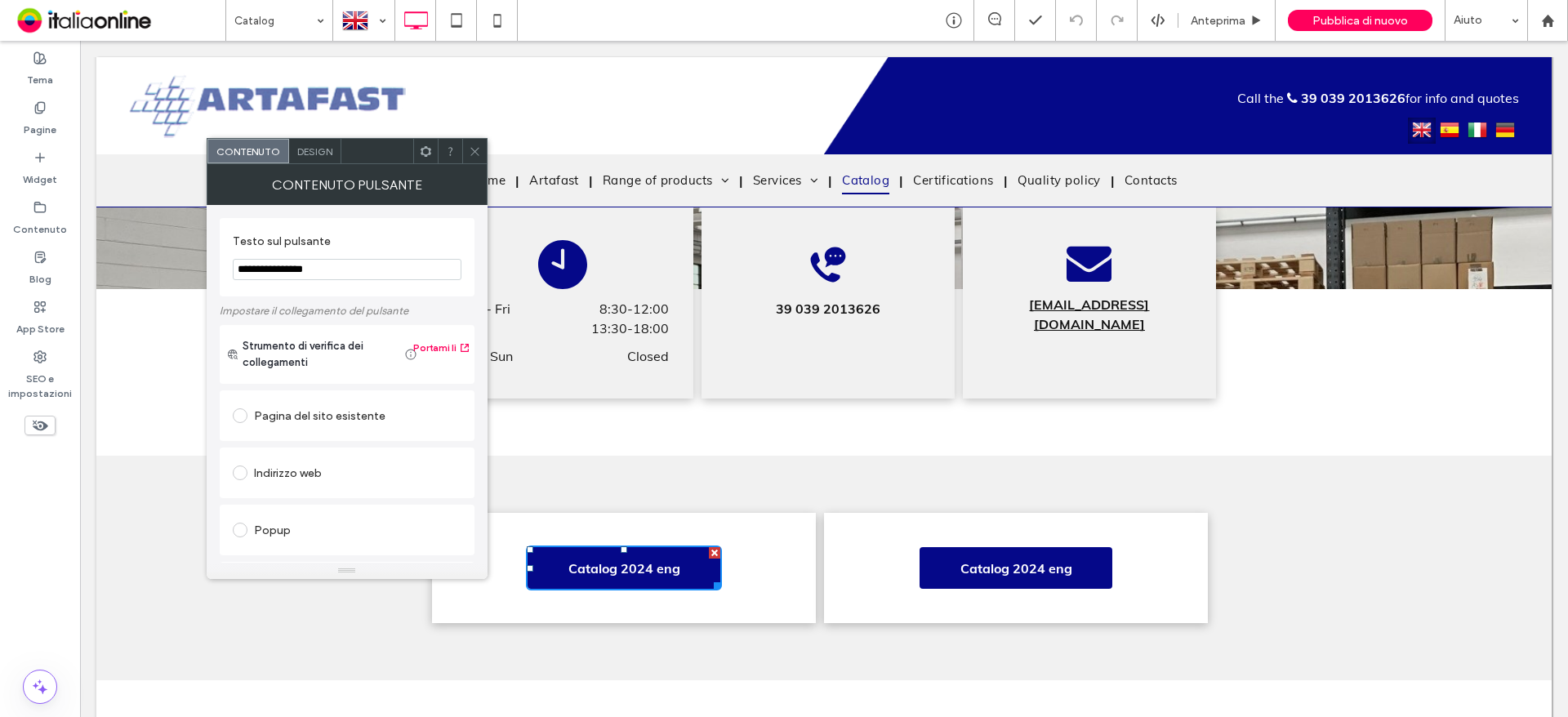
drag, startPoint x: 299, startPoint y: 272, endPoint x: 318, endPoint y: 282, distance: 21.5
click at [299, 272] on input "**********" at bounding box center [347, 269] width 229 height 21
type input "**********"
click at [472, 151] on icon at bounding box center [475, 151] width 13 height 13
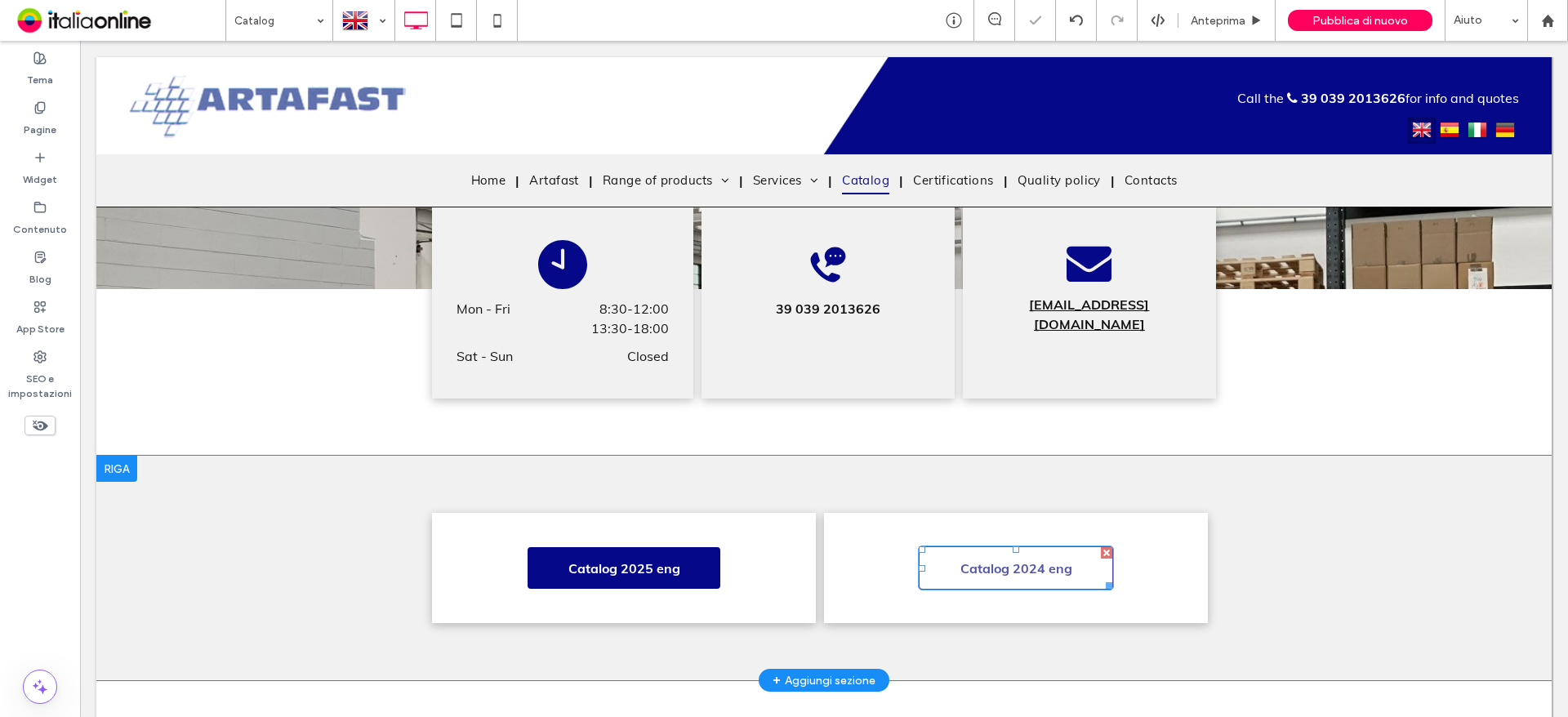
click at [985, 571] on span "Catalog 2024 eng" at bounding box center [1016, 569] width 123 height 33
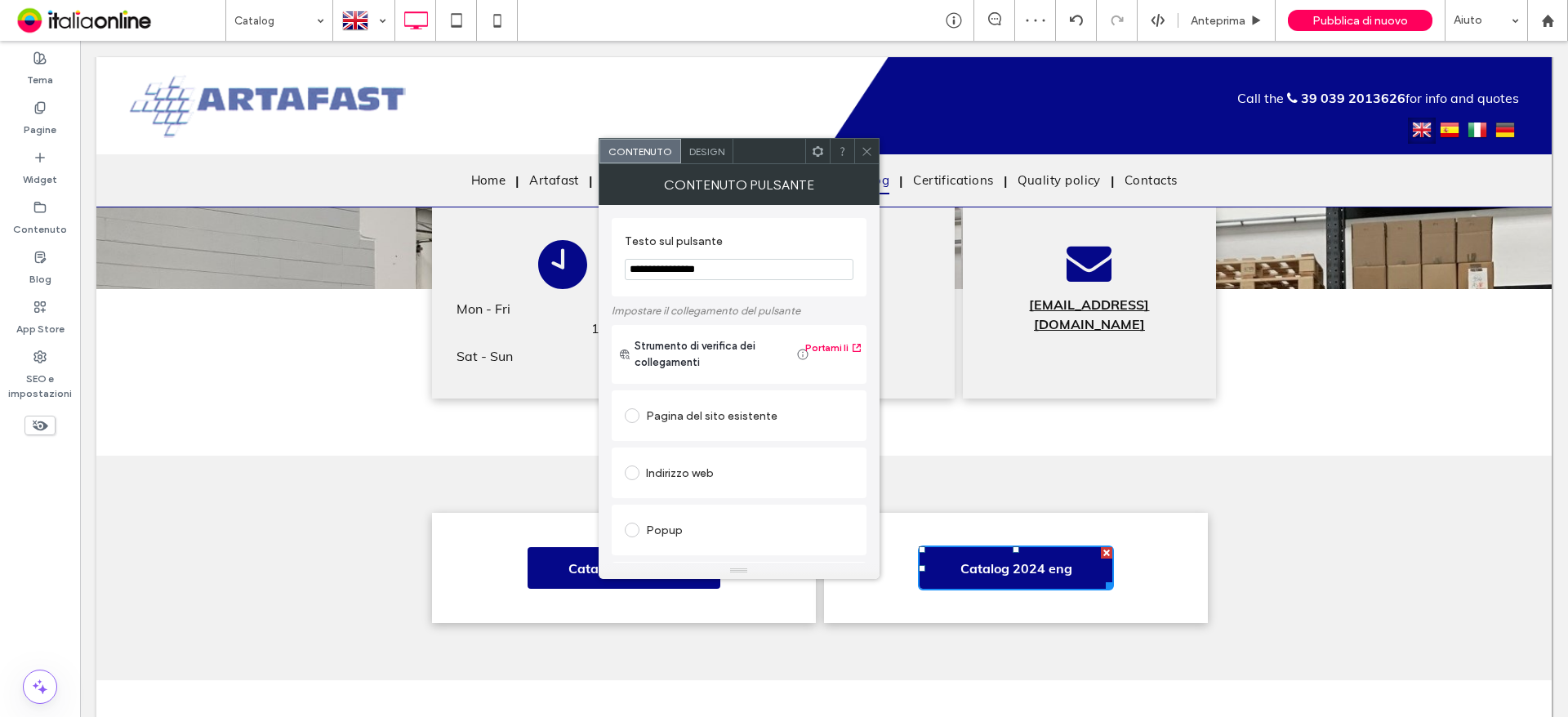
click at [693, 267] on input "**********" at bounding box center [739, 269] width 229 height 21
type input "**********"
click at [868, 152] on icon at bounding box center [866, 151] width 13 height 13
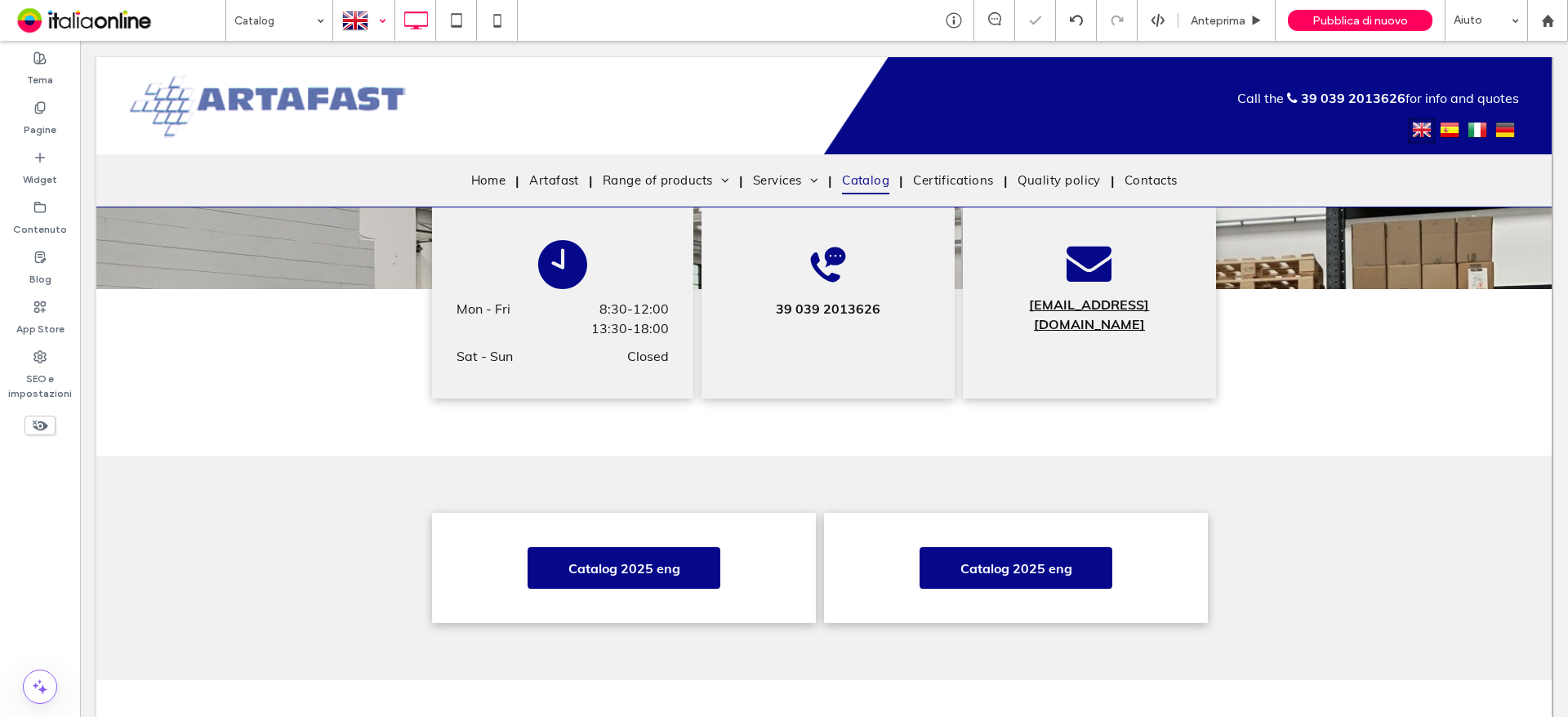
click at [380, 25] on div at bounding box center [364, 20] width 60 height 39
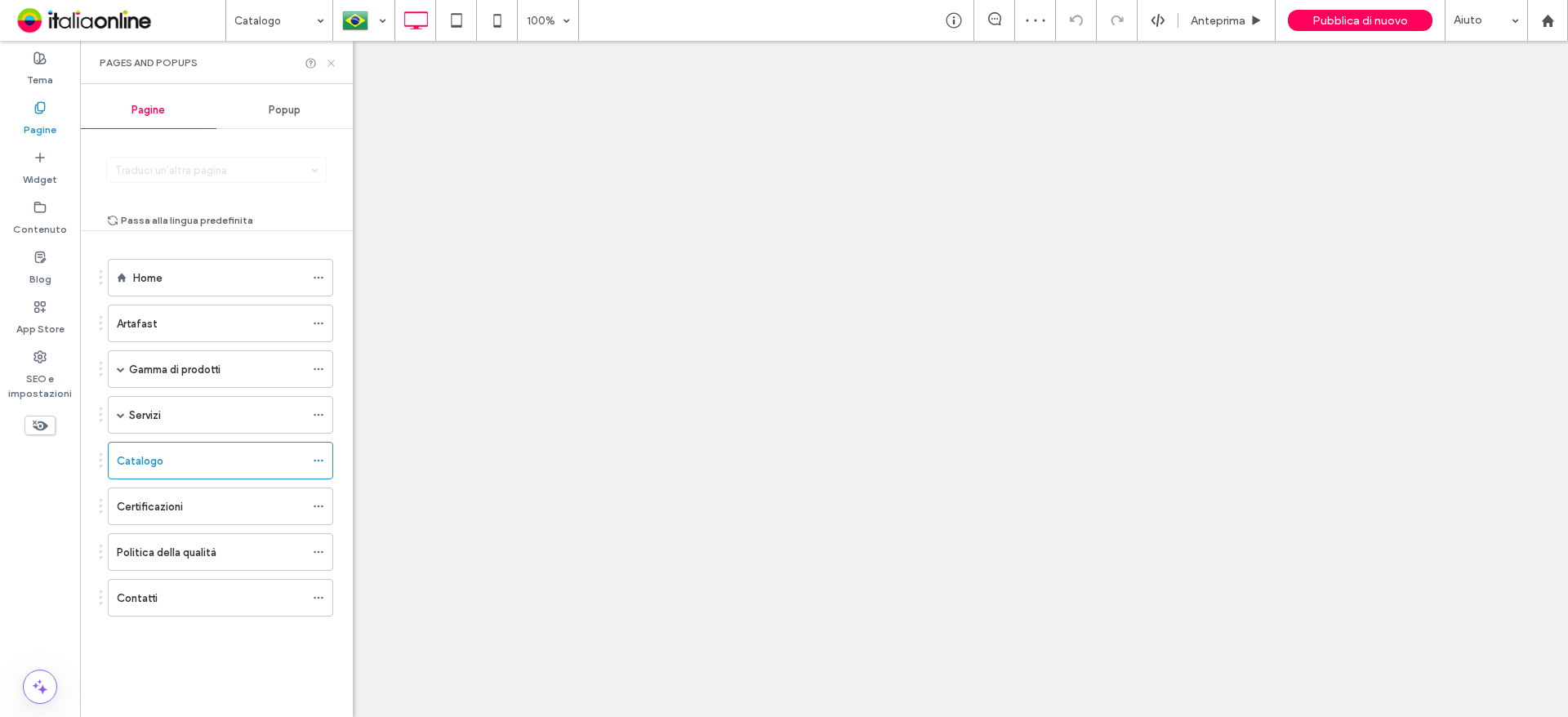
click at [332, 60] on icon at bounding box center [330, 63] width 13 height 13
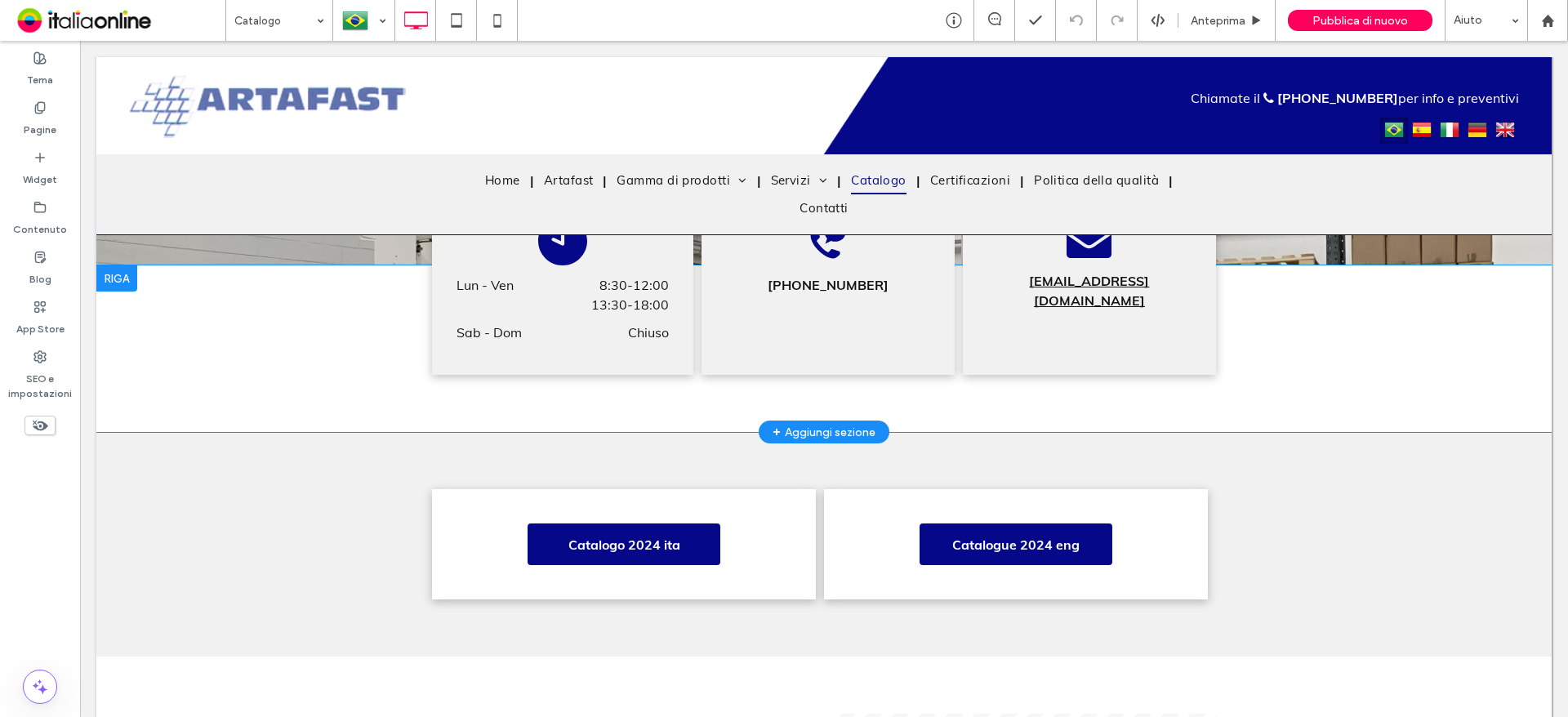
scroll to position [1061, 0]
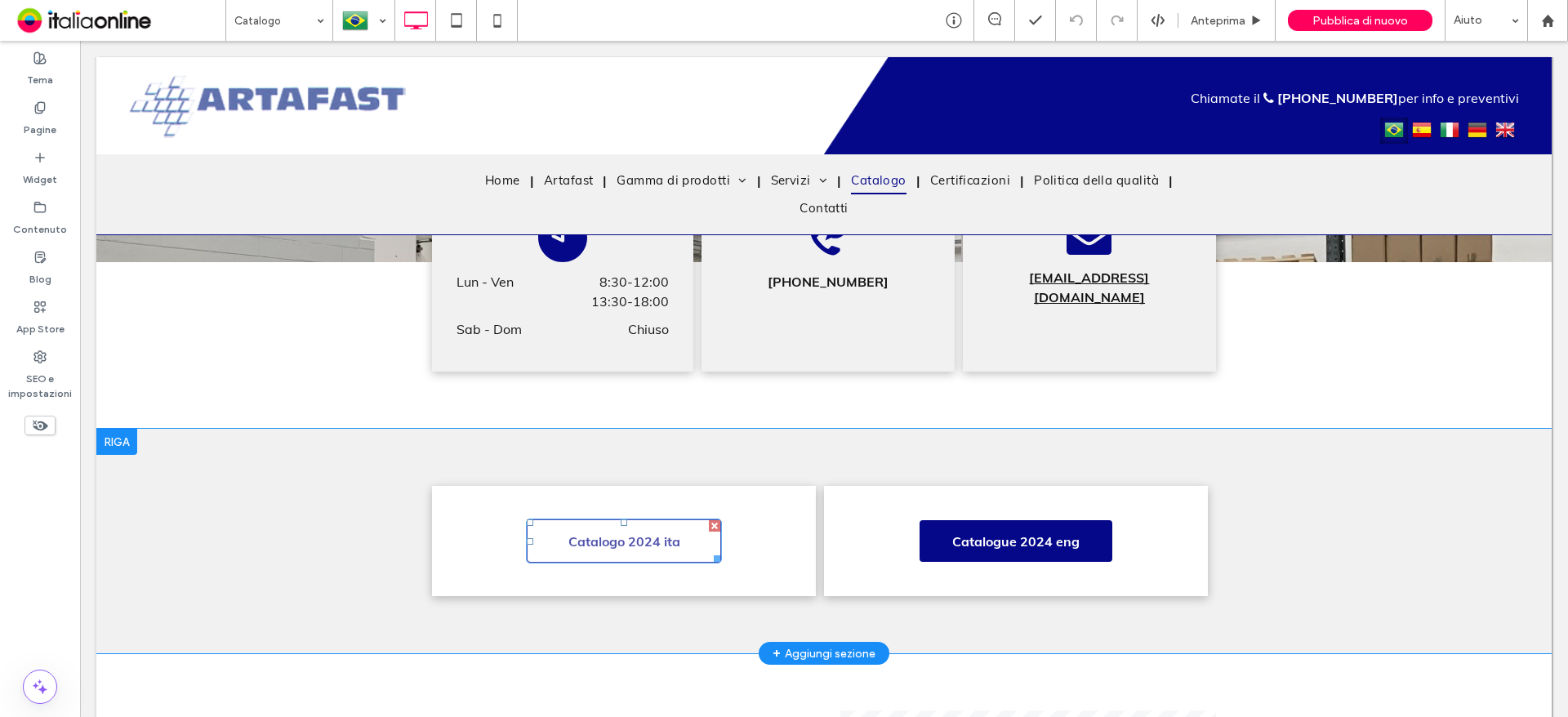
click at [617, 546] on span "Catalogo 2024 ita" at bounding box center [624, 542] width 123 height 33
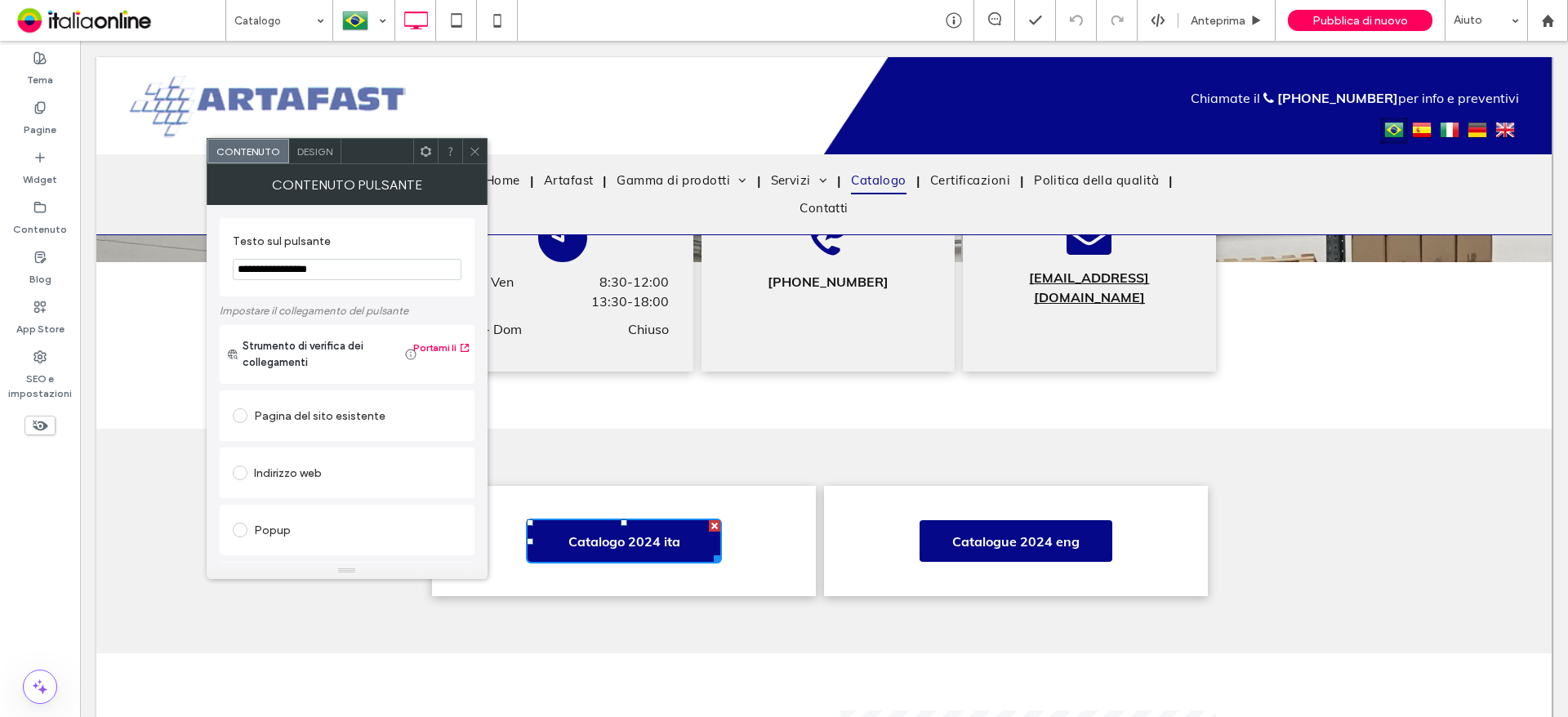
click at [309, 269] on input "**********" at bounding box center [347, 269] width 229 height 21
type input "**********"
drag, startPoint x: 478, startPoint y: 143, endPoint x: 482, endPoint y: 157, distance: 14.6
click at [479, 143] on span at bounding box center [475, 150] width 13 height 24
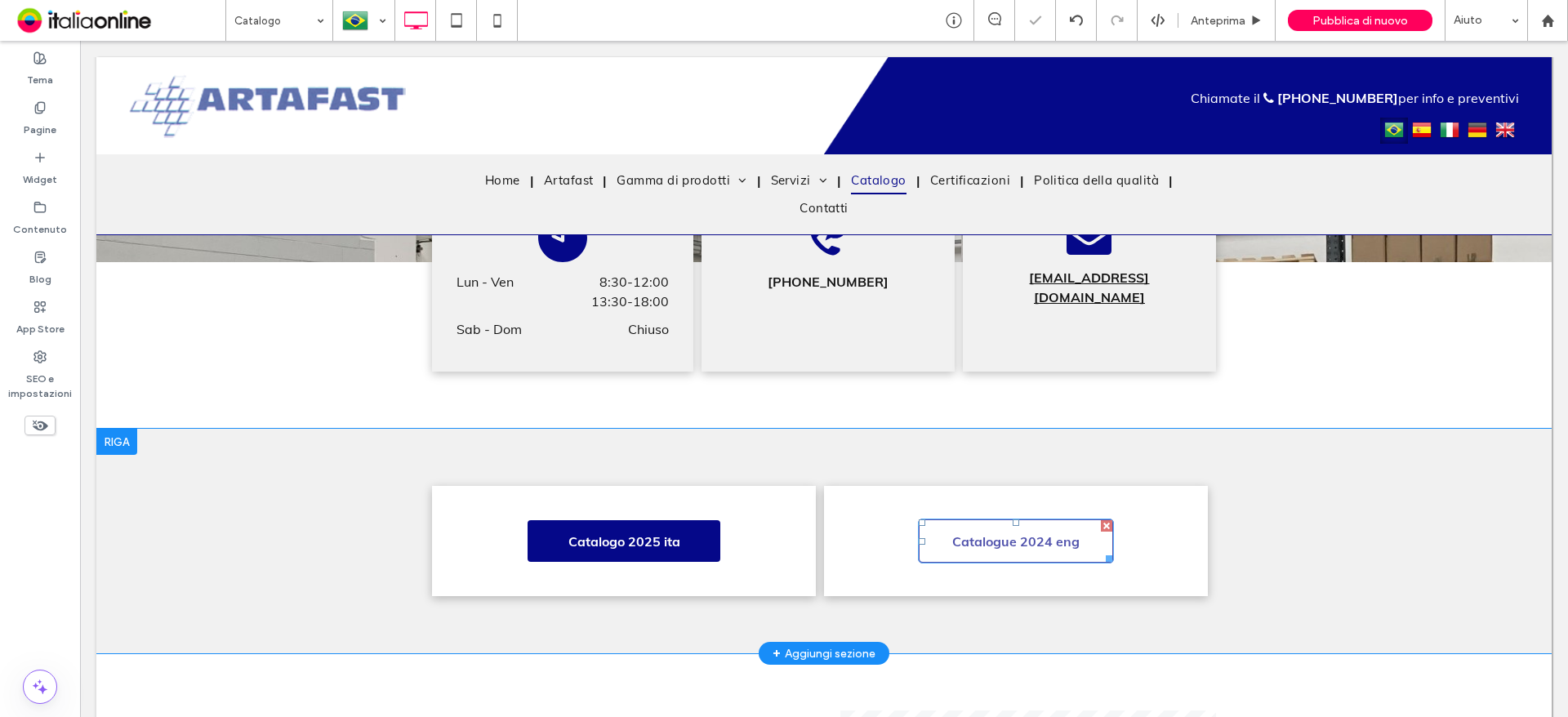
click at [1004, 534] on span "Catalogue 2024 eng" at bounding box center [1016, 542] width 139 height 33
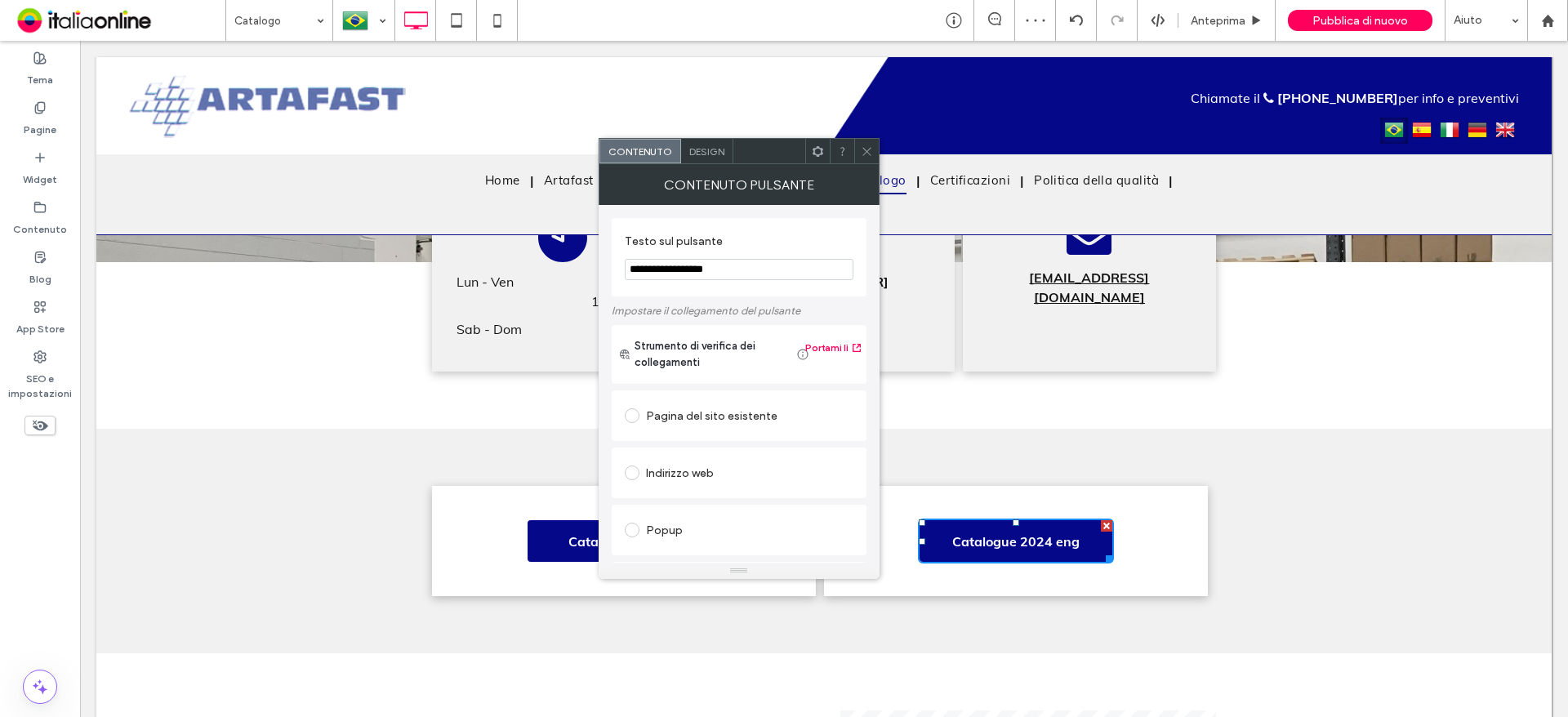
click at [704, 271] on input "**********" at bounding box center [739, 269] width 229 height 21
type input "**********"
drag, startPoint x: 868, startPoint y: 147, endPoint x: 871, endPoint y: 162, distance: 15.3
click at [868, 147] on icon at bounding box center [866, 151] width 13 height 13
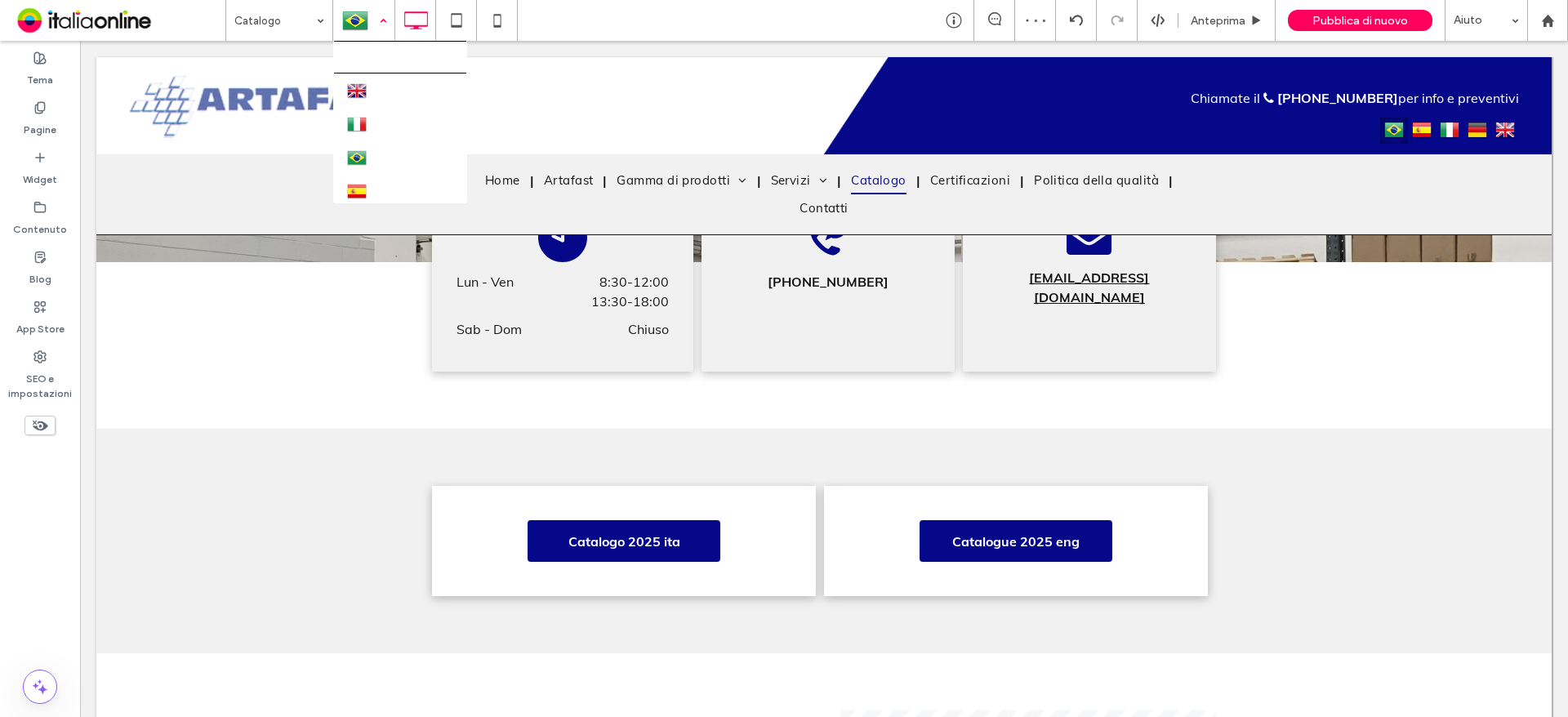
click at [370, 28] on div at bounding box center [364, 20] width 60 height 39
click at [369, 22] on div at bounding box center [364, 20] width 60 height 39
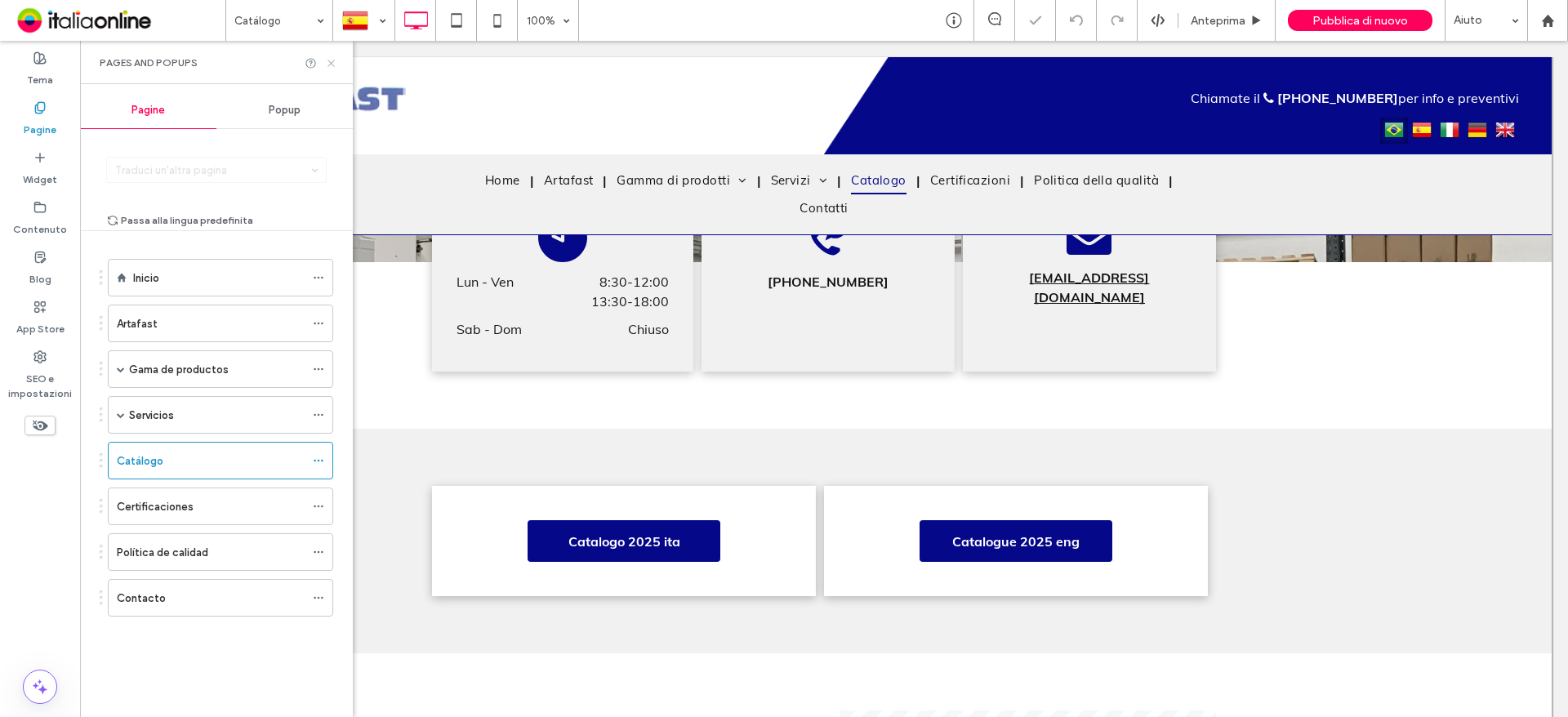
click at [329, 67] on icon at bounding box center [330, 63] width 13 height 13
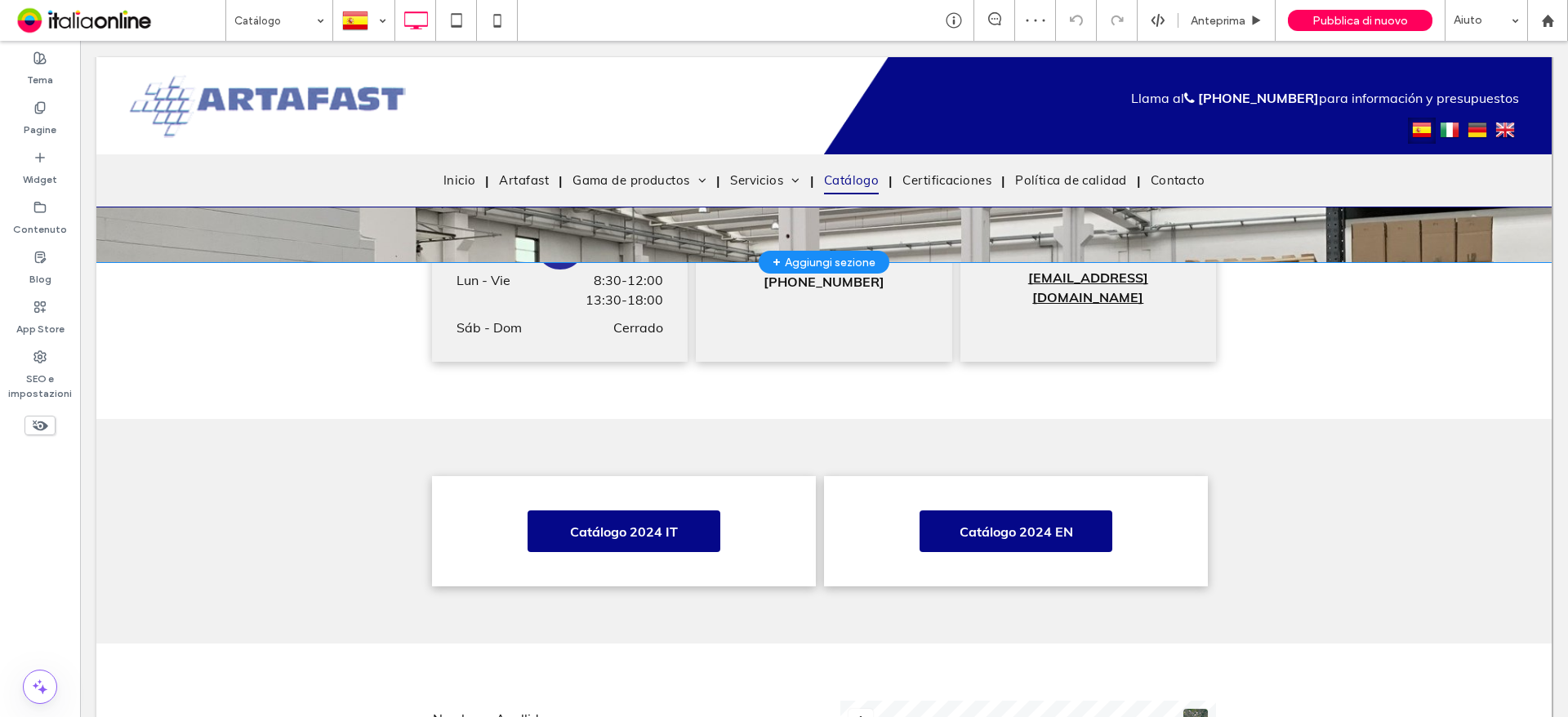
scroll to position [1143, 0]
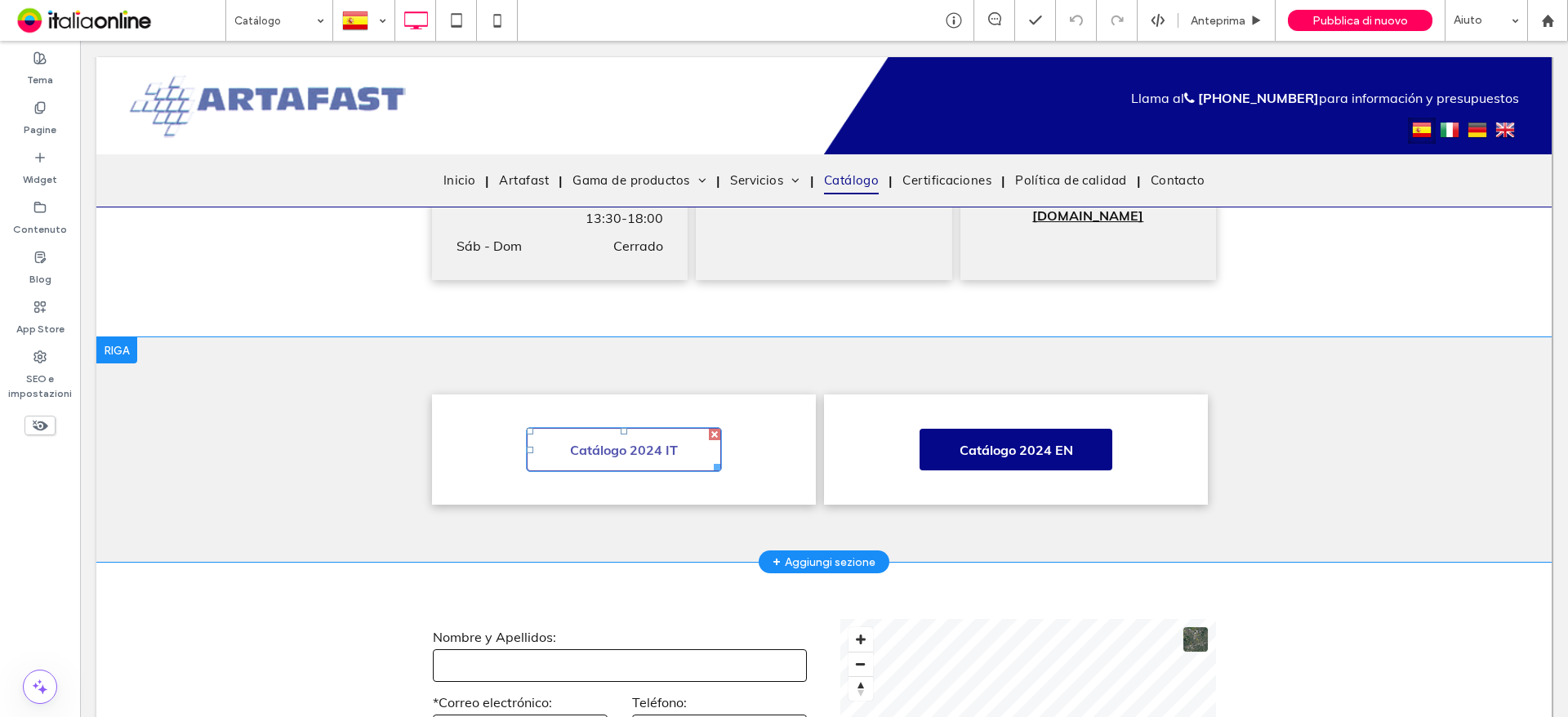
click at [651, 449] on span "Catálogo 2024 IT" at bounding box center [623, 450] width 119 height 33
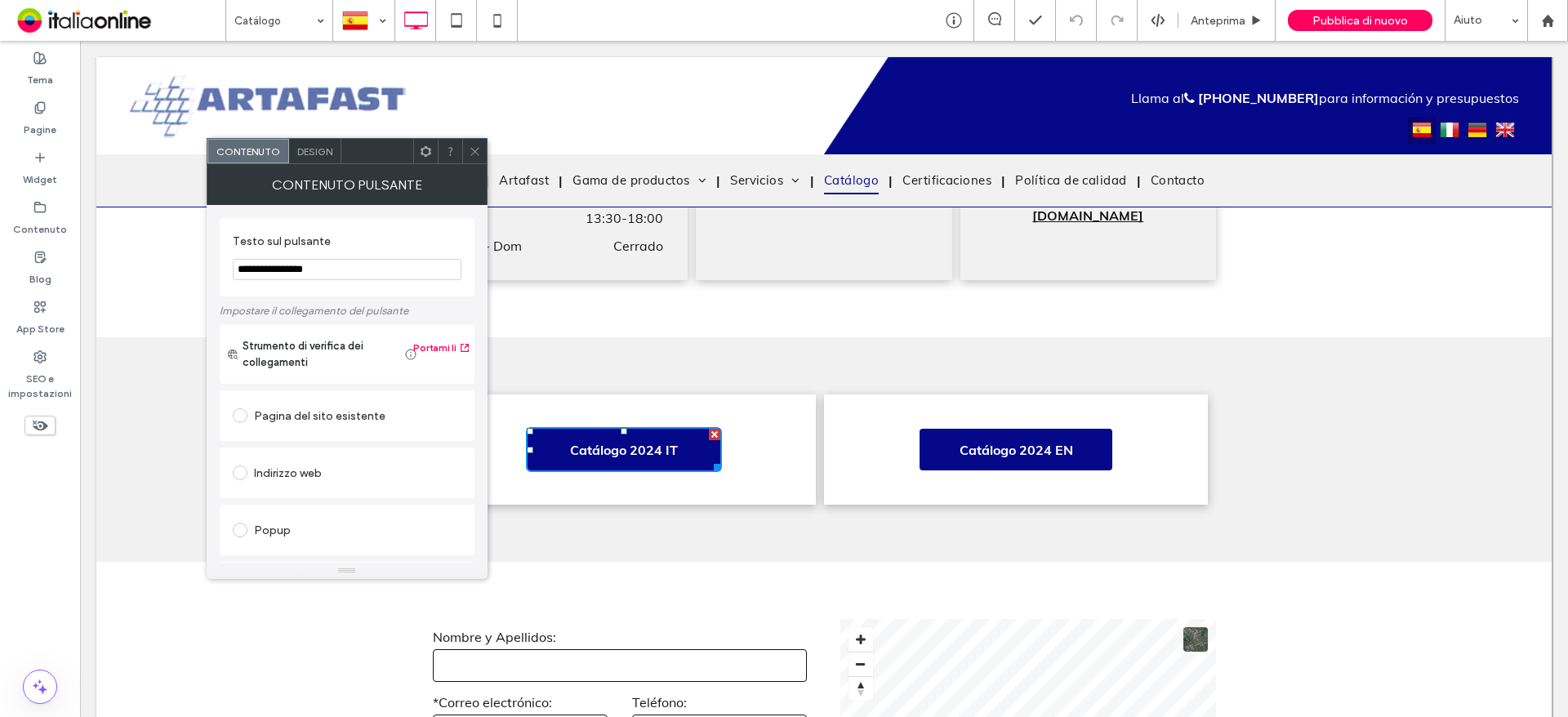
click at [303, 267] on input "**********" at bounding box center [347, 269] width 229 height 21
click at [309, 263] on input "**********" at bounding box center [347, 269] width 229 height 21
click at [308, 266] on input "**********" at bounding box center [347, 269] width 229 height 21
click at [310, 266] on input "**********" at bounding box center [347, 269] width 229 height 21
type input "**********"
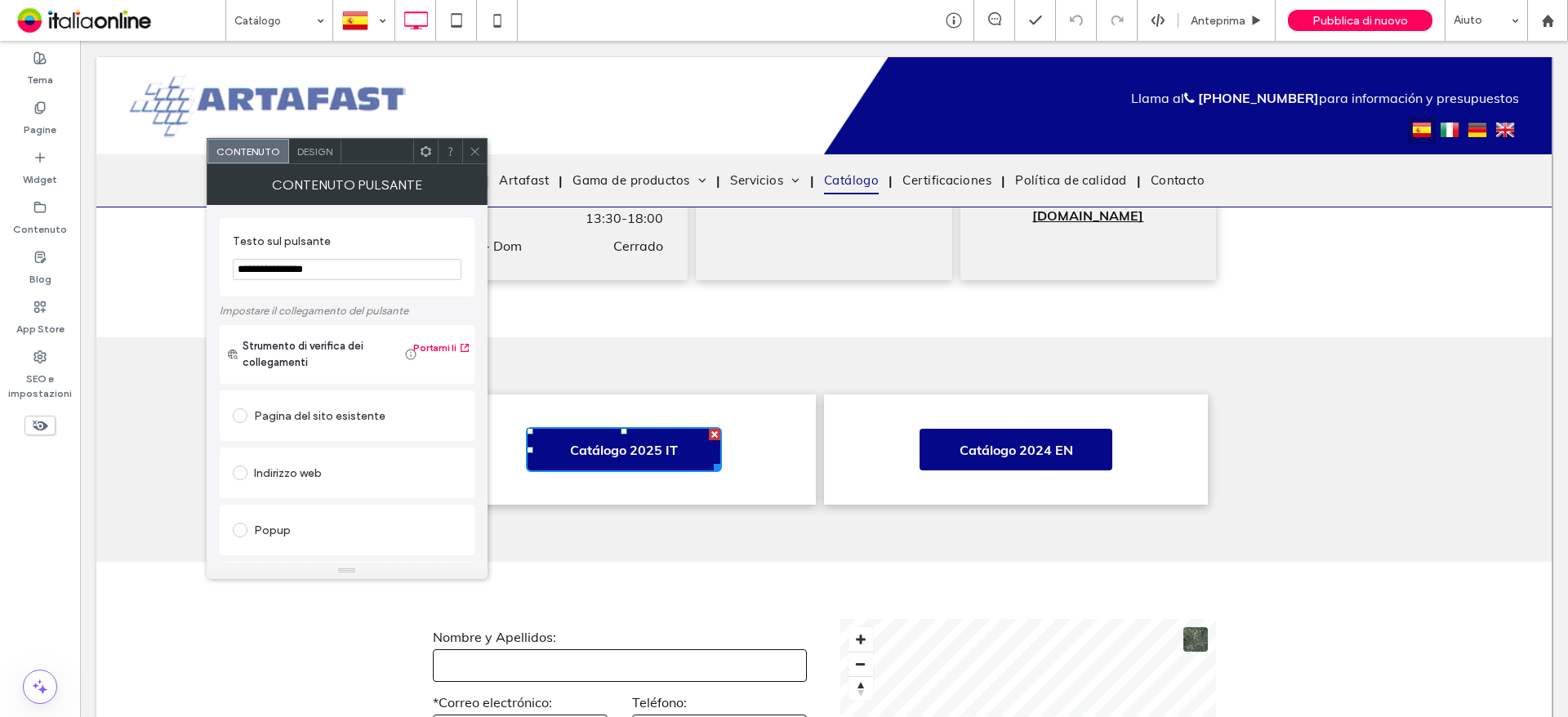
drag, startPoint x: 666, startPoint y: 290, endPoint x: 475, endPoint y: 166, distance: 227.7
click at [473, 152] on icon at bounding box center [475, 151] width 13 height 13
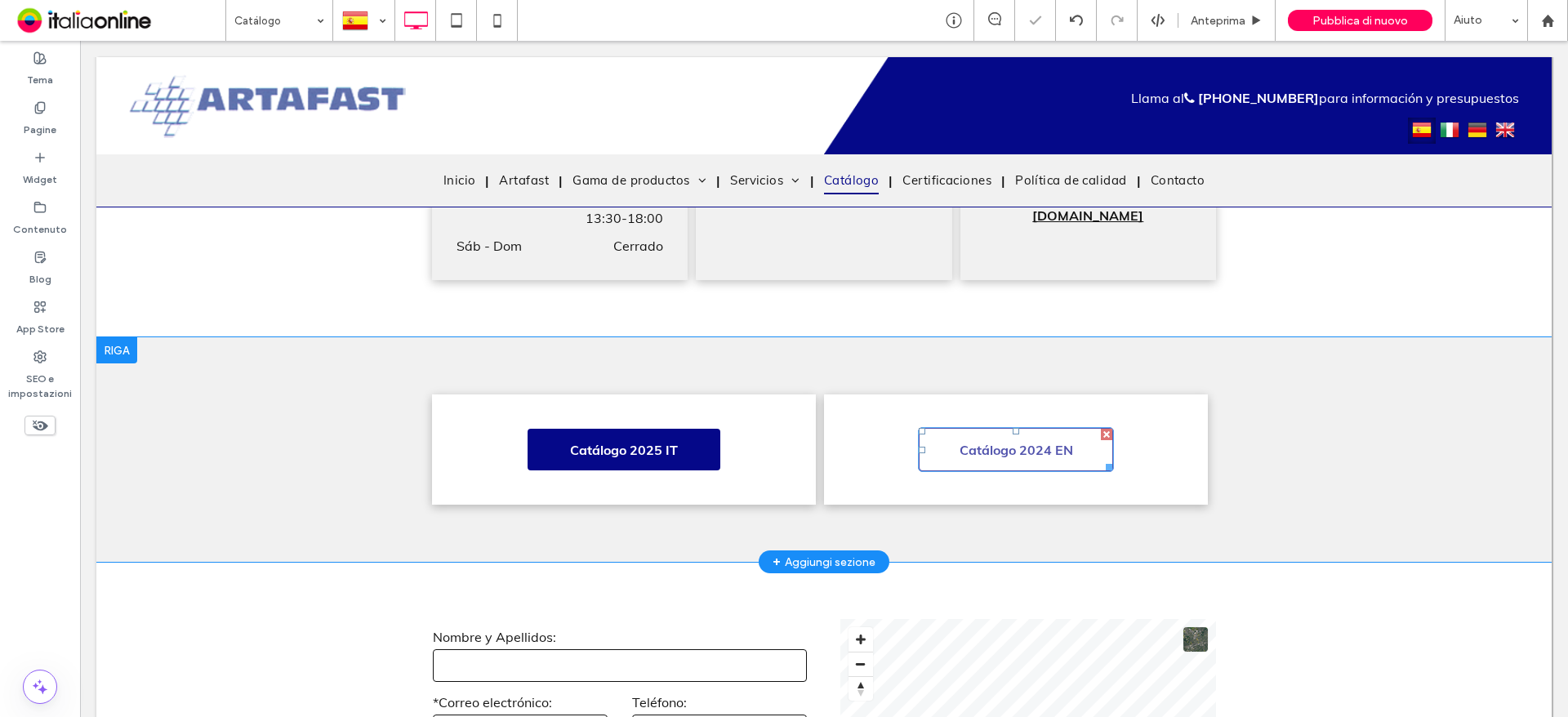
click at [1011, 445] on span "Catálogo 2024 EN" at bounding box center [1016, 450] width 125 height 33
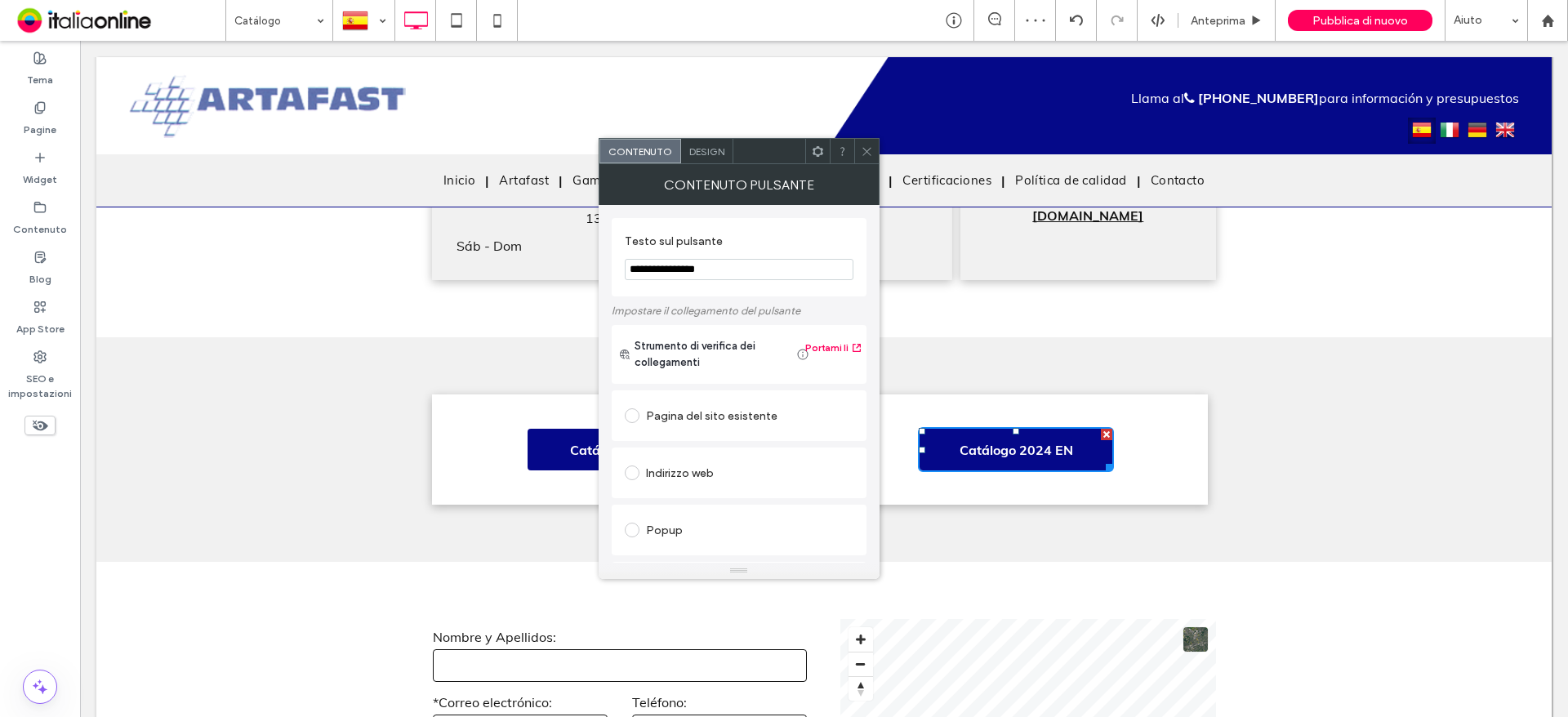
click at [702, 272] on input "**********" at bounding box center [739, 269] width 229 height 21
type input "**********"
click at [863, 143] on span at bounding box center [866, 150] width 13 height 24
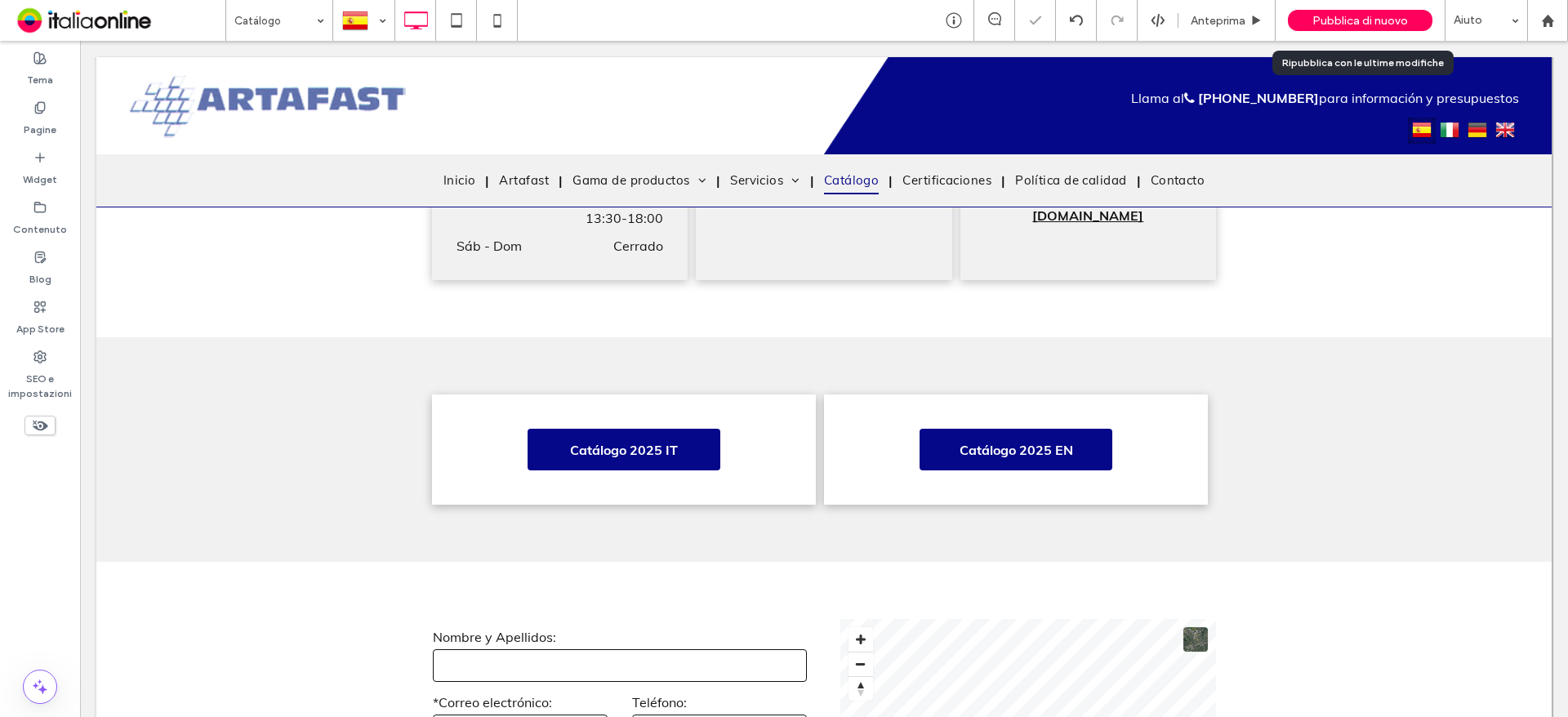
click at [1340, 23] on span "Pubblica di nuovo" at bounding box center [1360, 20] width 96 height 14
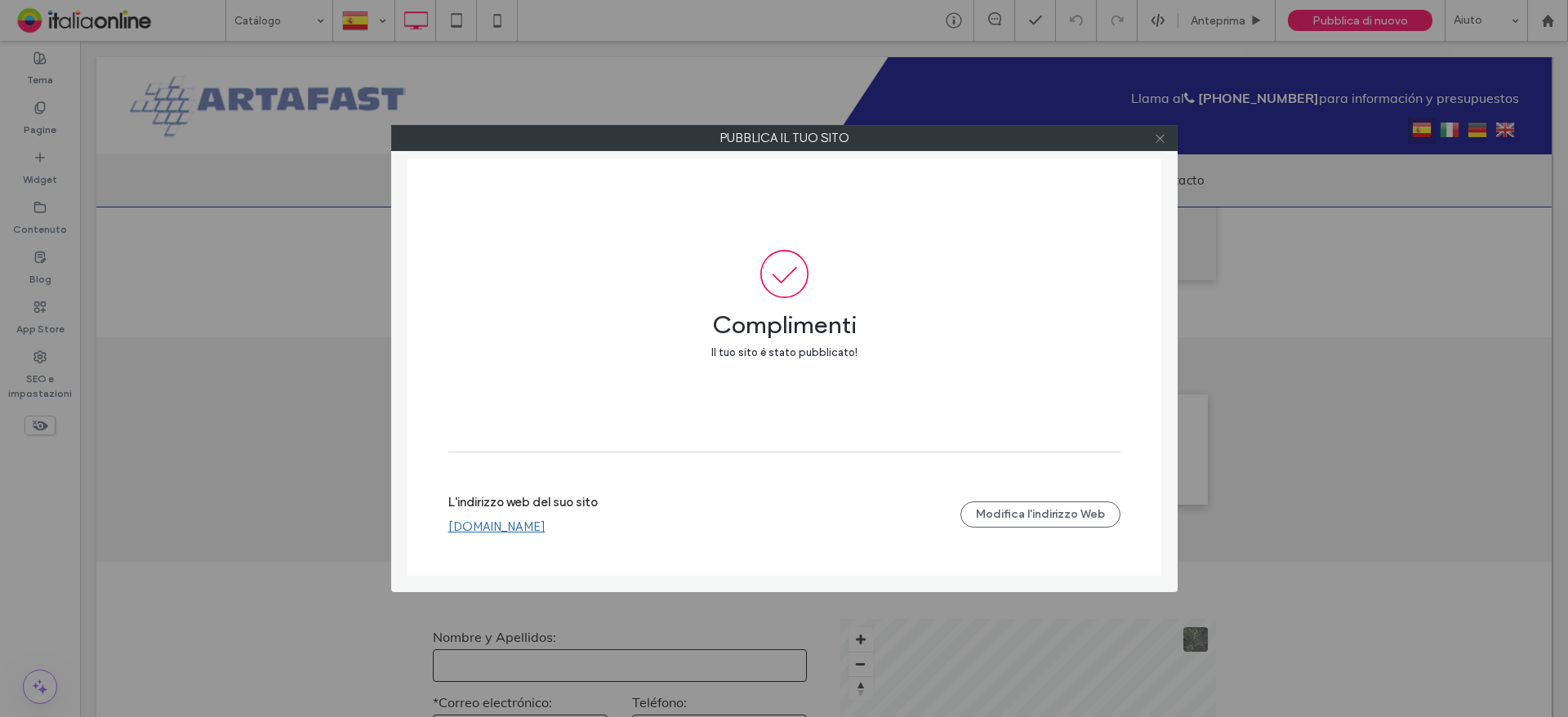
click at [1165, 140] on icon at bounding box center [1160, 138] width 13 height 13
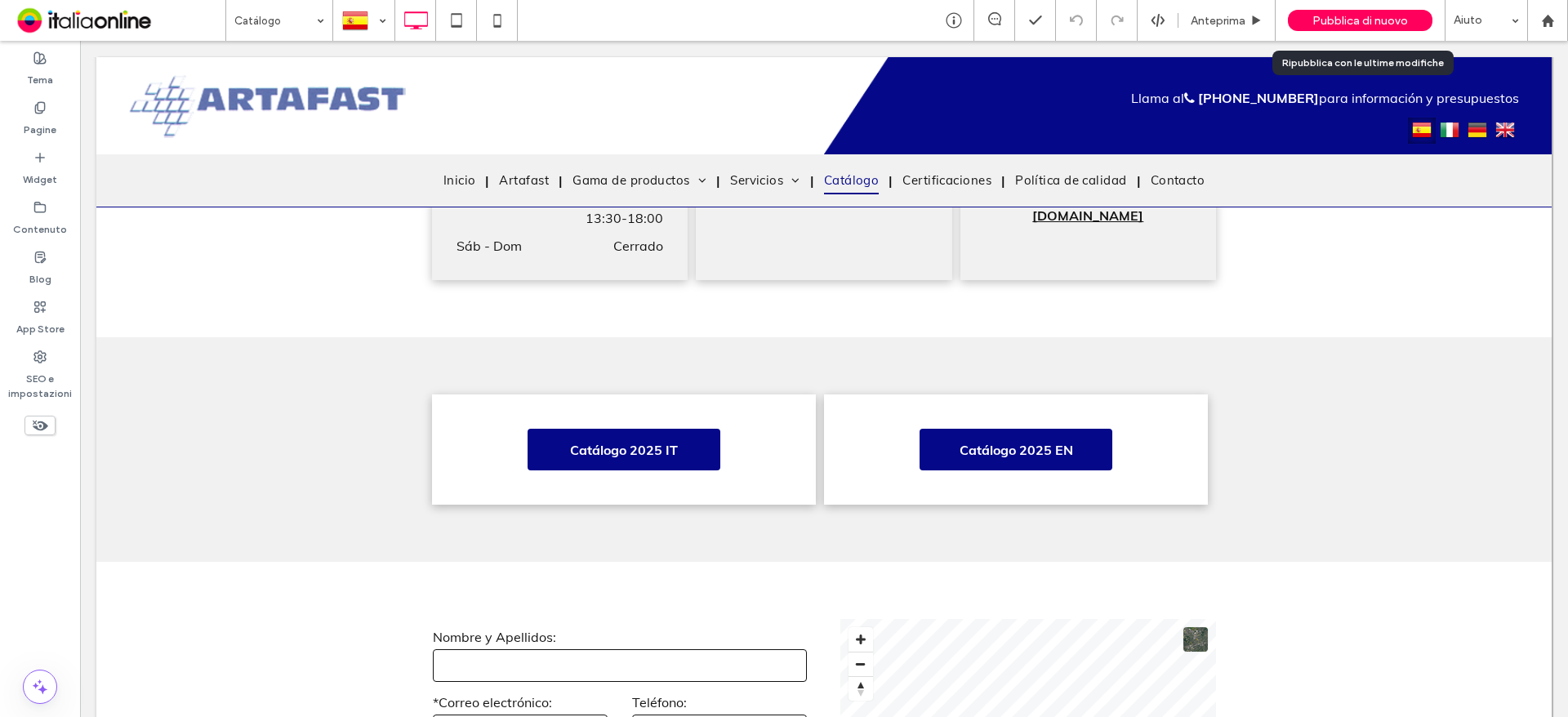
click at [1382, 18] on span "Pubblica di nuovo" at bounding box center [1360, 20] width 96 height 14
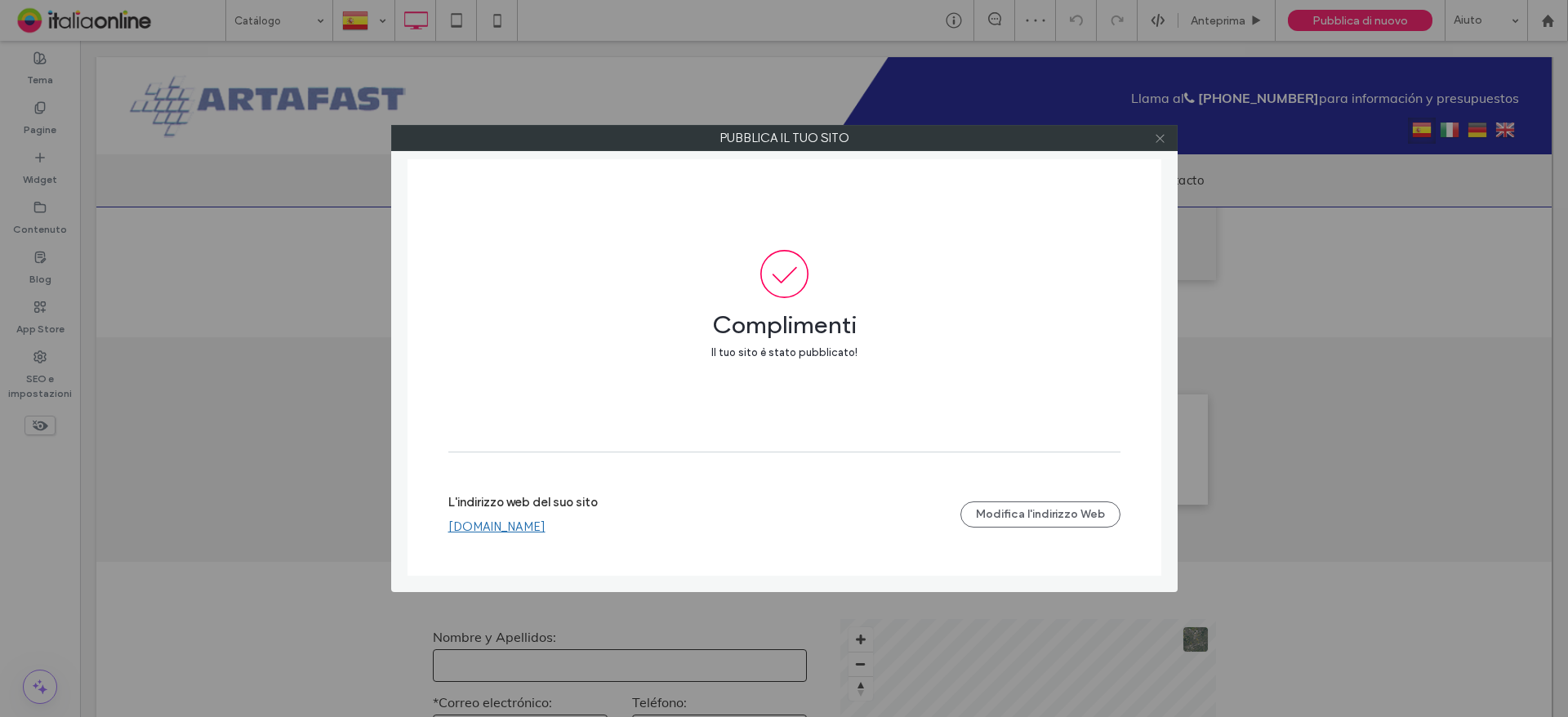
click at [1159, 136] on icon at bounding box center [1160, 138] width 13 height 13
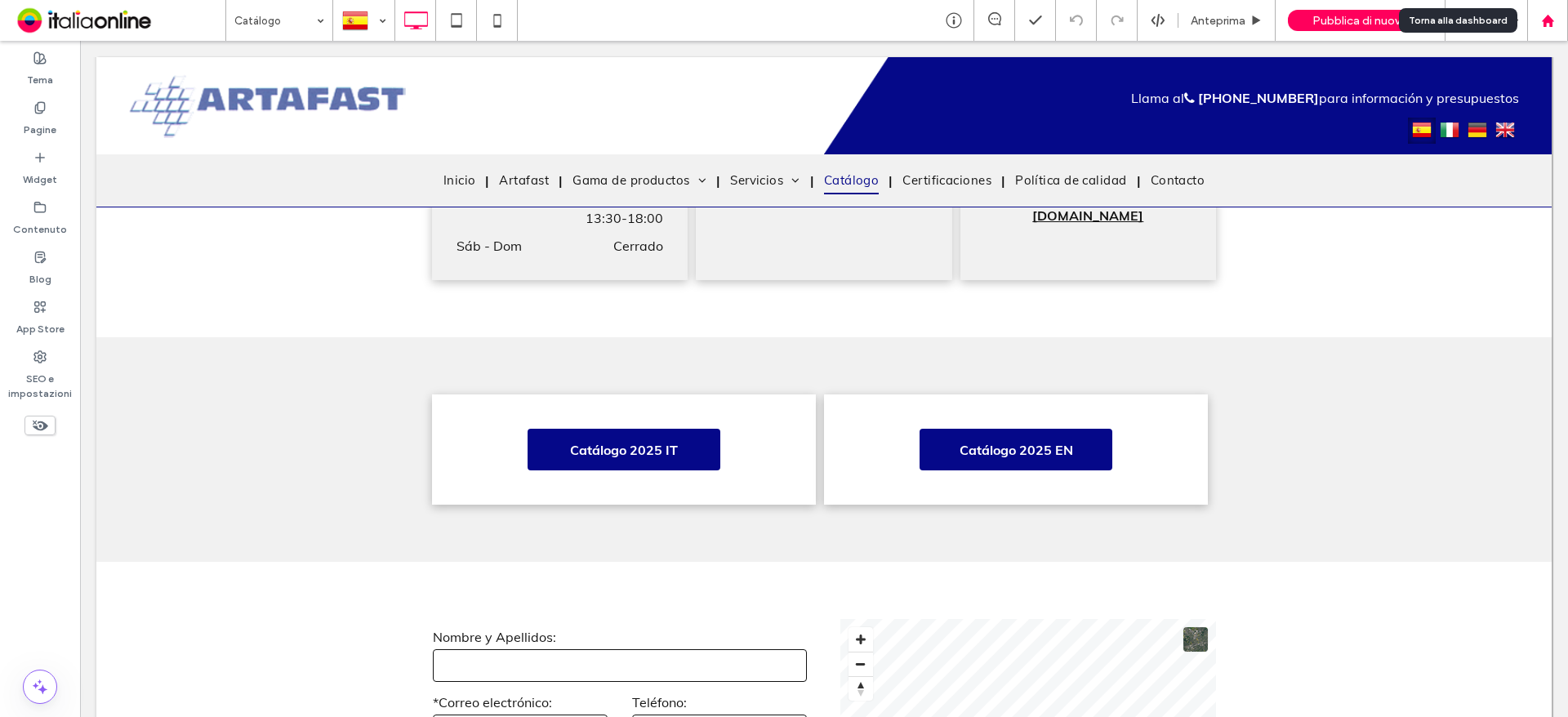
click at [1544, 10] on div at bounding box center [1548, 20] width 41 height 41
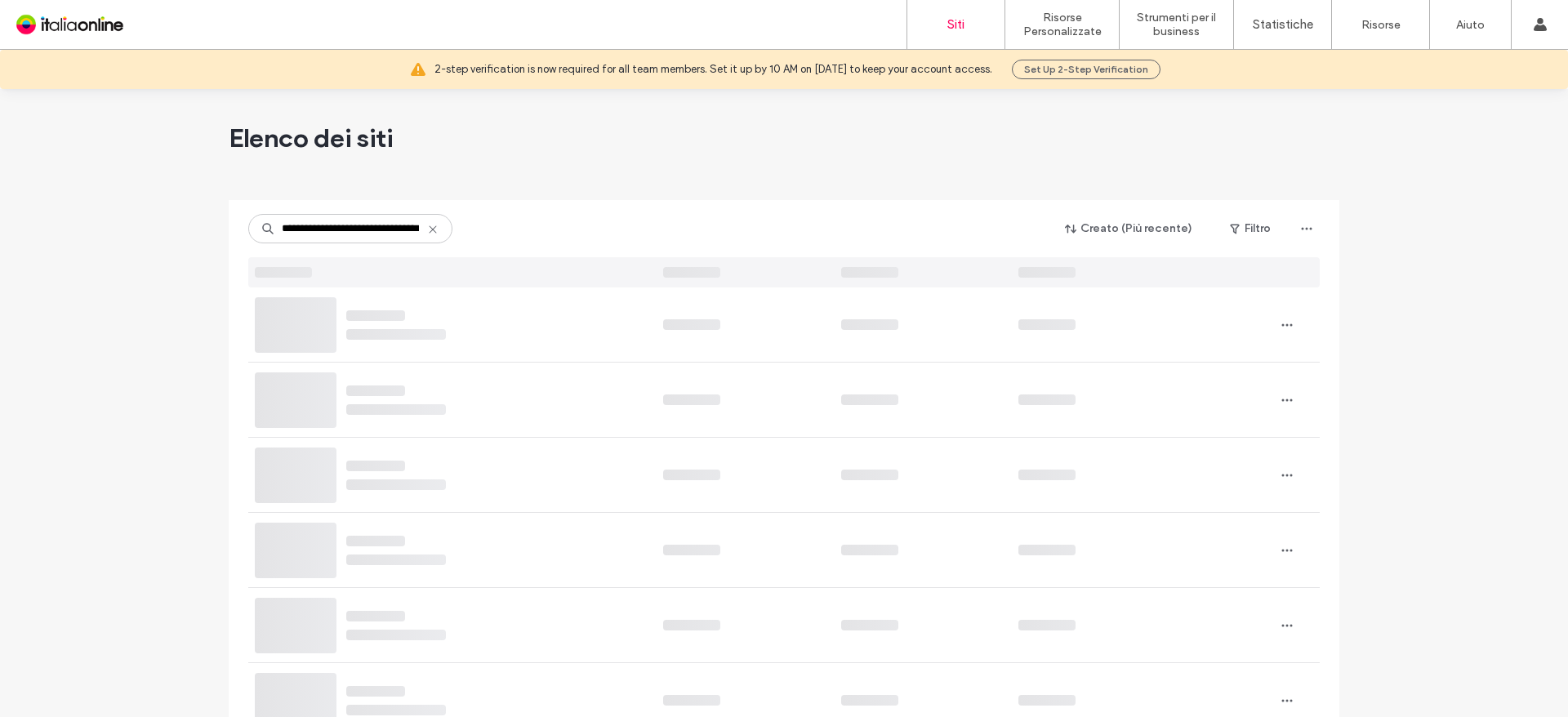
scroll to position [0, 30]
click at [279, 228] on input "**********" at bounding box center [350, 229] width 204 height 29
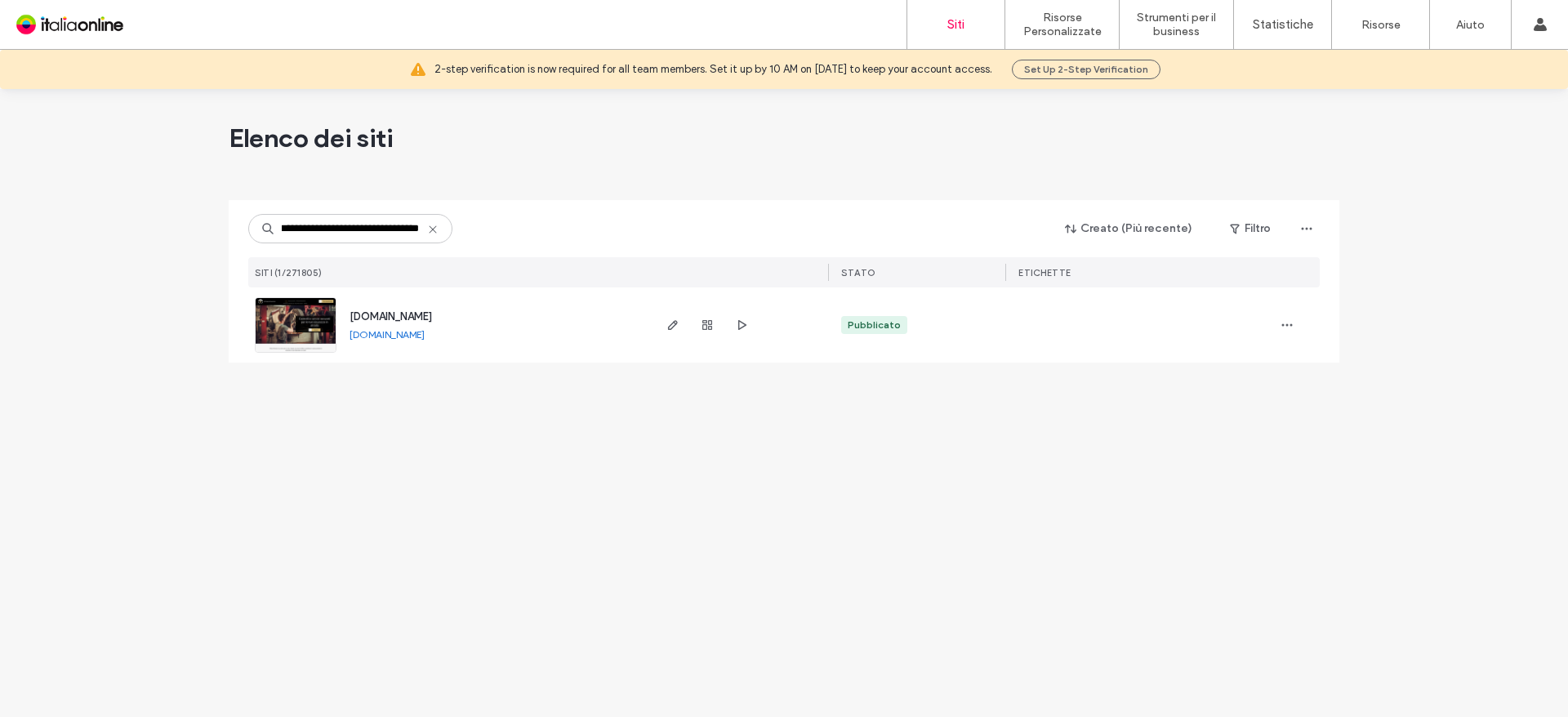
scroll to position [0, 0]
drag, startPoint x: 286, startPoint y: 227, endPoint x: 103, endPoint y: 223, distance: 183.0
click at [103, 223] on div "**********" at bounding box center [784, 403] width 1568 height 628
click at [416, 224] on input "**********" at bounding box center [350, 229] width 204 height 29
type input "**********"
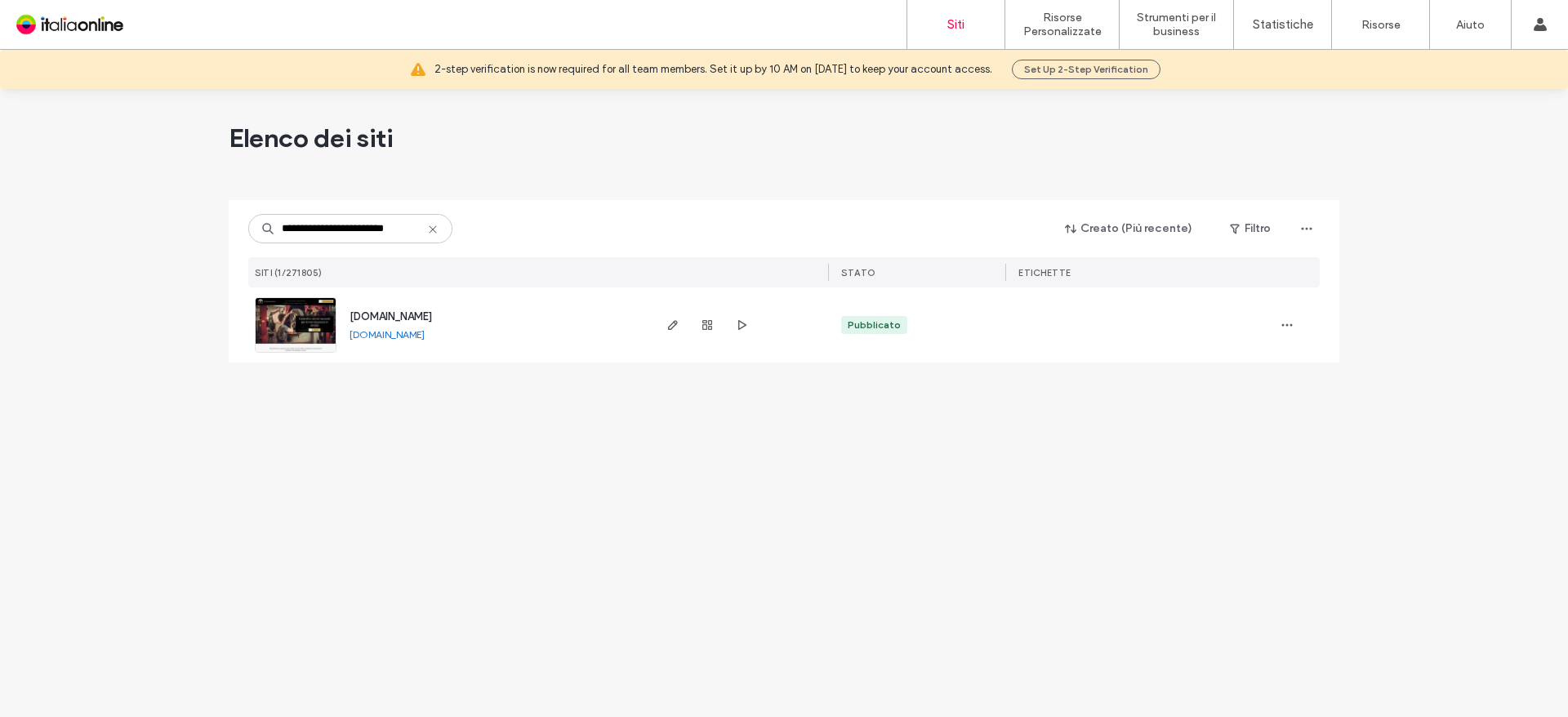
click at [410, 316] on span "www.vittoriopetrantoni.it" at bounding box center [391, 316] width 82 height 13
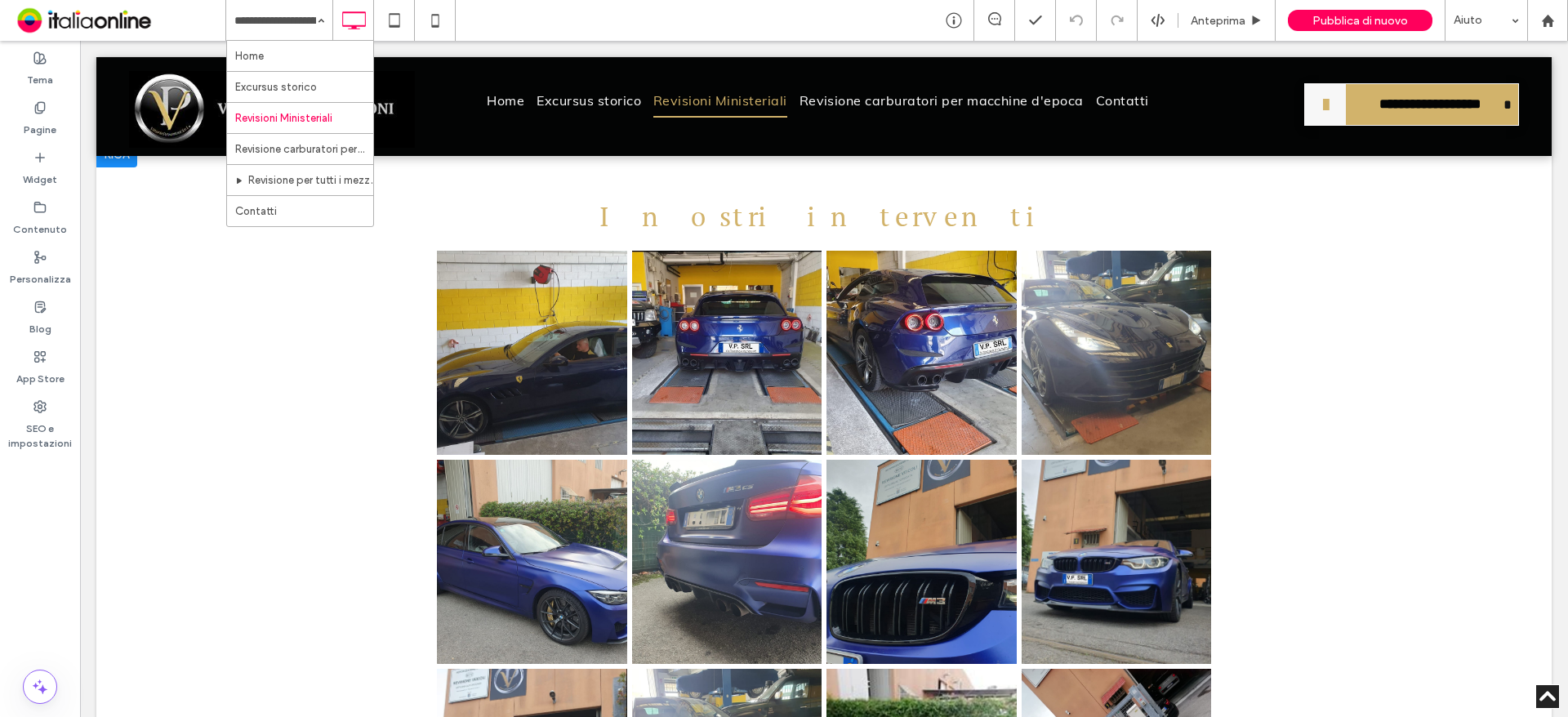
scroll to position [1714, 0]
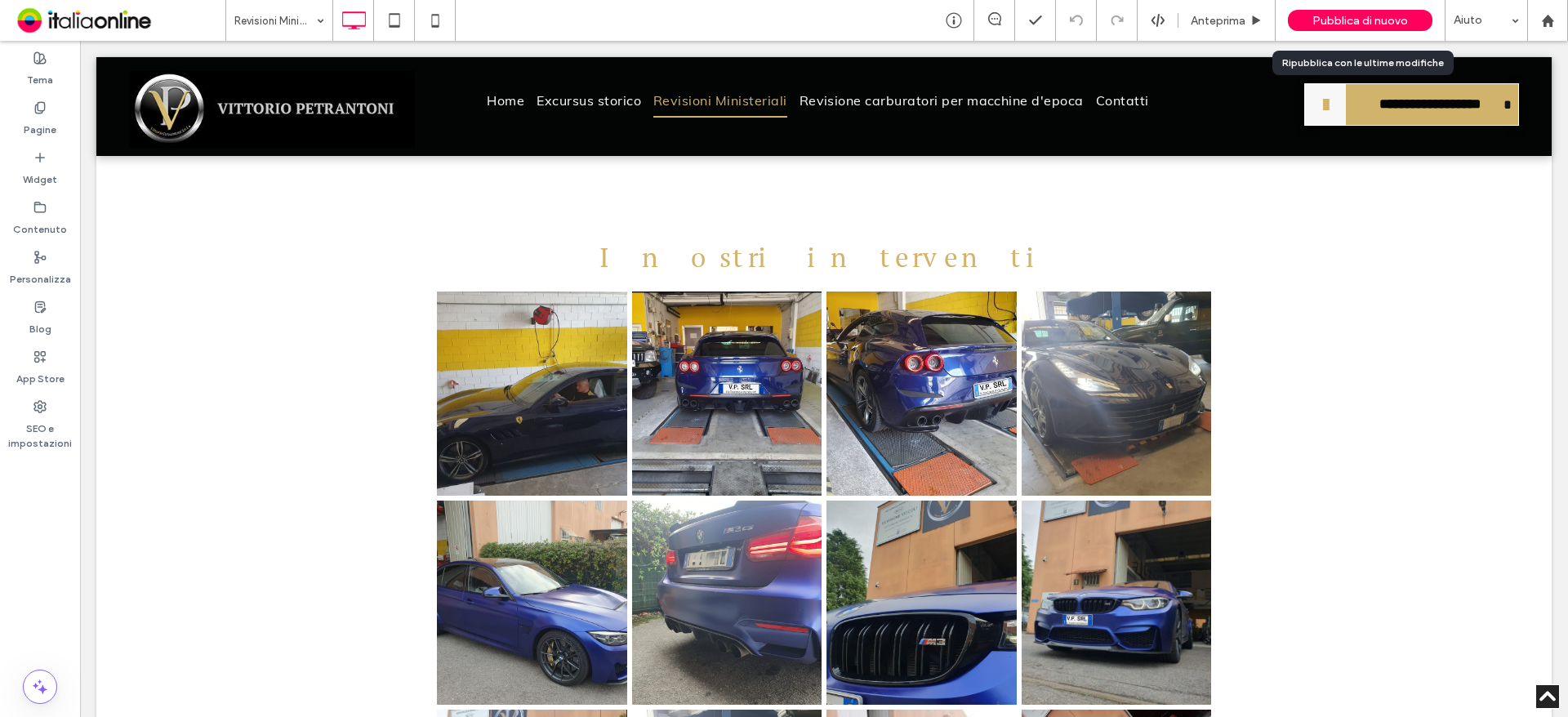
click at [1356, 16] on span "Pubblica di nuovo" at bounding box center [1360, 20] width 96 height 14
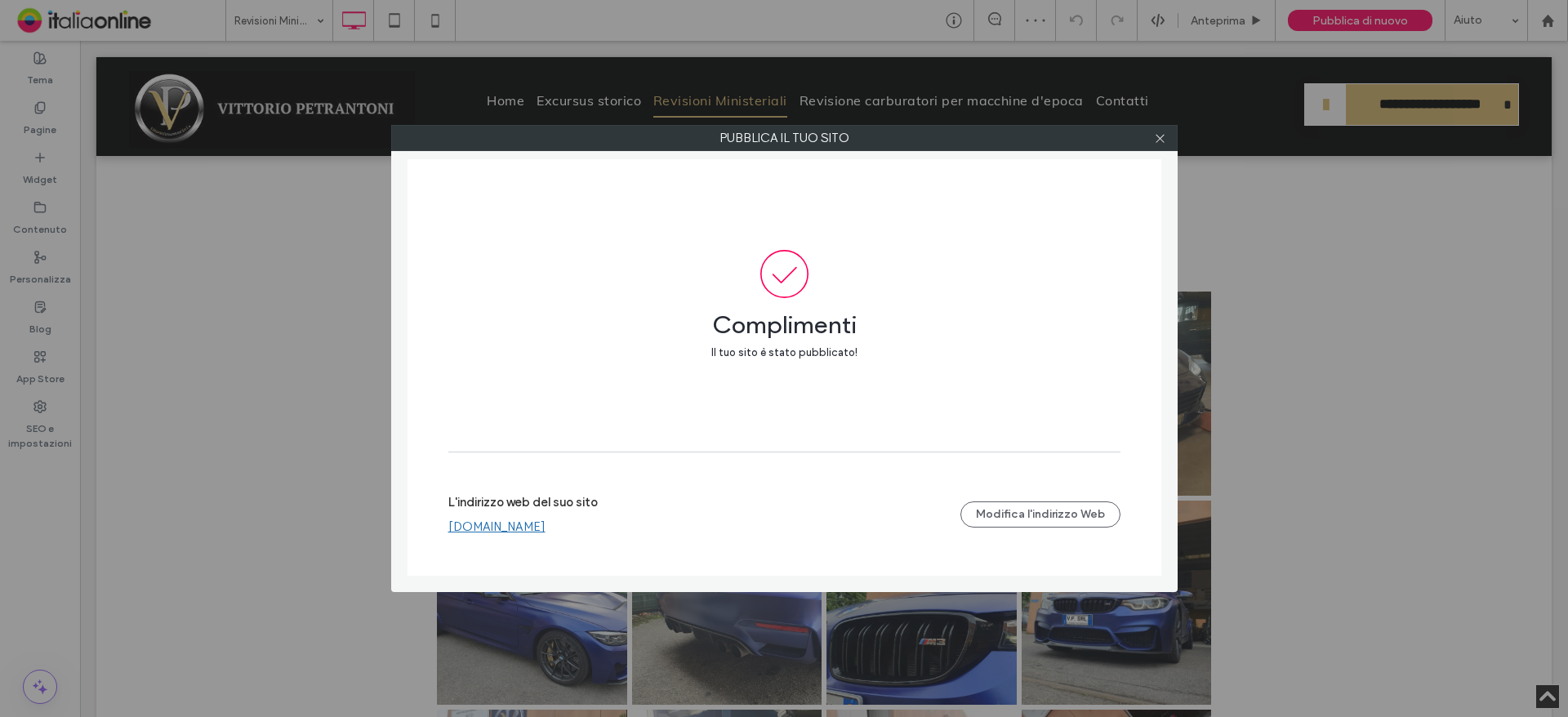
drag, startPoint x: 1164, startPoint y: 138, endPoint x: 804, endPoint y: 72, distance: 366.0
click at [1164, 138] on icon at bounding box center [1160, 138] width 13 height 13
